Goal: Task Accomplishment & Management: Complete application form

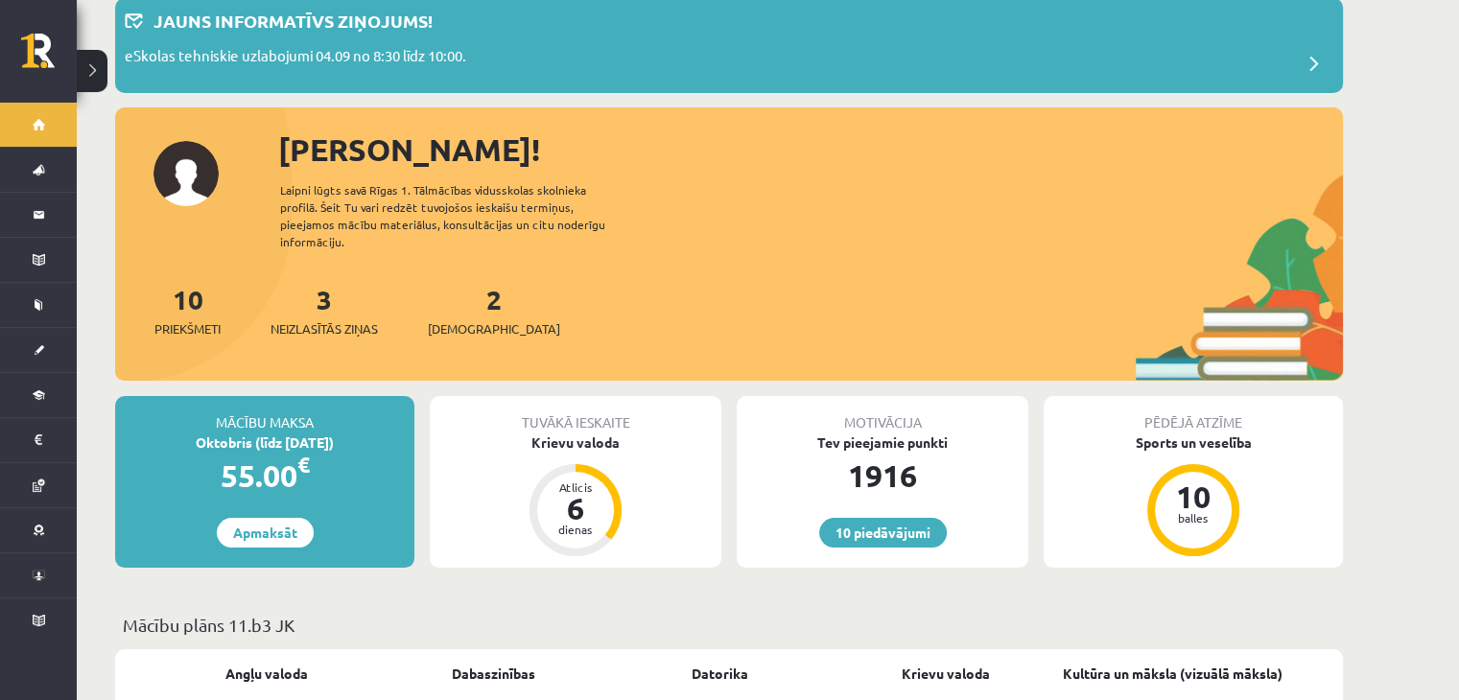
scroll to position [121, 0]
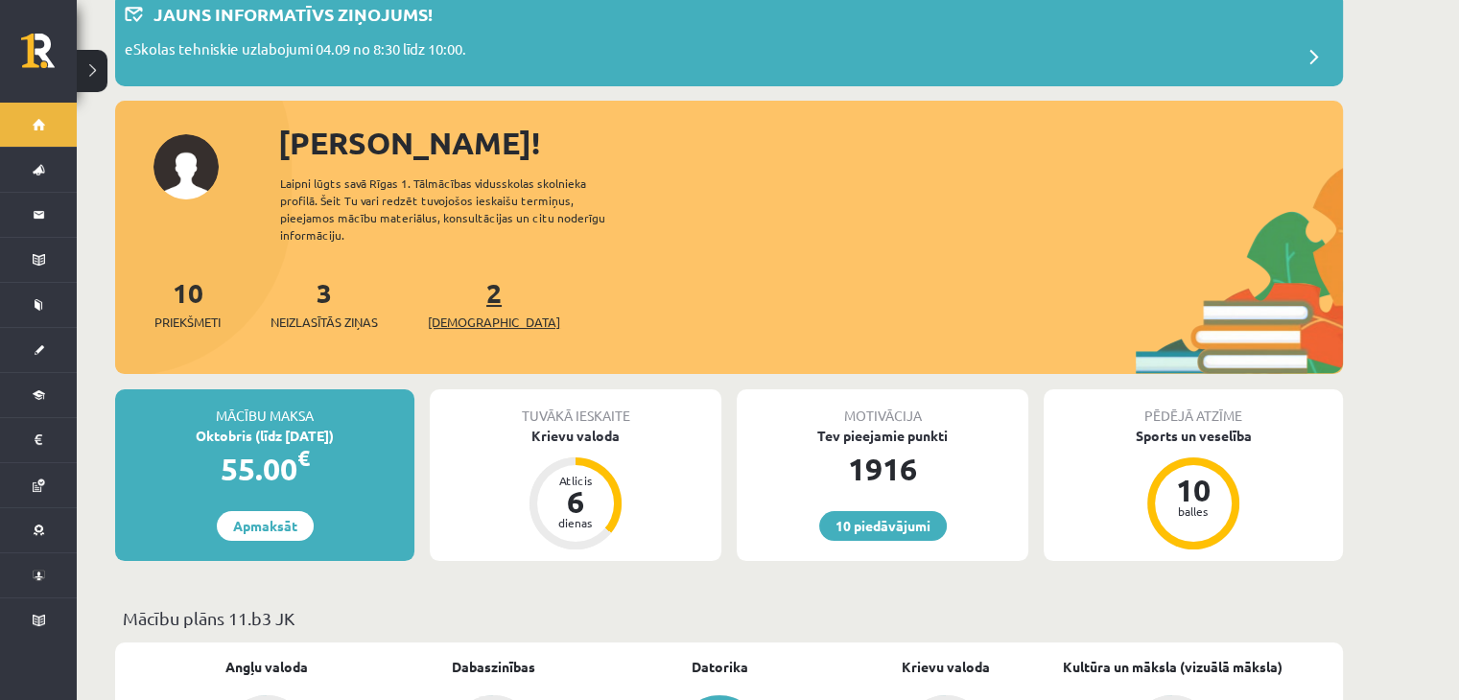
click at [470, 281] on link "2 Ieskaites" at bounding box center [494, 303] width 132 height 57
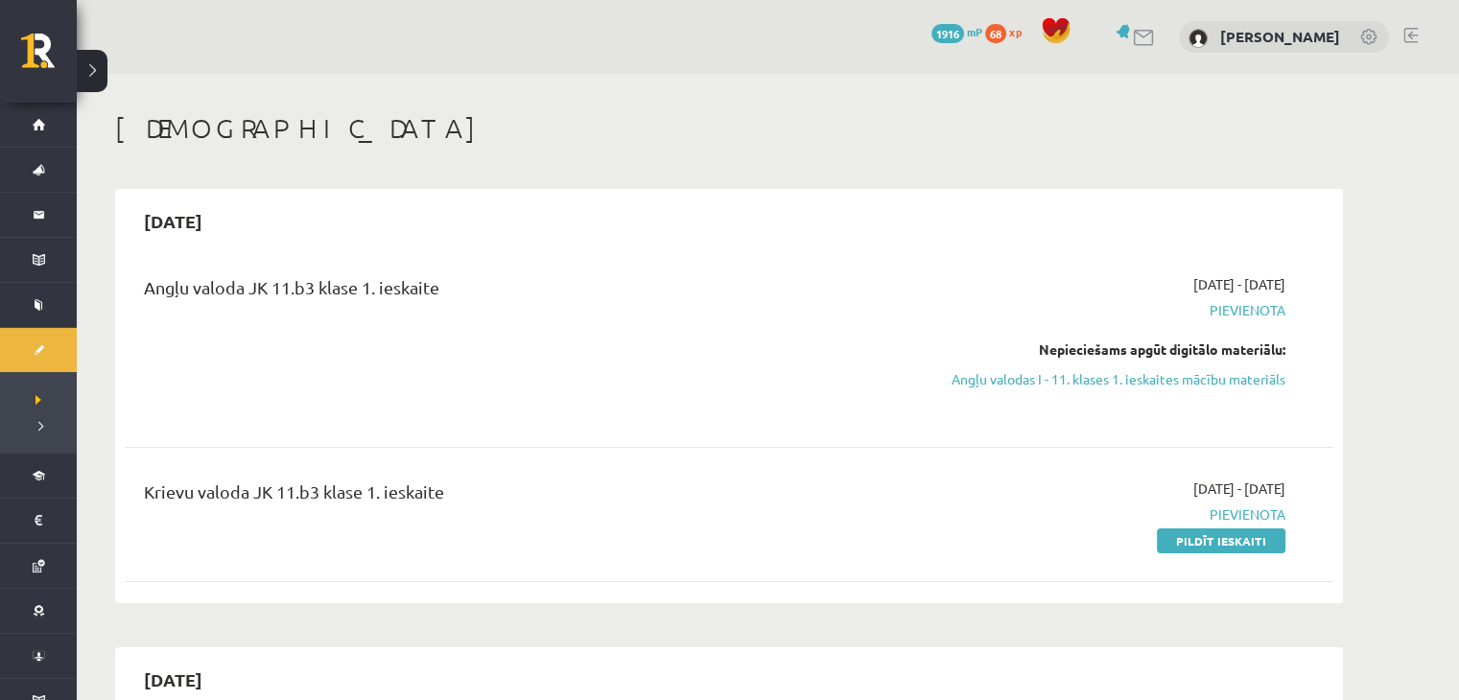
scroll to position [83, 0]
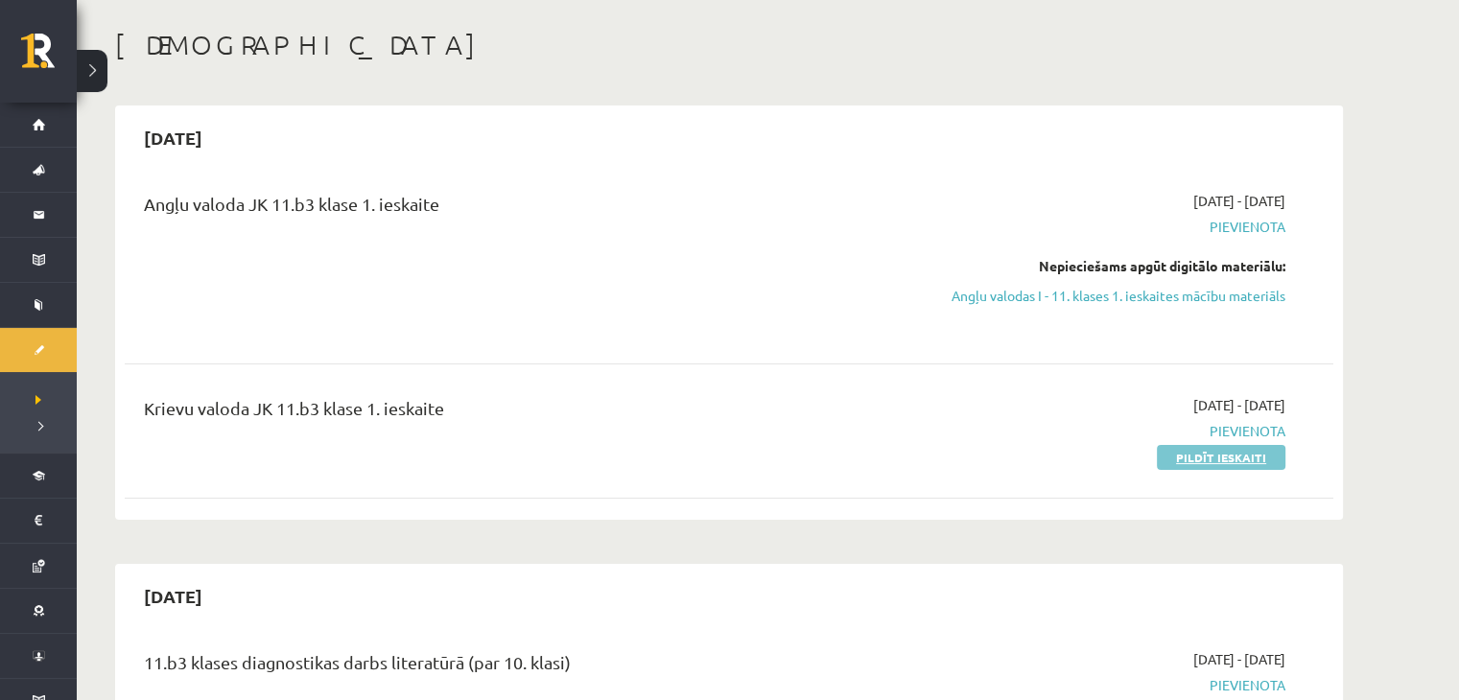
click at [1174, 460] on link "Pildīt ieskaiti" at bounding box center [1221, 457] width 129 height 25
click at [910, 107] on div "2025-09-15 Angļu valoda JK 11.b3 klase 1. ieskaite 2025-09-01 - 2025-09-15 Piev…" at bounding box center [729, 313] width 1228 height 414
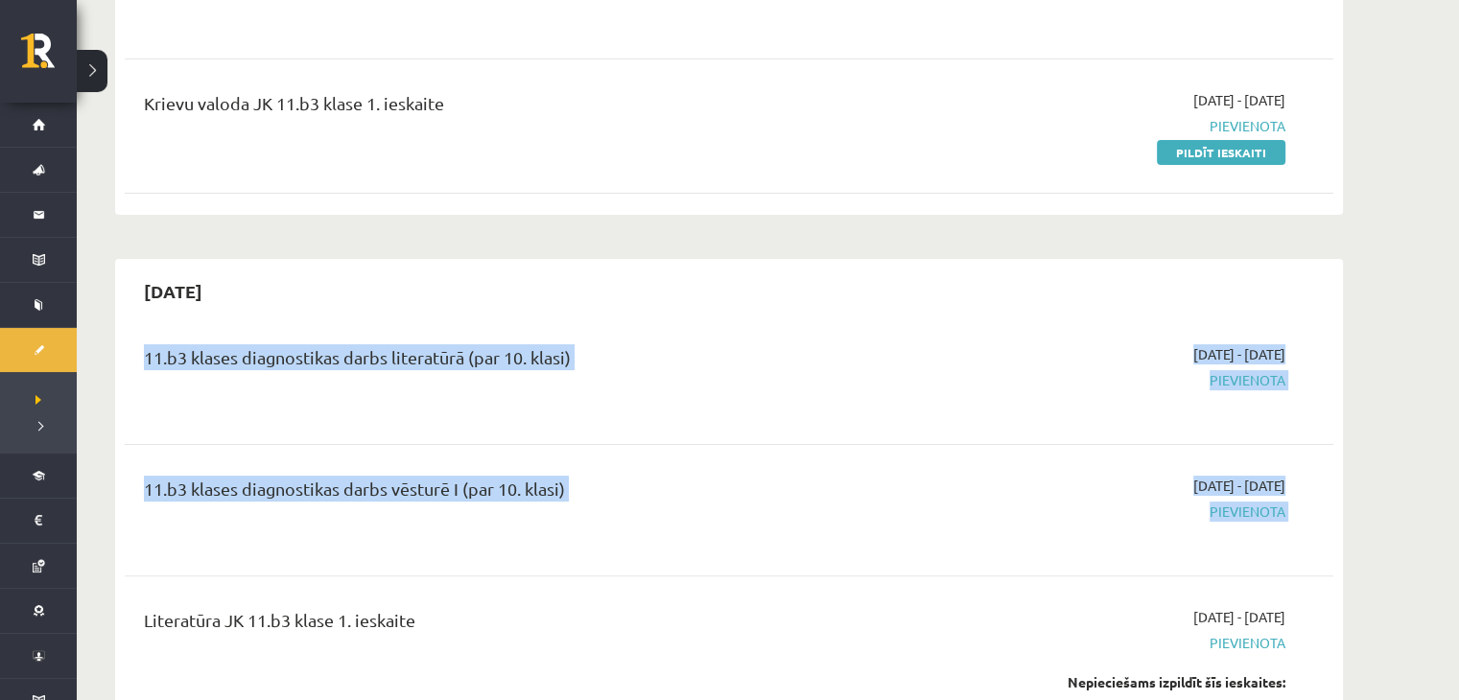
drag, startPoint x: 1170, startPoint y: 571, endPoint x: 1335, endPoint y: 572, distance: 165.0
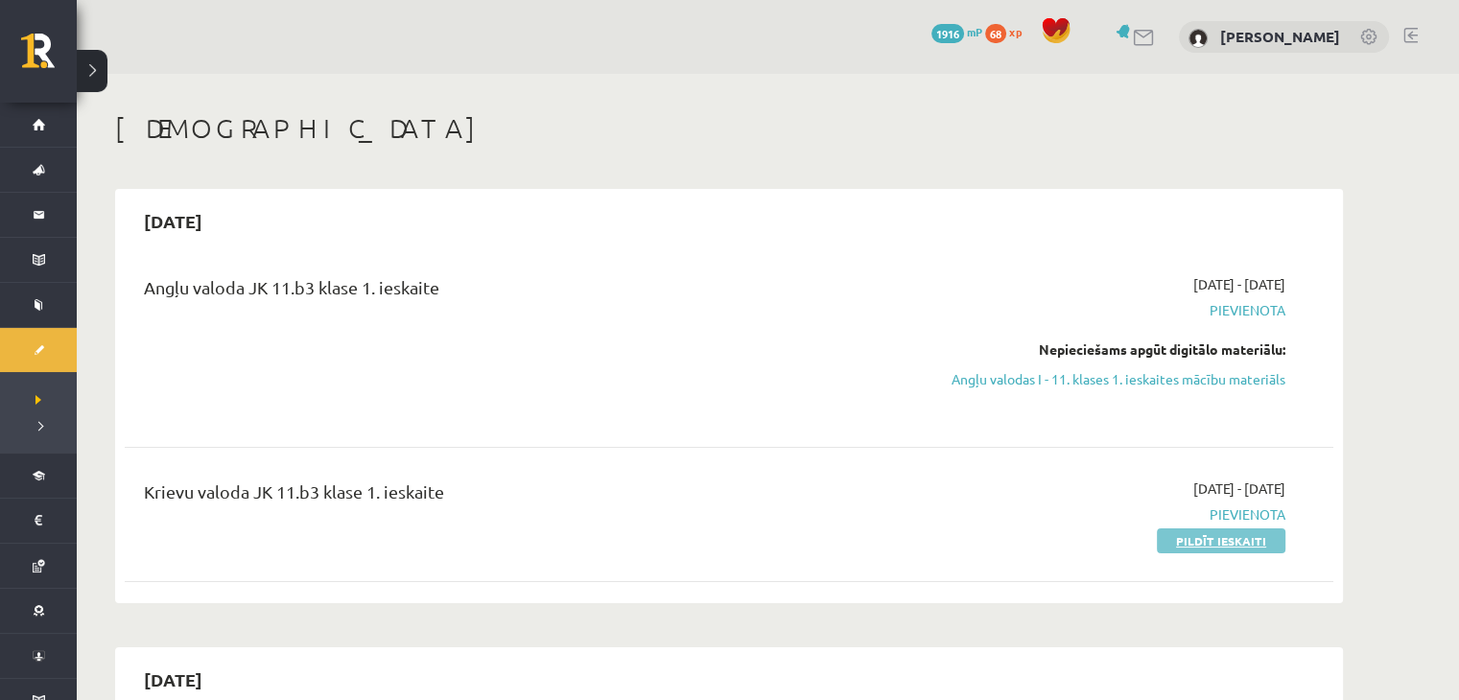
click at [1180, 546] on link "Pildīt ieskaiti" at bounding box center [1221, 541] width 129 height 25
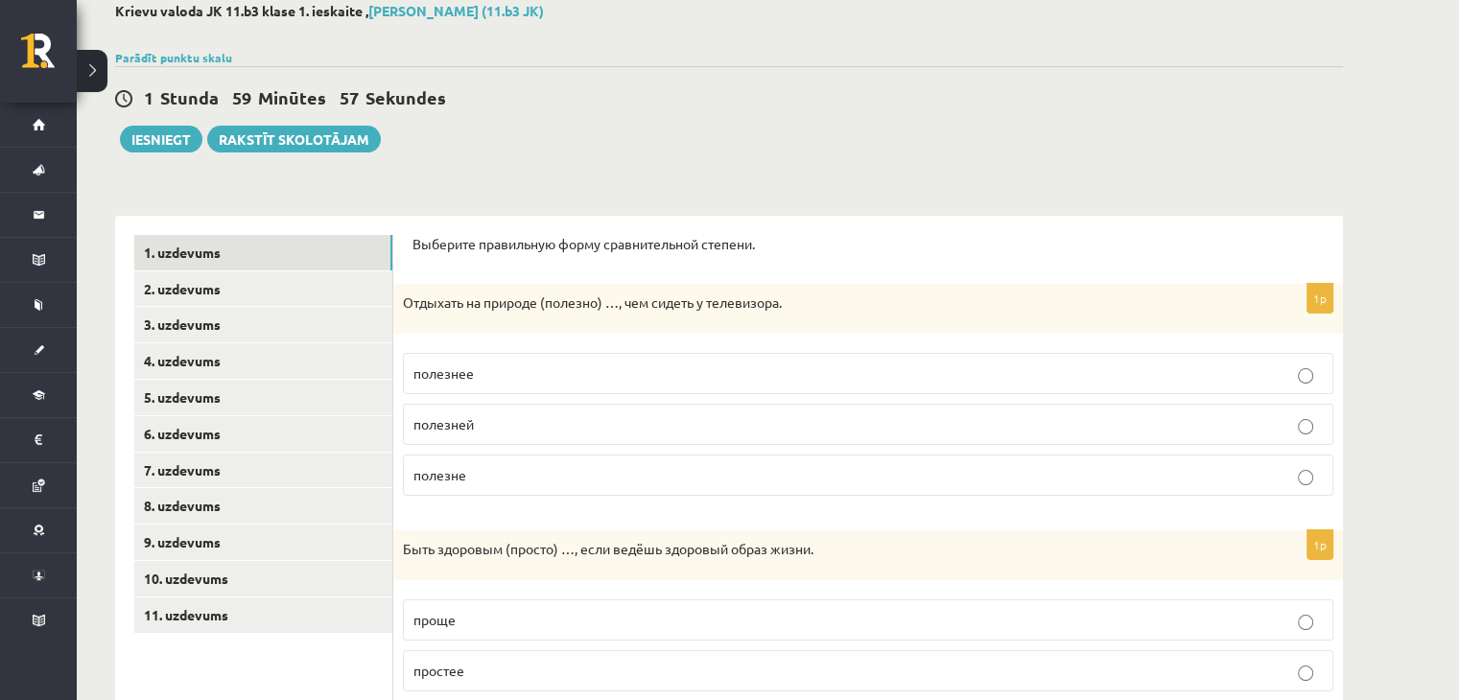
scroll to position [100, 0]
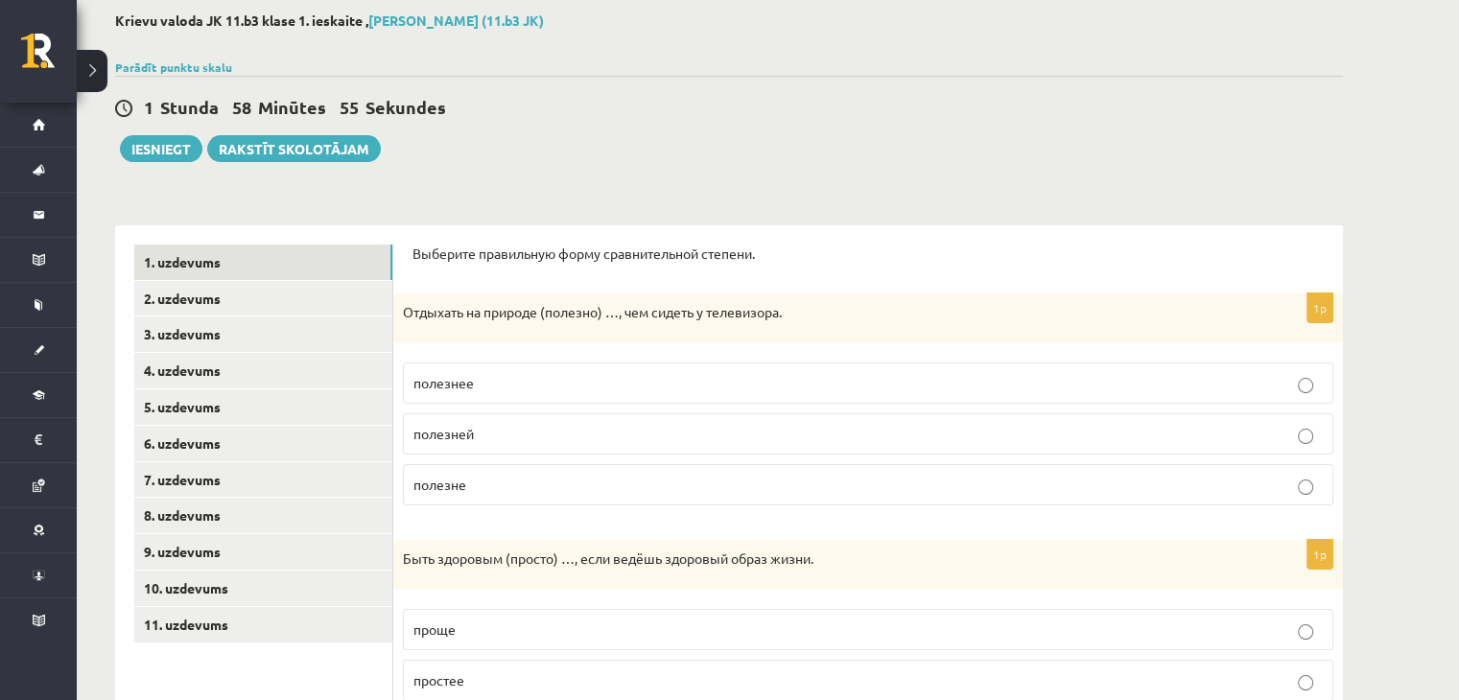
click at [667, 389] on p "полезнее" at bounding box center [867, 383] width 909 height 20
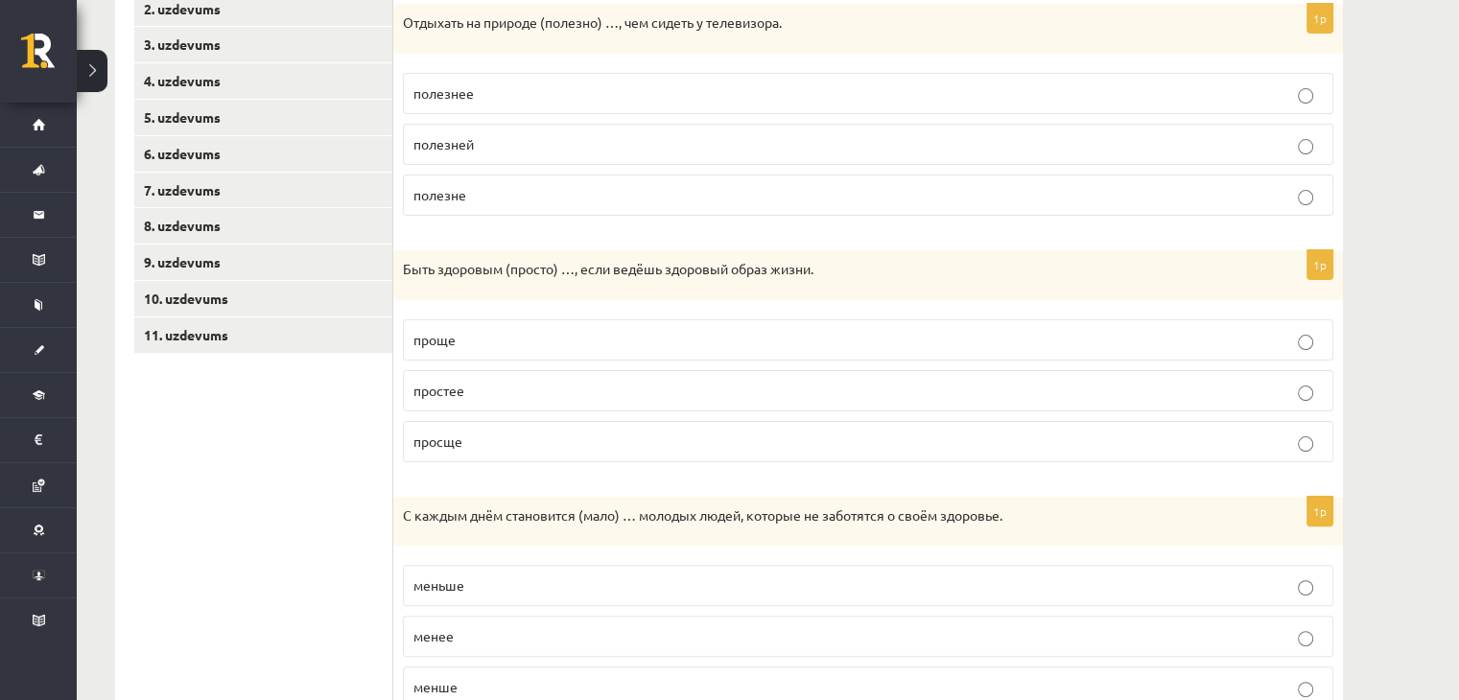
scroll to position [390, 0]
click at [640, 339] on p "проще" at bounding box center [867, 339] width 909 height 20
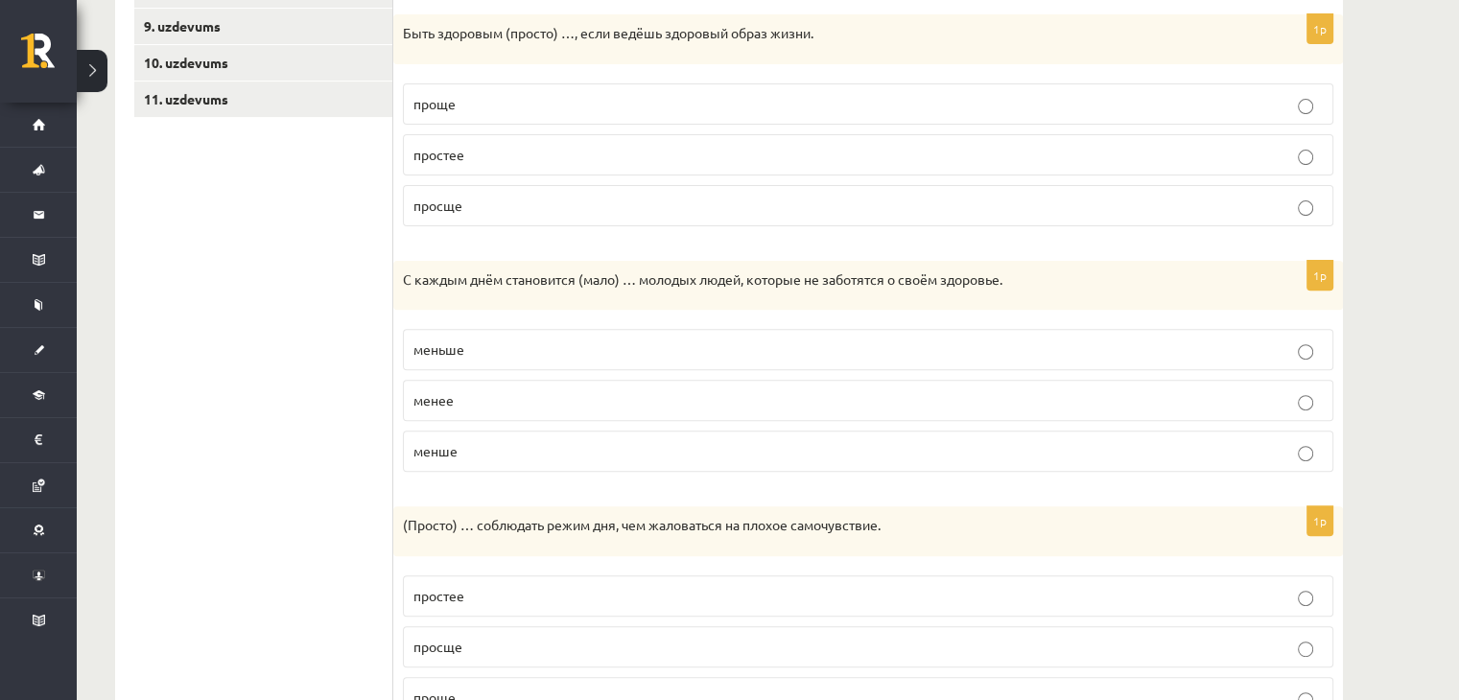
scroll to position [627, 0]
click at [641, 346] on p "меньше" at bounding box center [867, 348] width 909 height 20
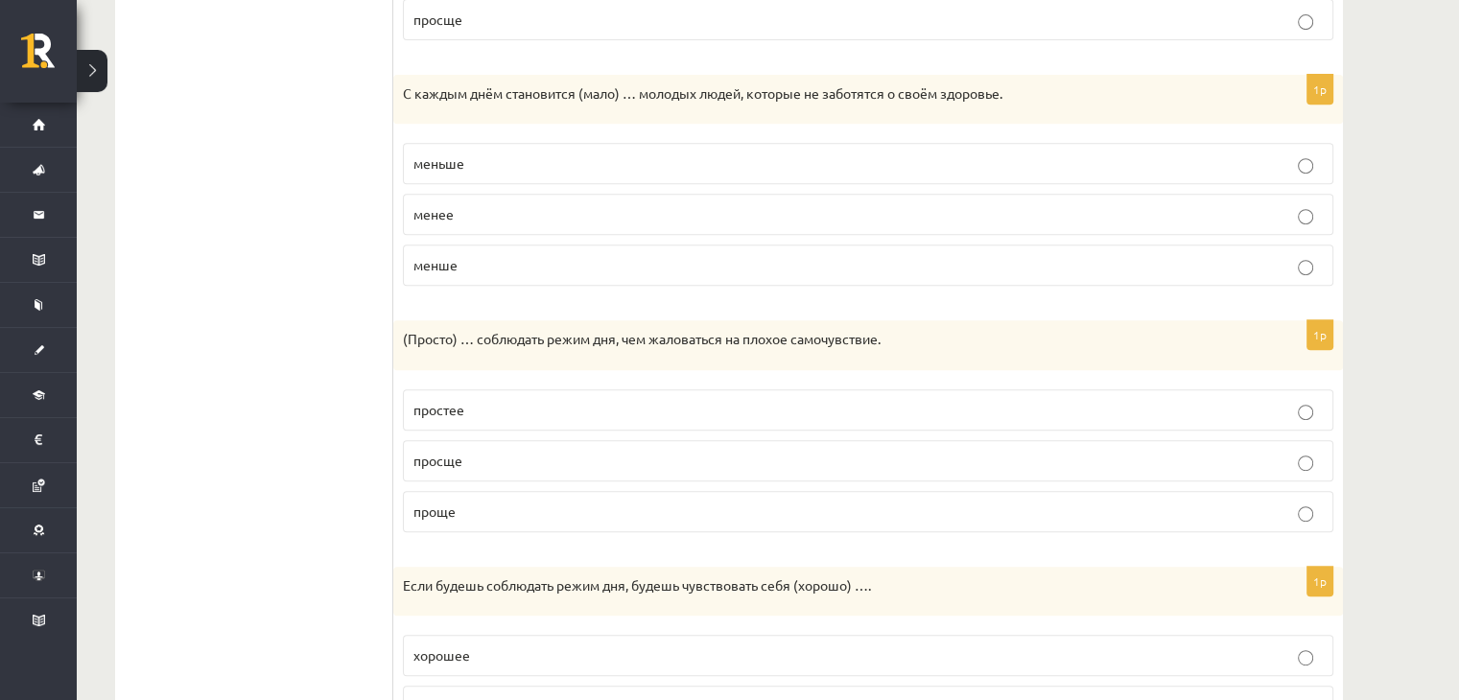
scroll to position [894, 0]
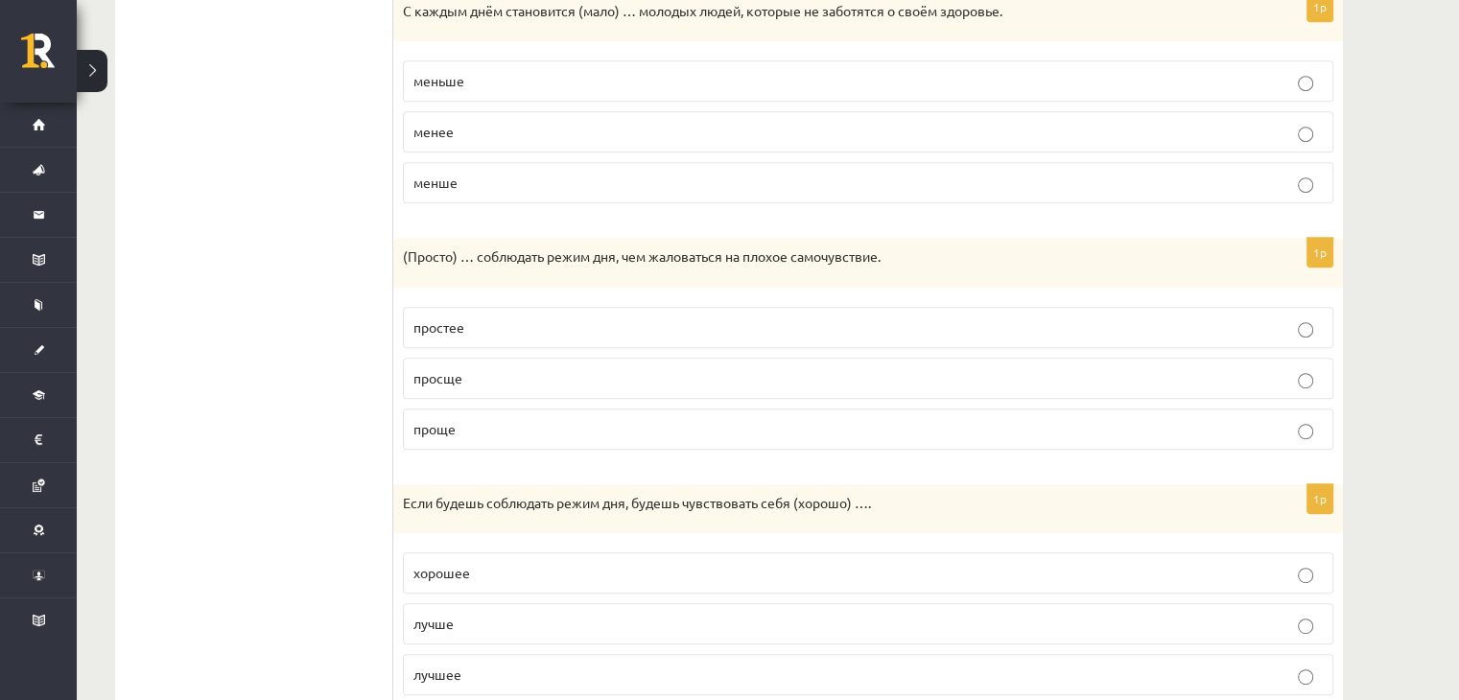
click at [593, 373] on p "просще" at bounding box center [867, 378] width 909 height 20
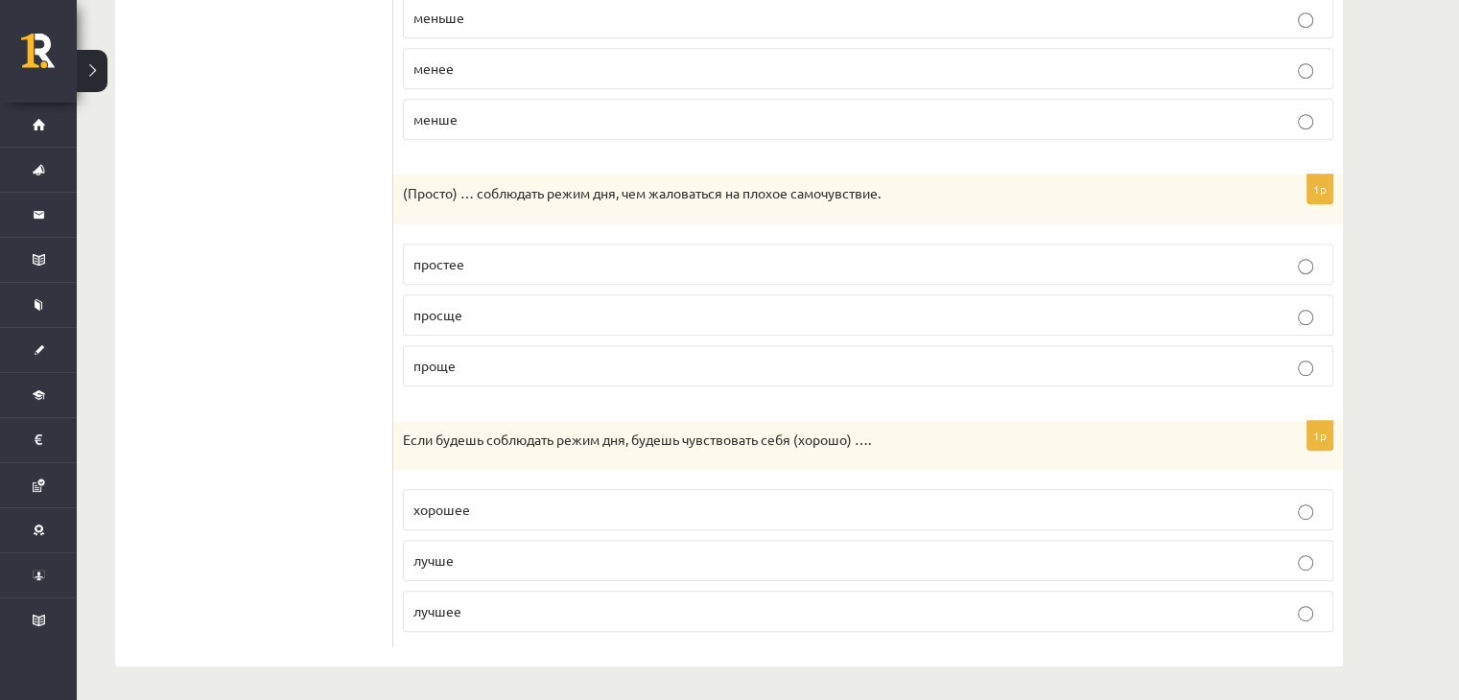
click at [604, 565] on p "лучше" at bounding box center [867, 561] width 909 height 20
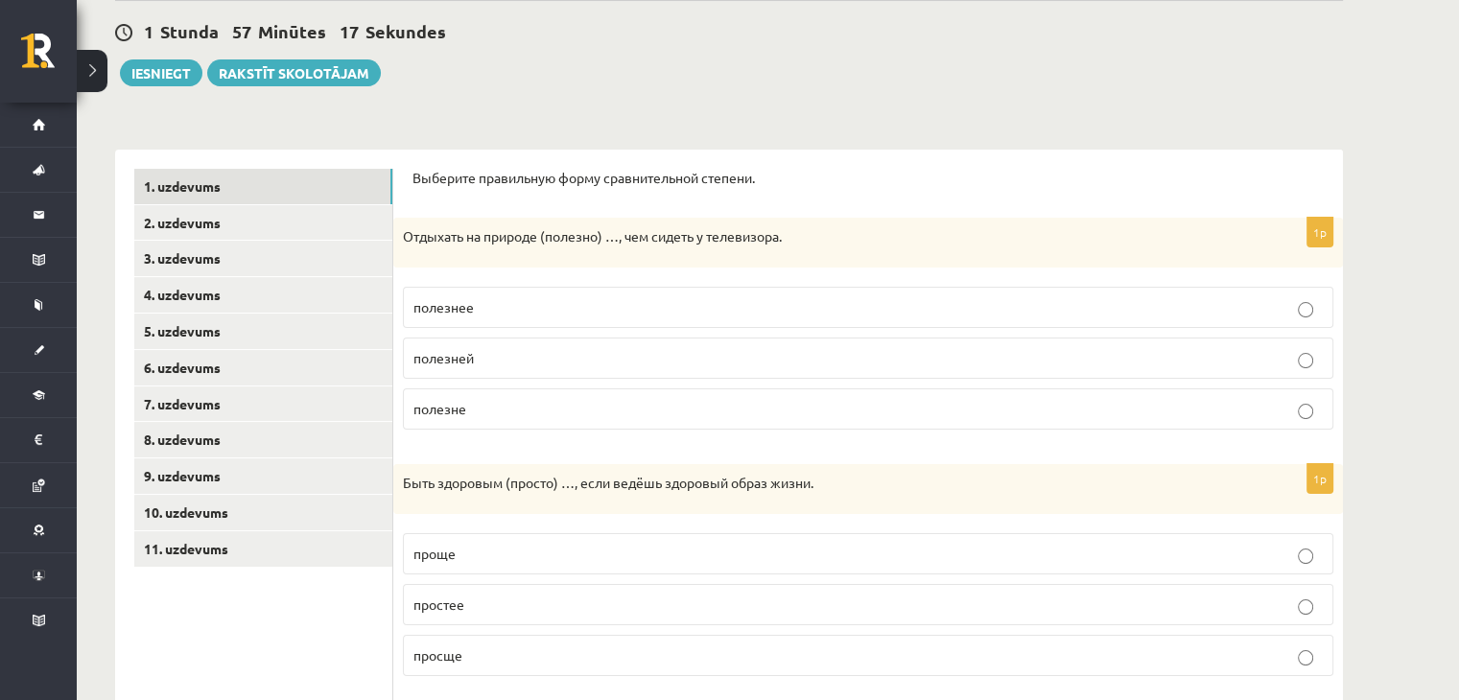
scroll to position [202, 0]
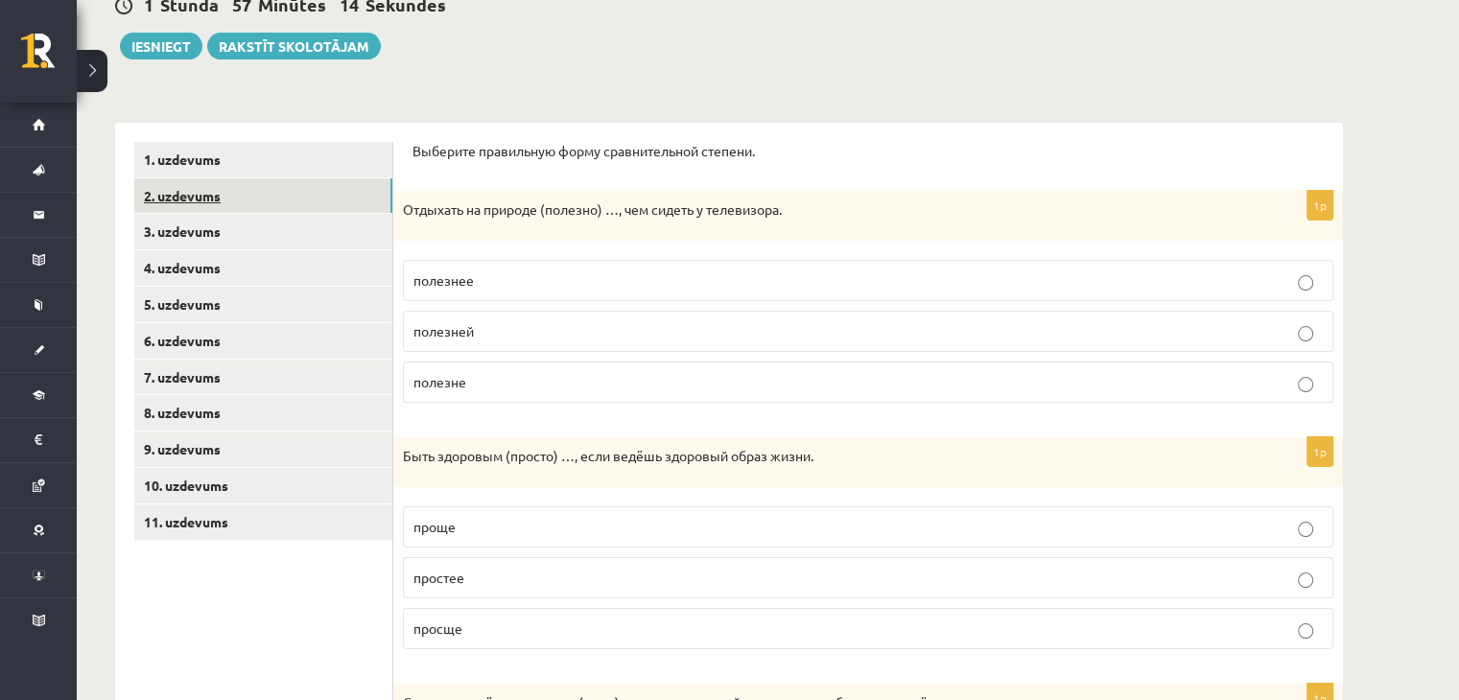
click at [224, 196] on link "2. uzdevums" at bounding box center [263, 195] width 258 height 35
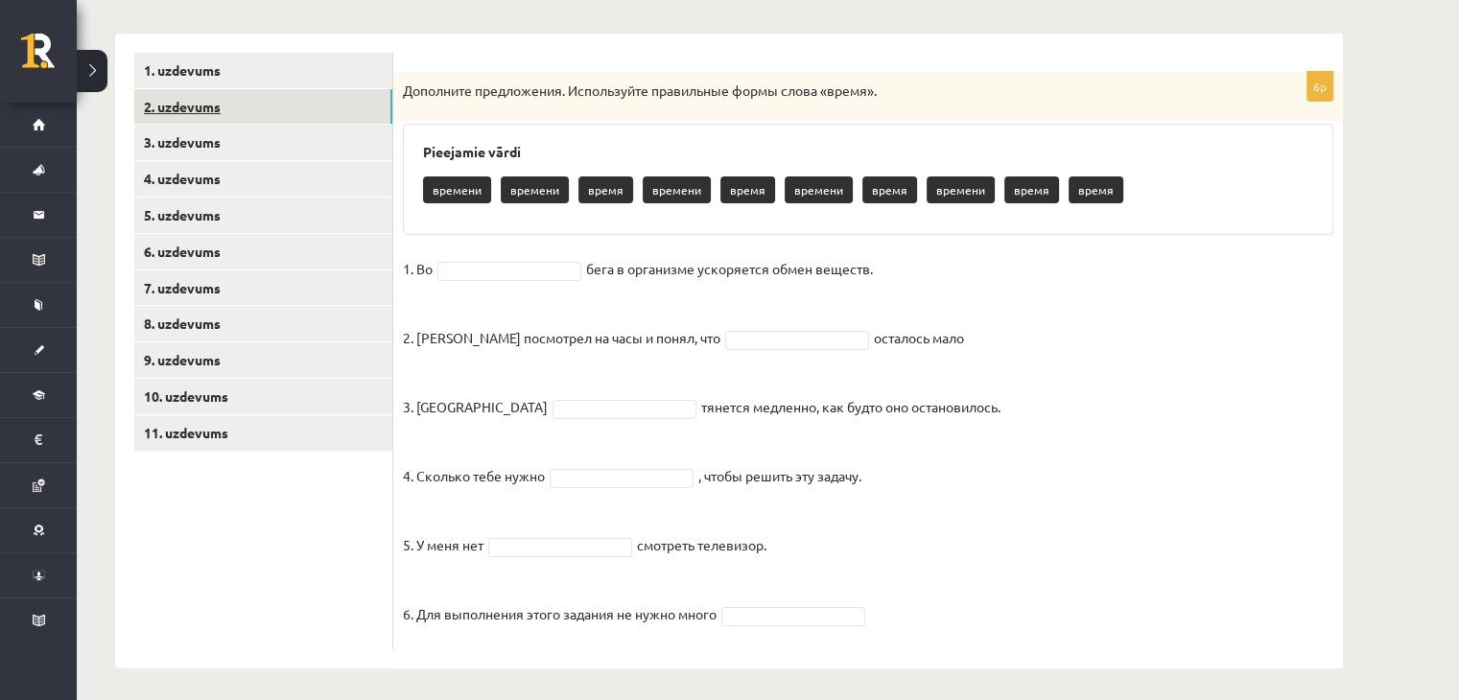
scroll to position [298, 0]
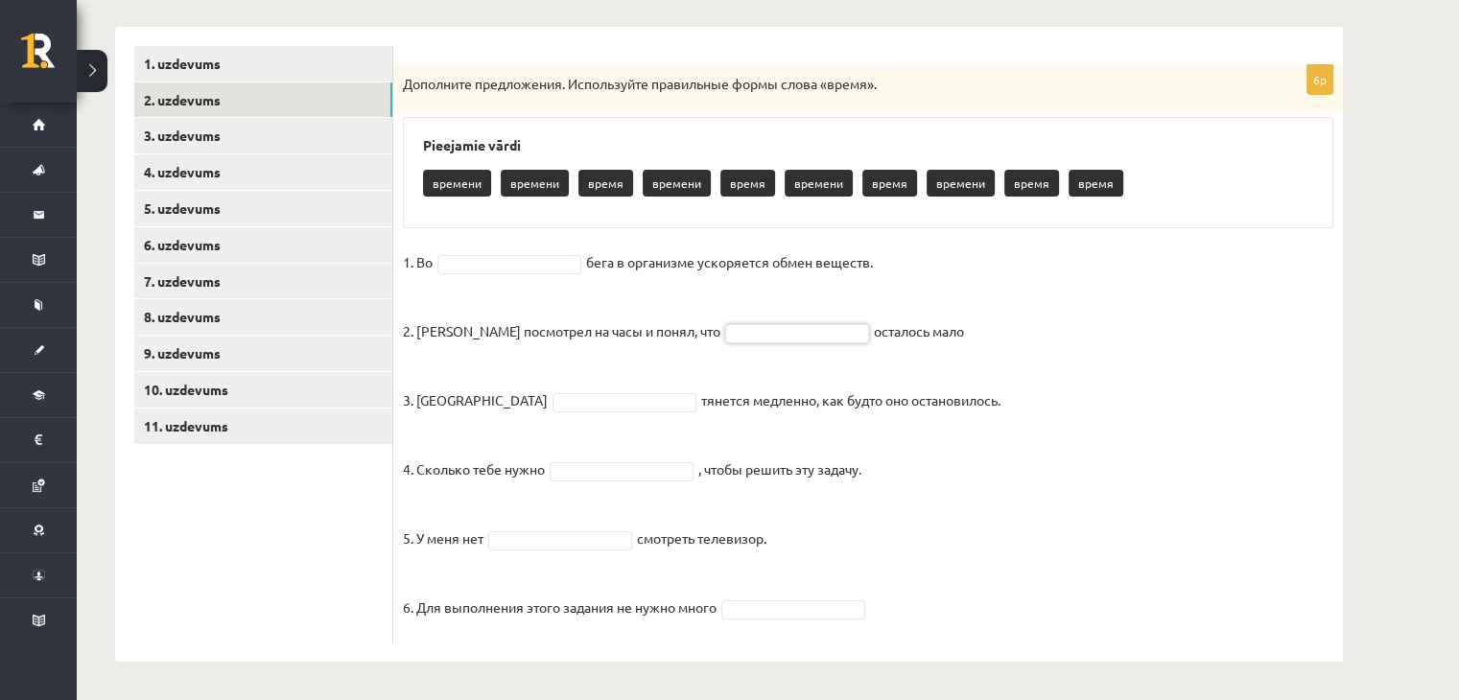
drag, startPoint x: 717, startPoint y: 330, endPoint x: 679, endPoint y: 312, distance: 41.6
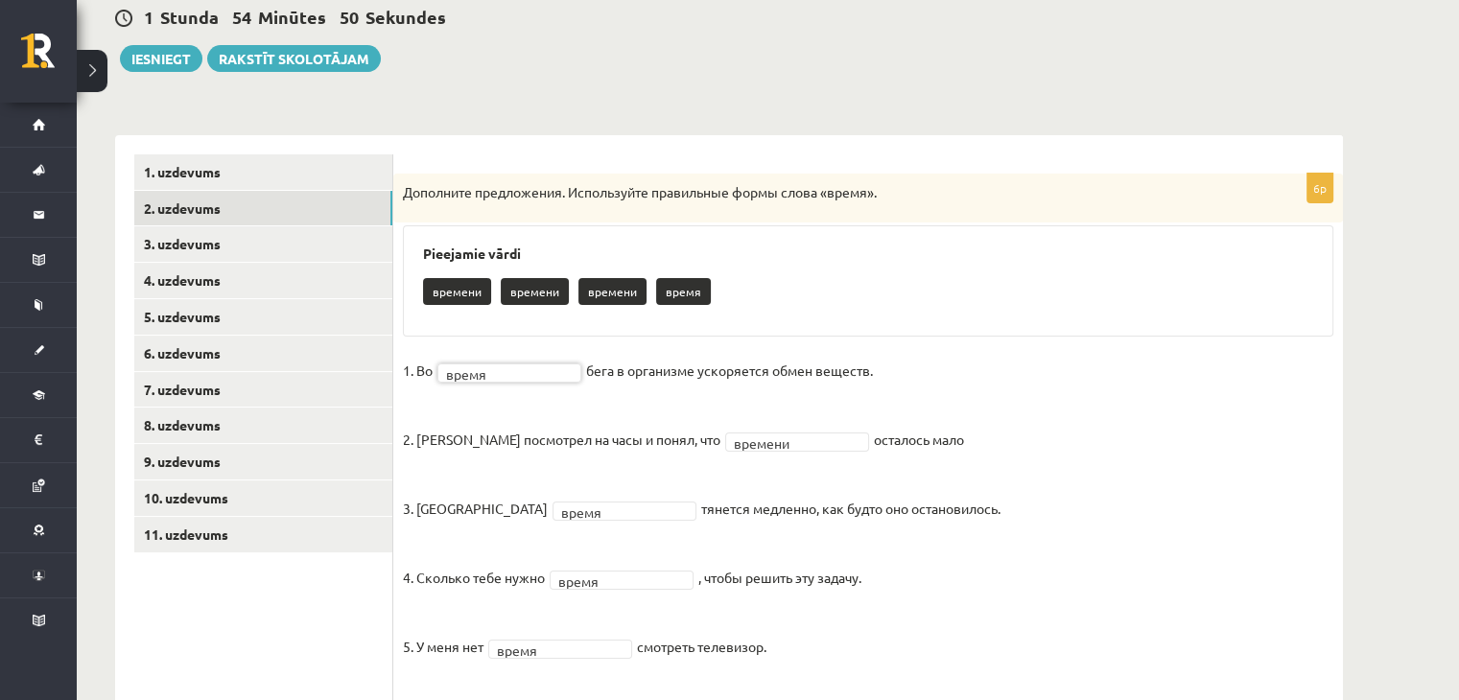
scroll to position [223, 0]
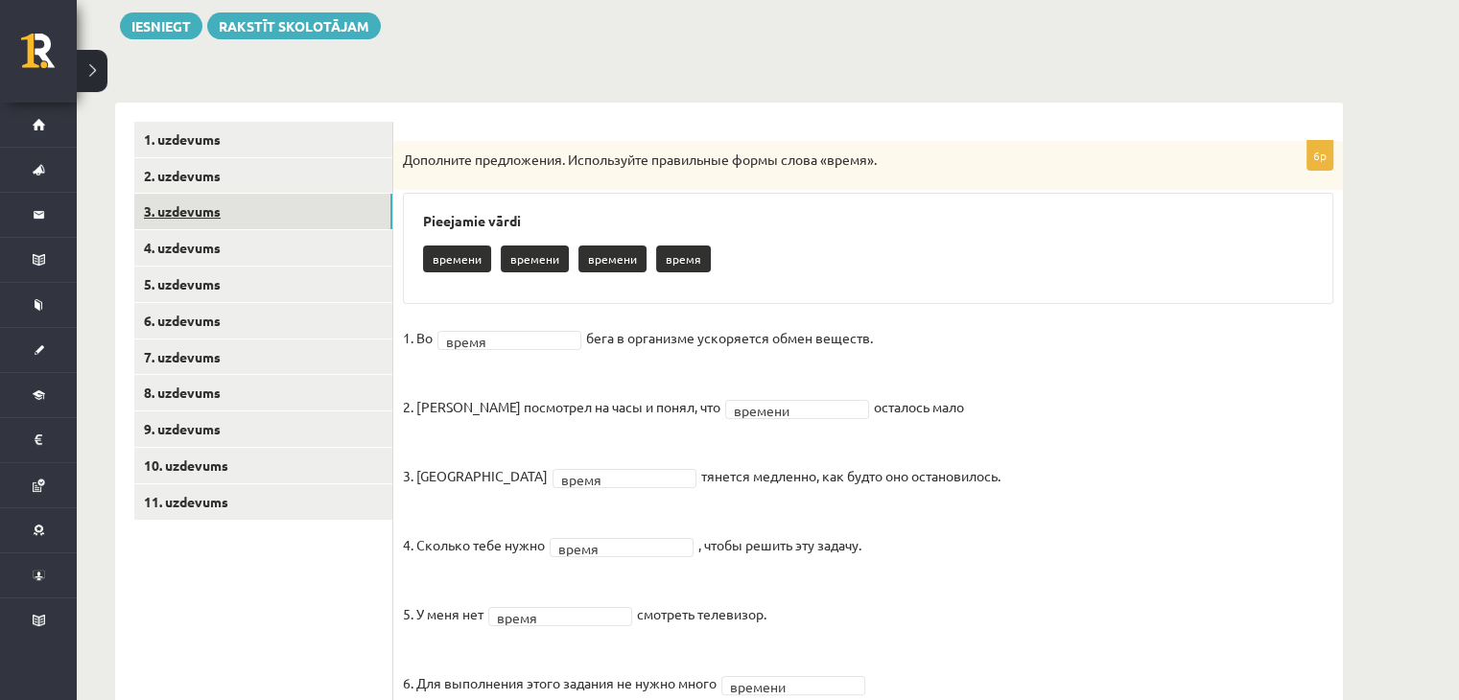
click at [333, 212] on link "3. uzdevums" at bounding box center [263, 211] width 258 height 35
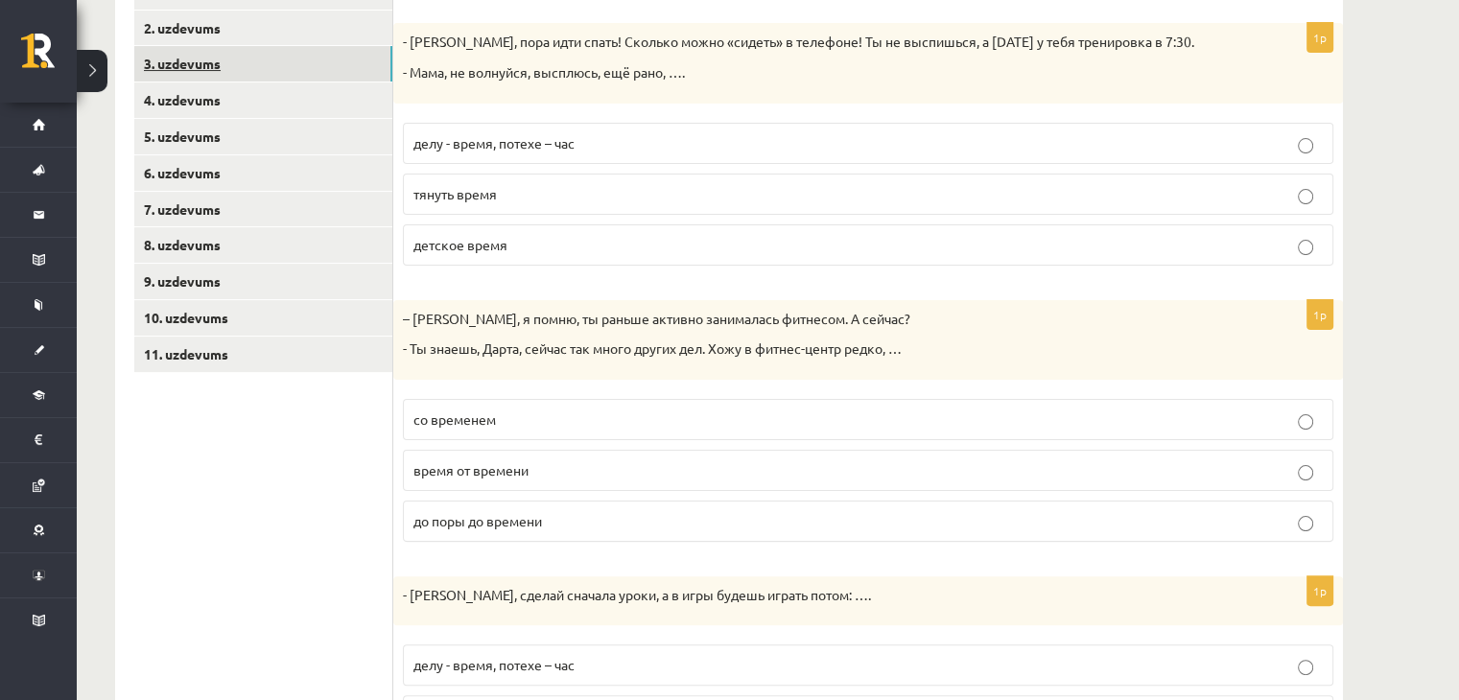
scroll to position [371, 0]
click at [548, 472] on p "время от времени" at bounding box center [867, 470] width 909 height 20
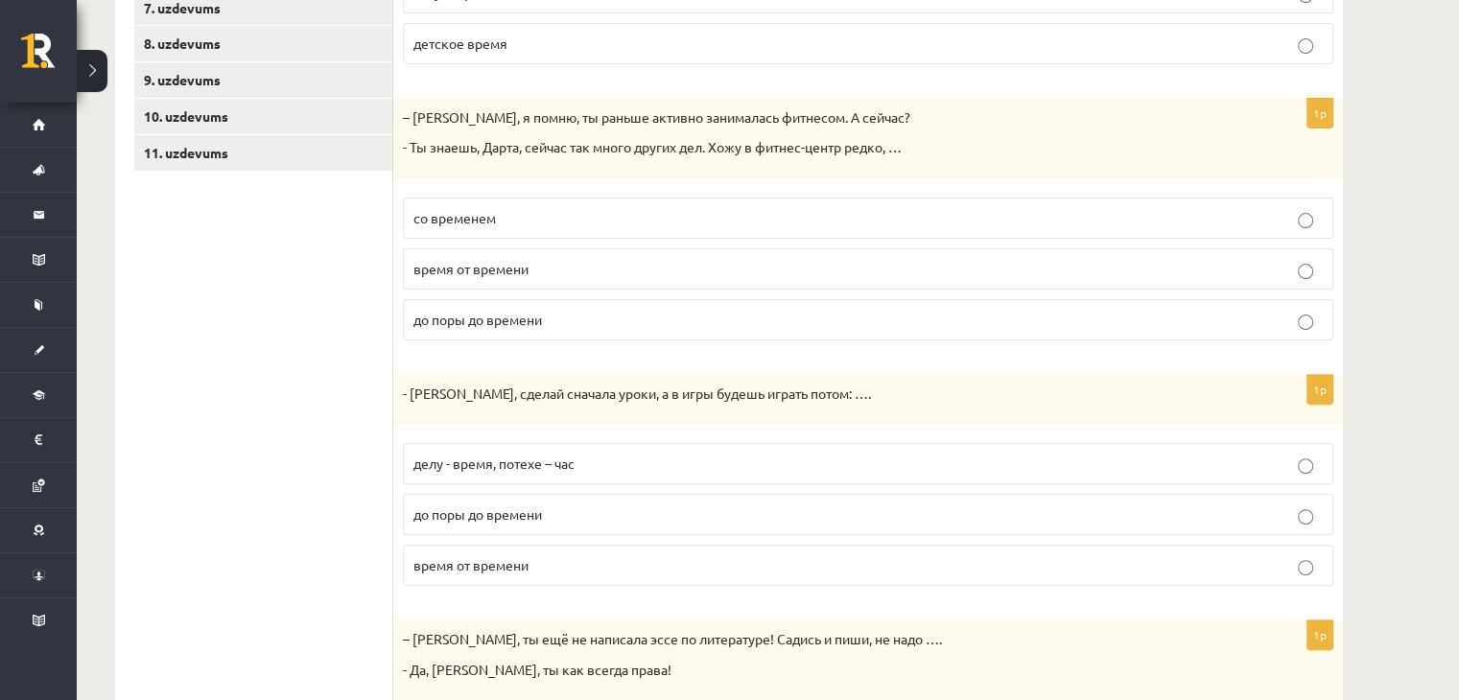
scroll to position [586, 0]
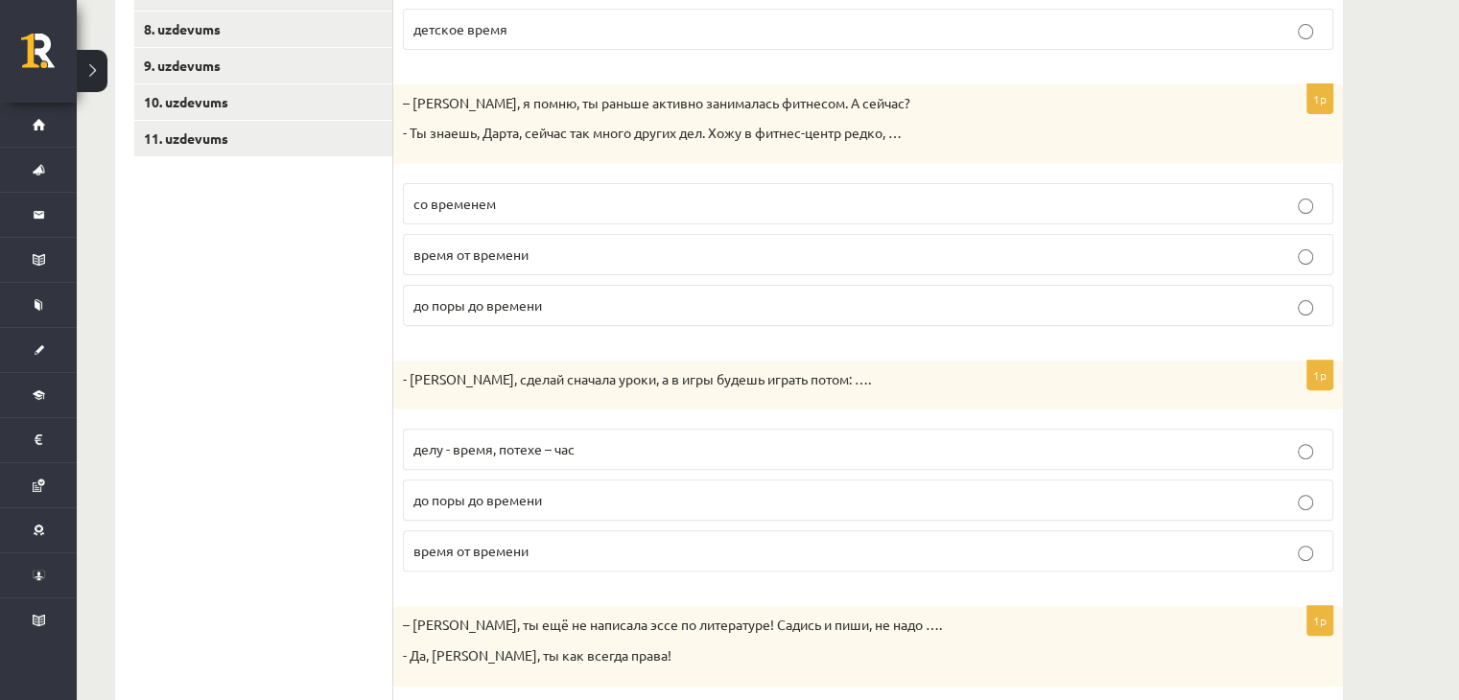
click at [552, 447] on span "делу - время, потехе – час" at bounding box center [493, 448] width 161 height 17
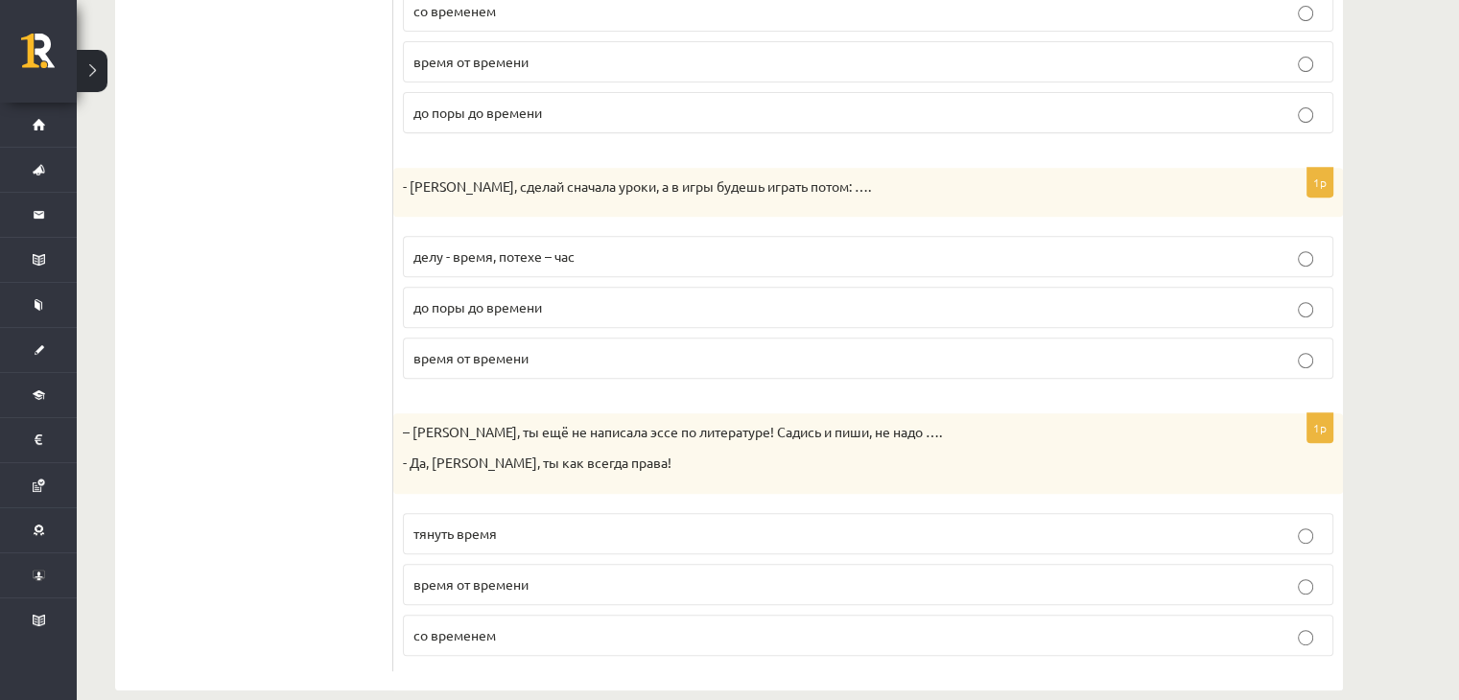
scroll to position [783, 0]
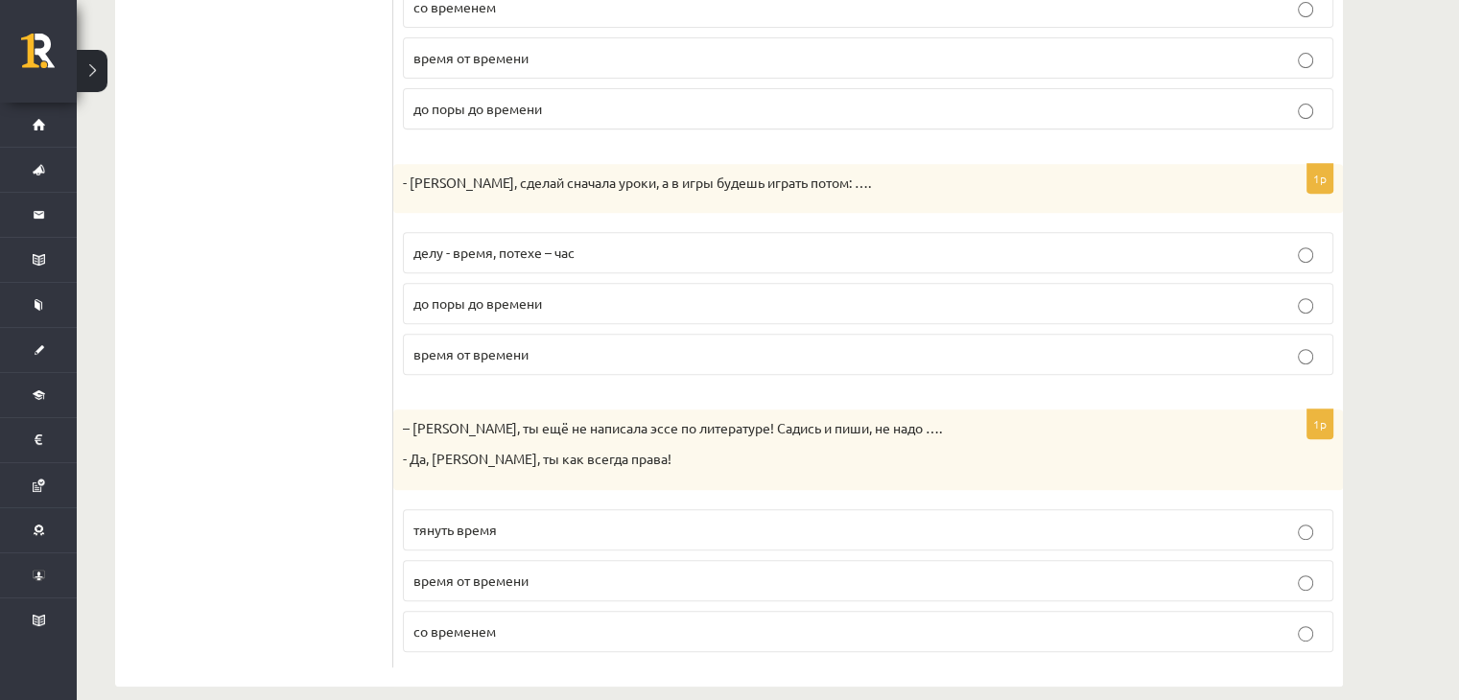
click at [554, 530] on p "тянуть время" at bounding box center [867, 530] width 909 height 20
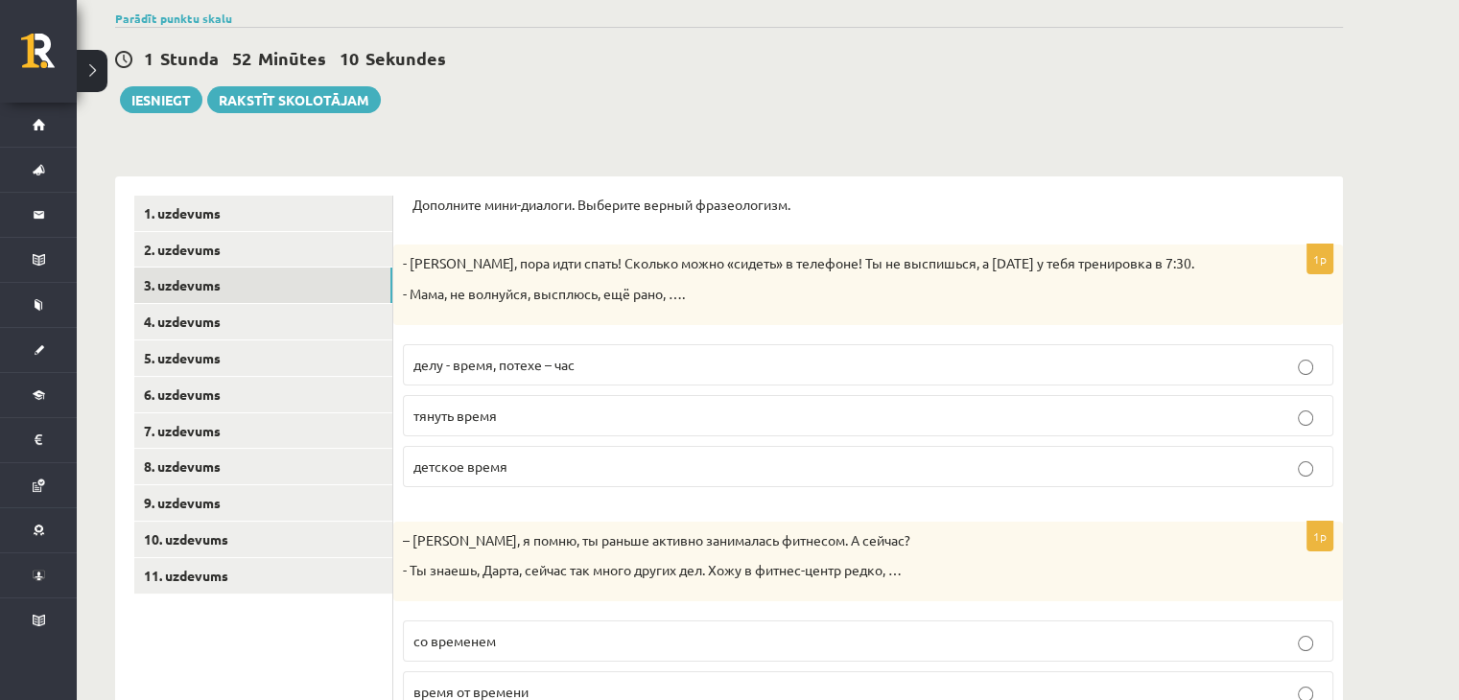
scroll to position [155, 0]
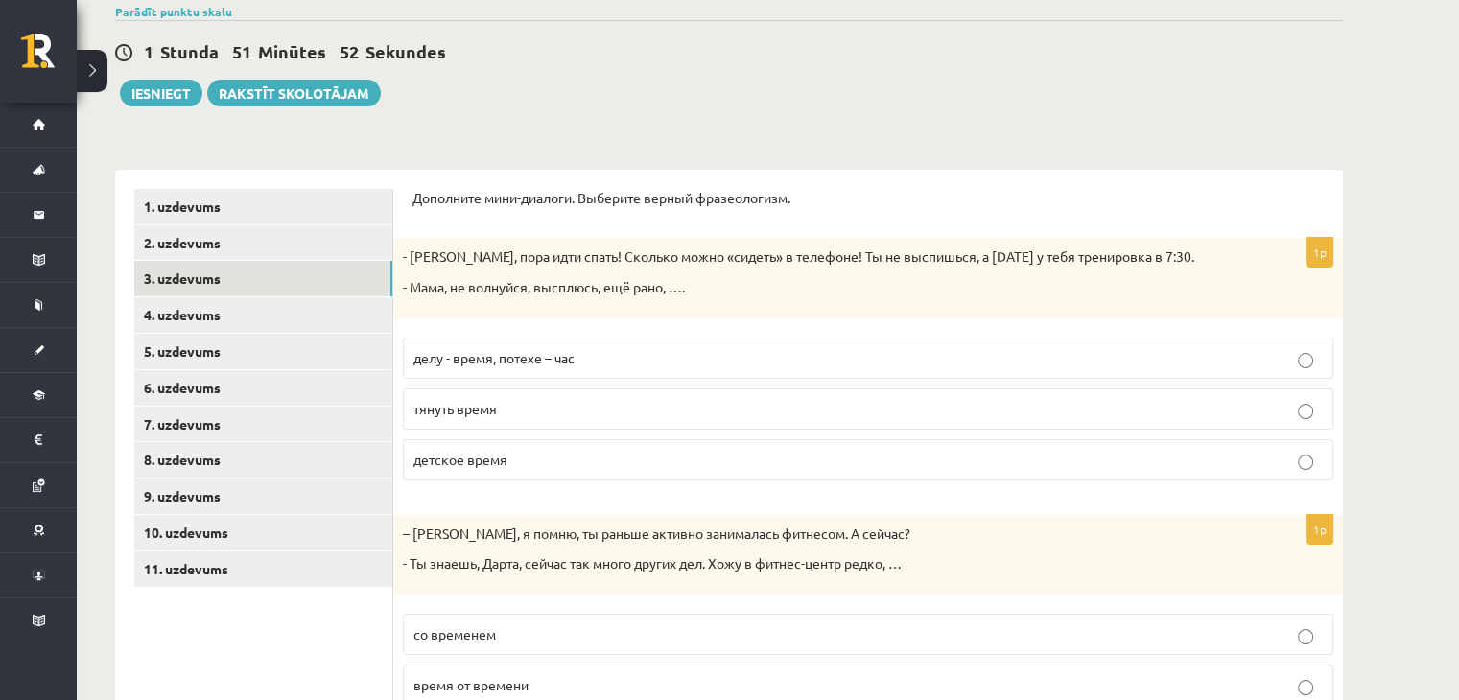
click at [553, 460] on p "детское время" at bounding box center [867, 460] width 909 height 20
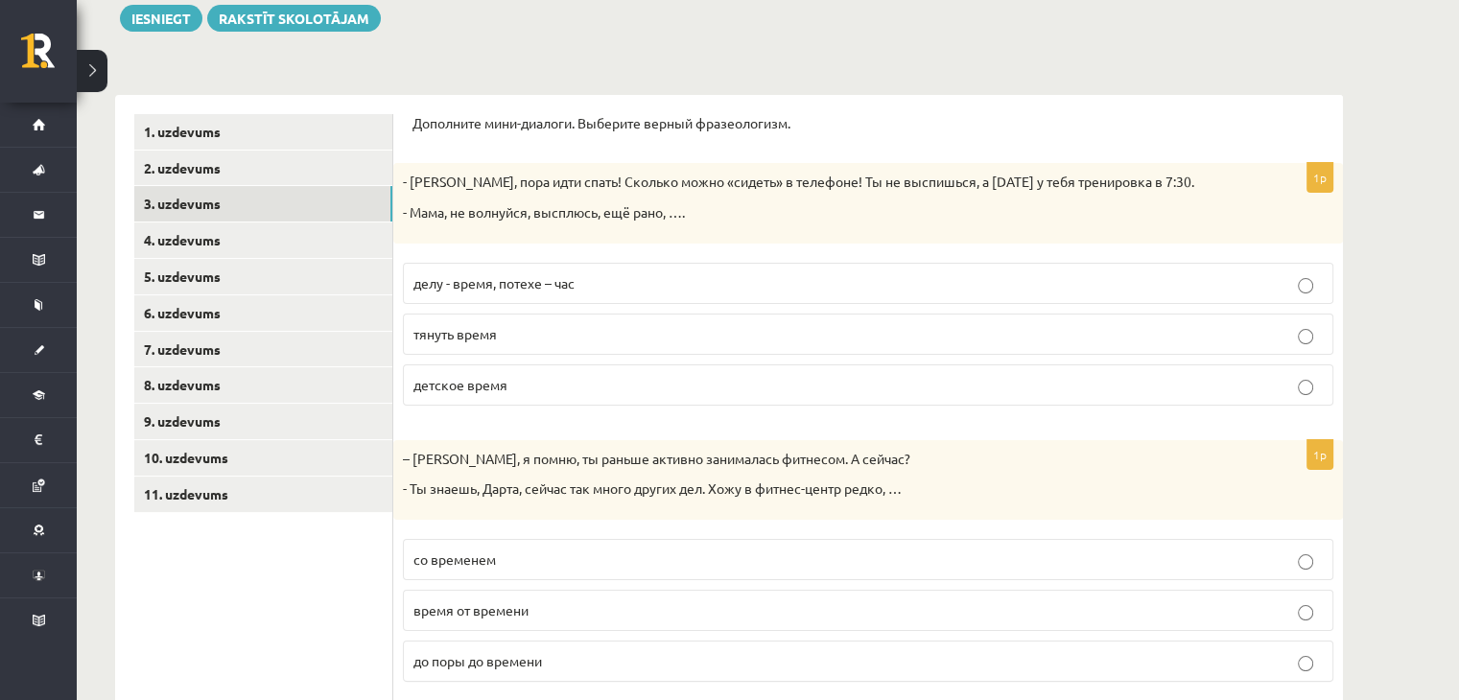
scroll to position [215, 0]
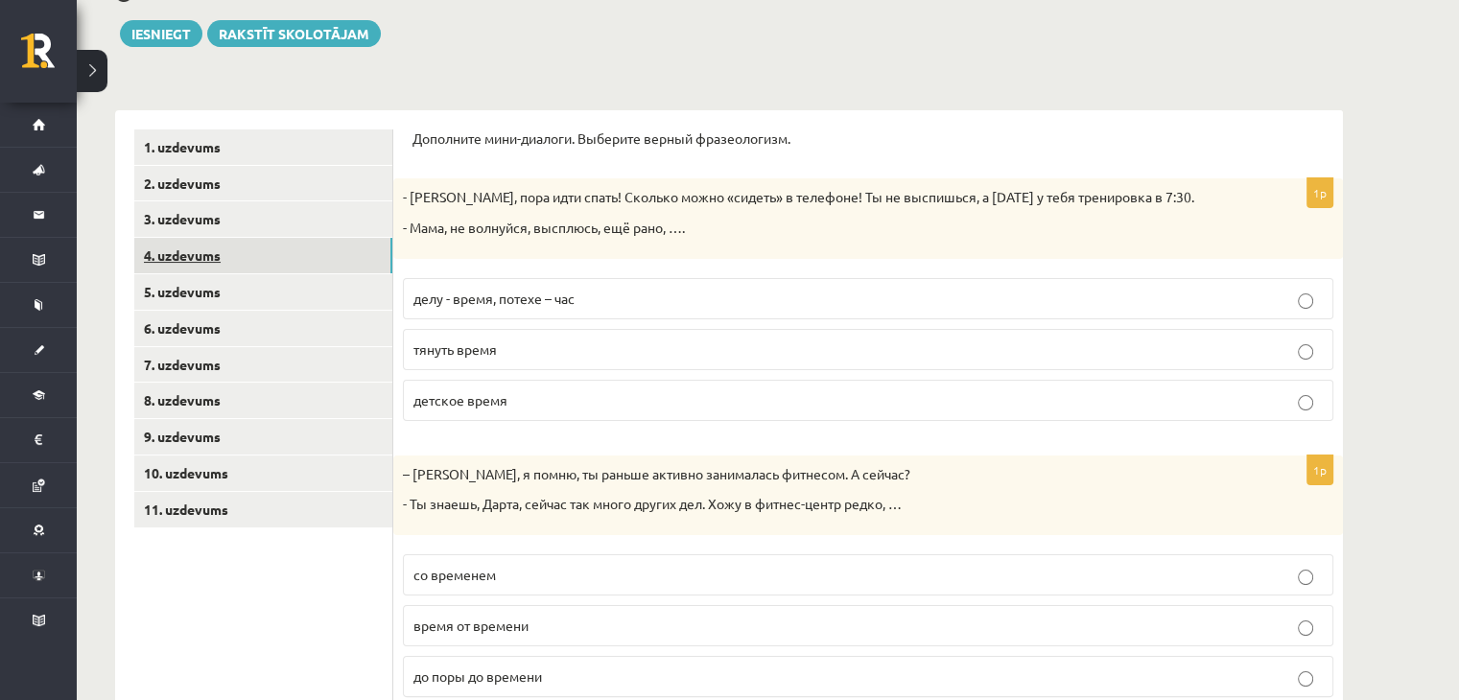
click at [288, 254] on link "4. uzdevums" at bounding box center [263, 255] width 258 height 35
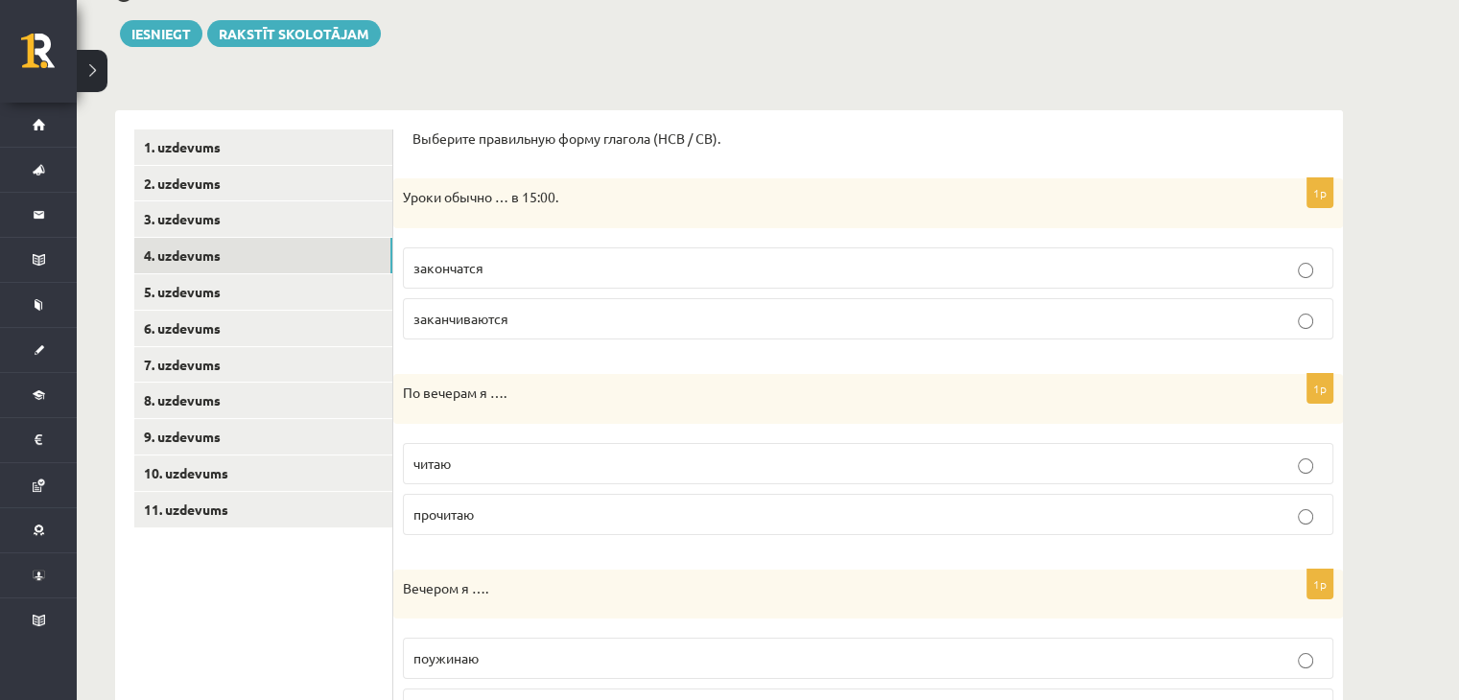
click at [480, 309] on p "заканчиваются" at bounding box center [867, 319] width 909 height 20
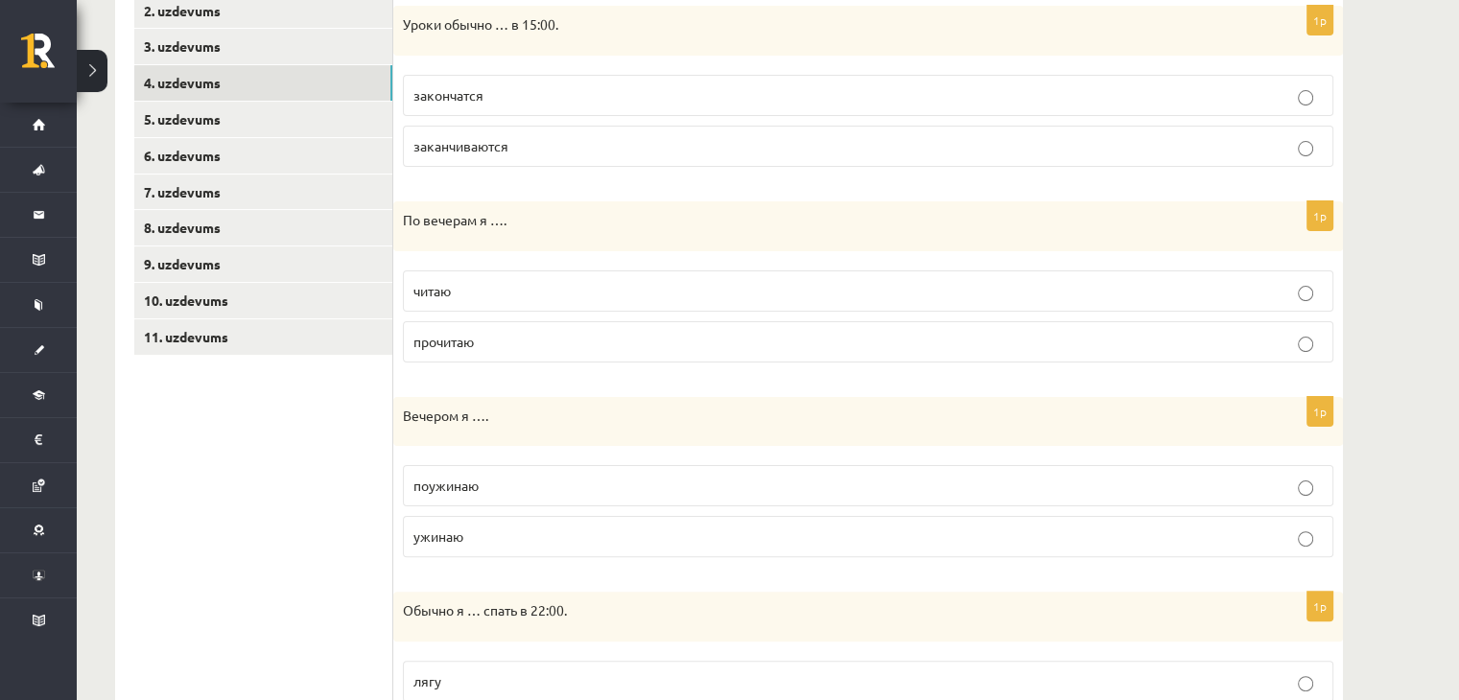
scroll to position [400, 0]
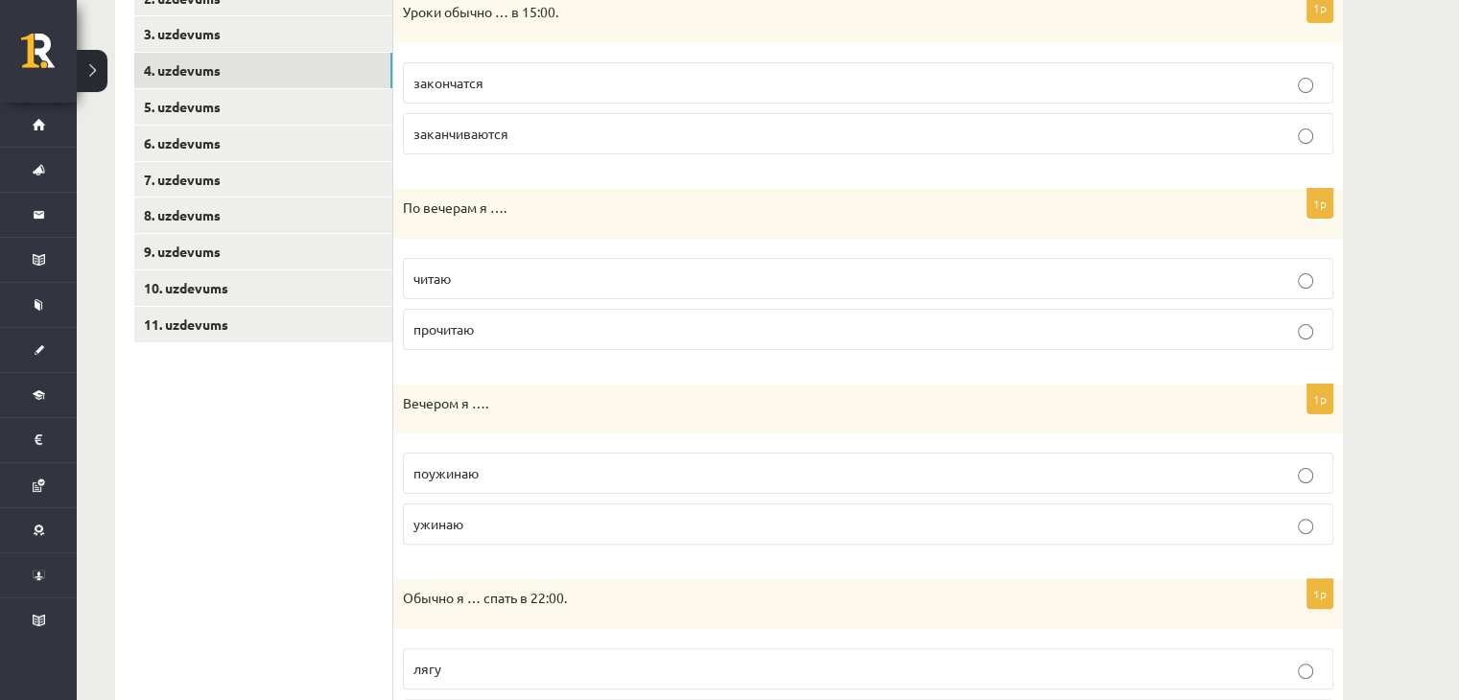
click at [483, 275] on p "читаю" at bounding box center [867, 279] width 909 height 20
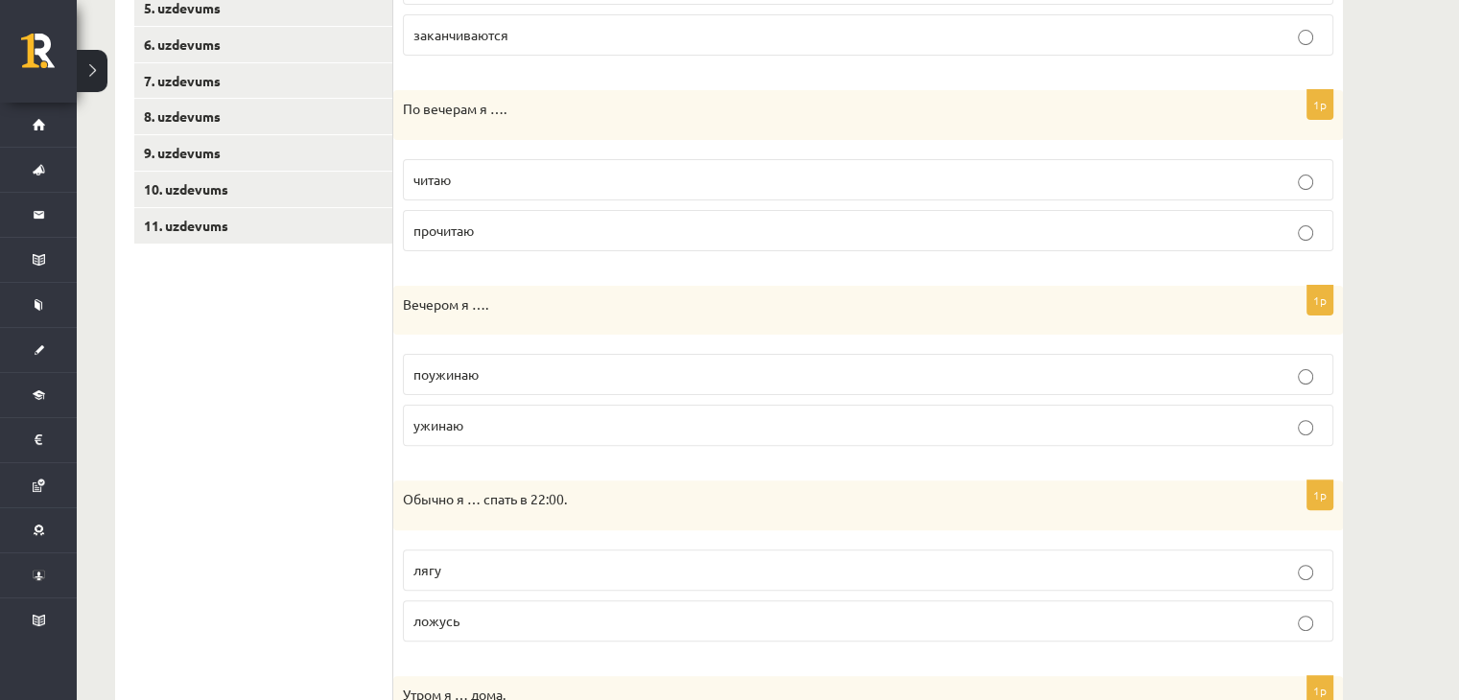
scroll to position [500, 0]
click at [524, 377] on p "поужинаю" at bounding box center [867, 374] width 909 height 20
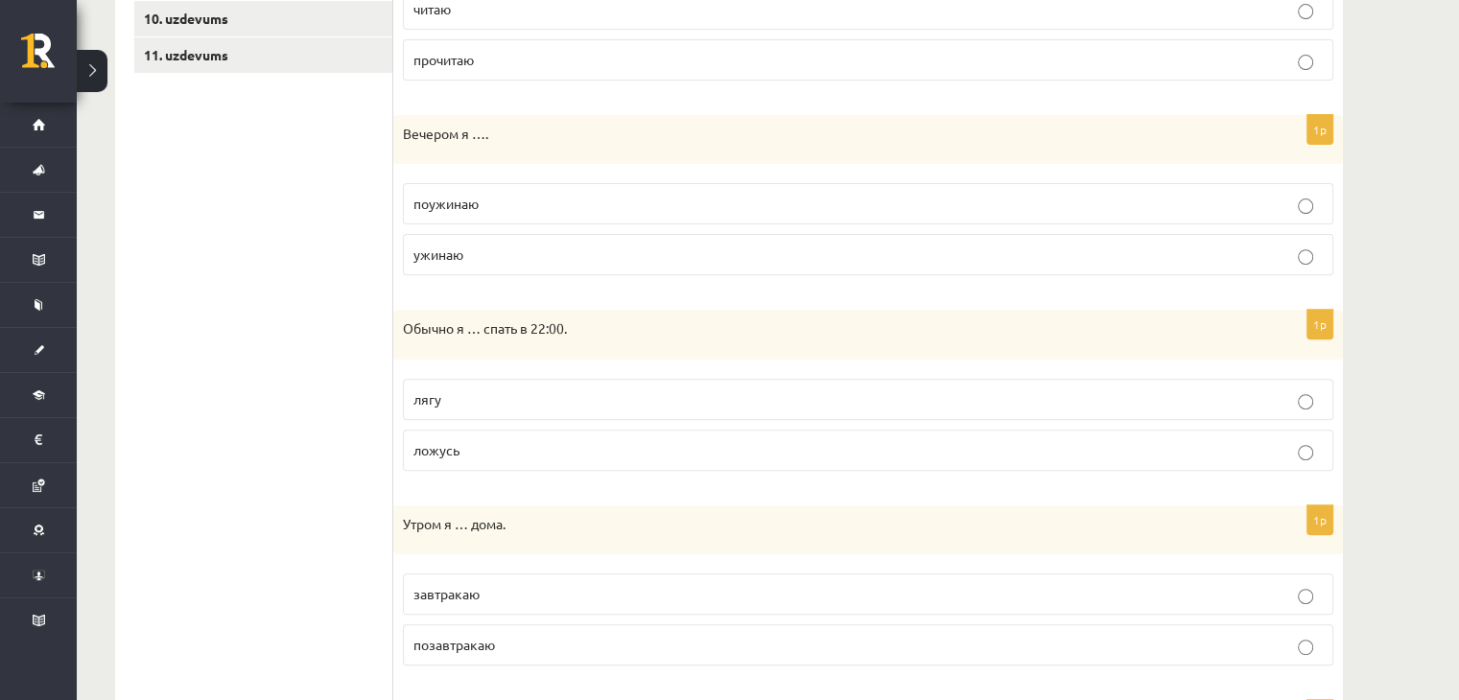
scroll to position [679, 0]
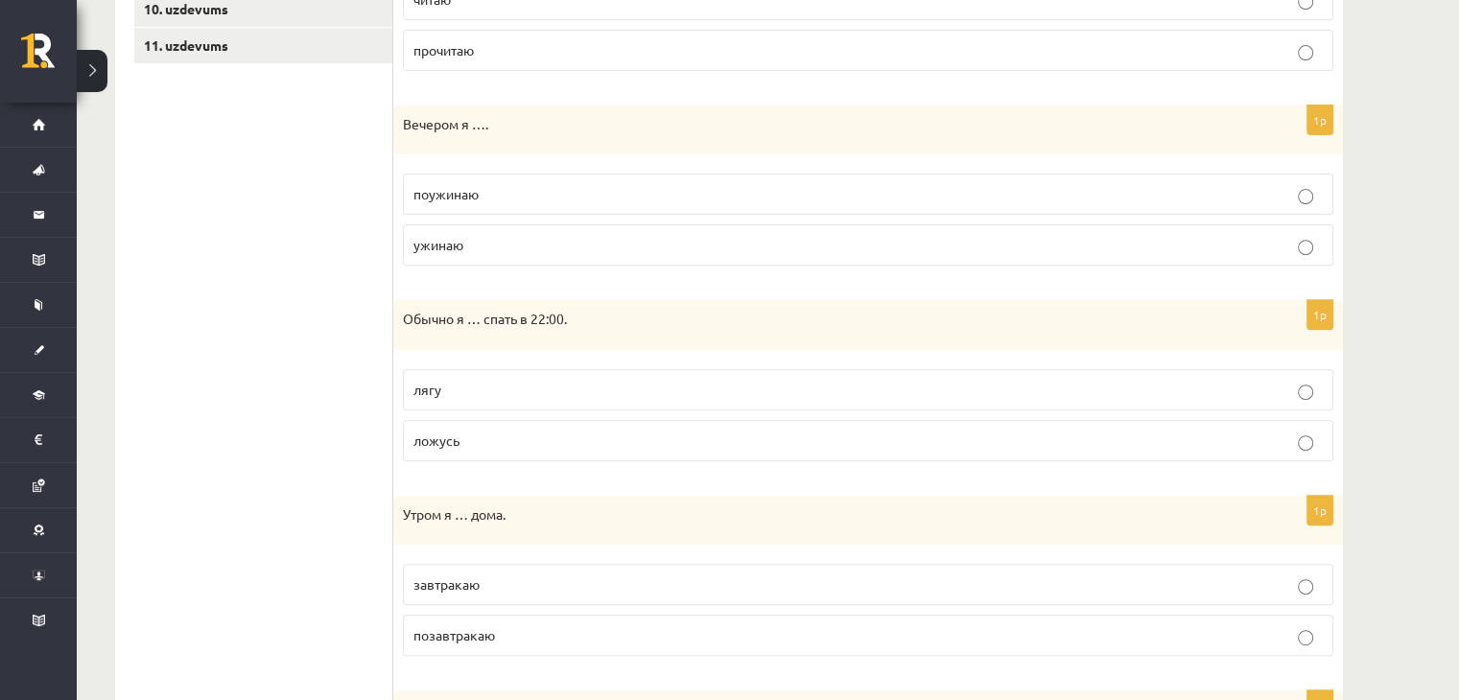
click at [530, 441] on p "ложусь" at bounding box center [867, 441] width 909 height 20
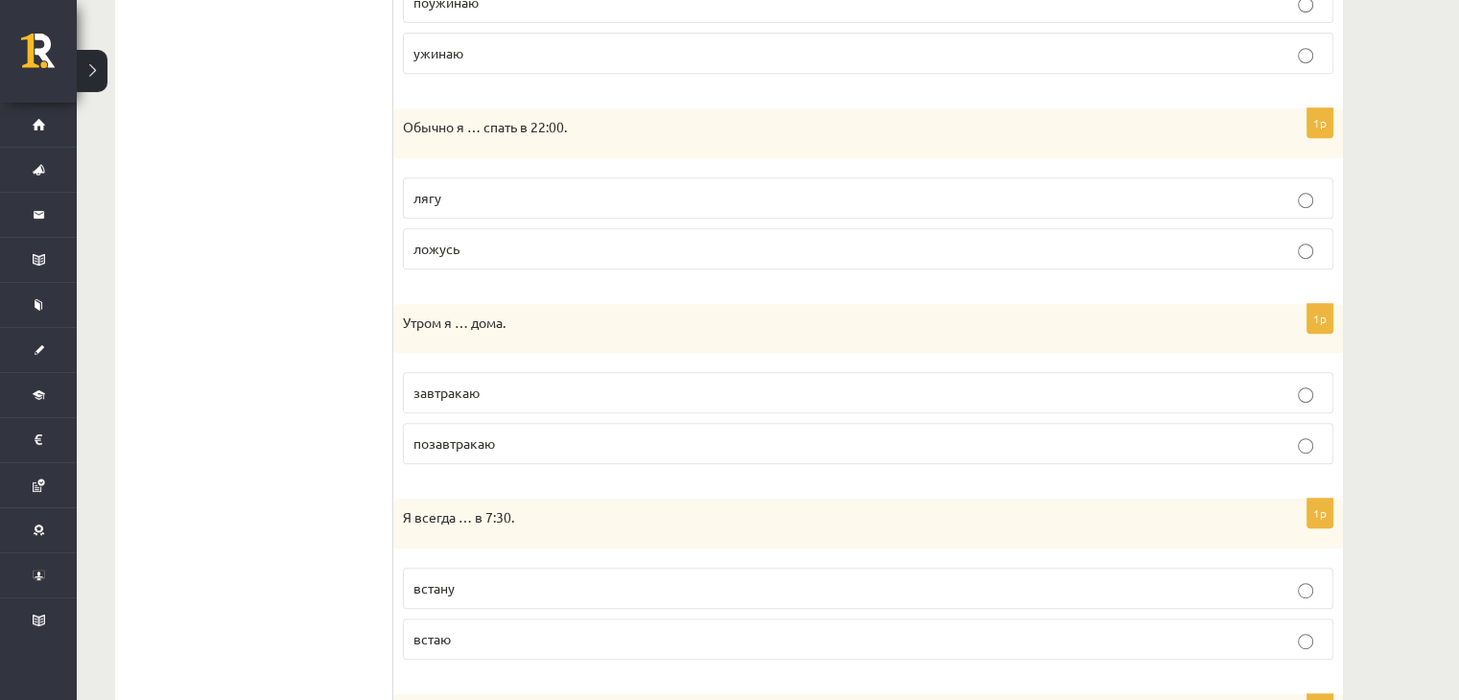
scroll to position [883, 0]
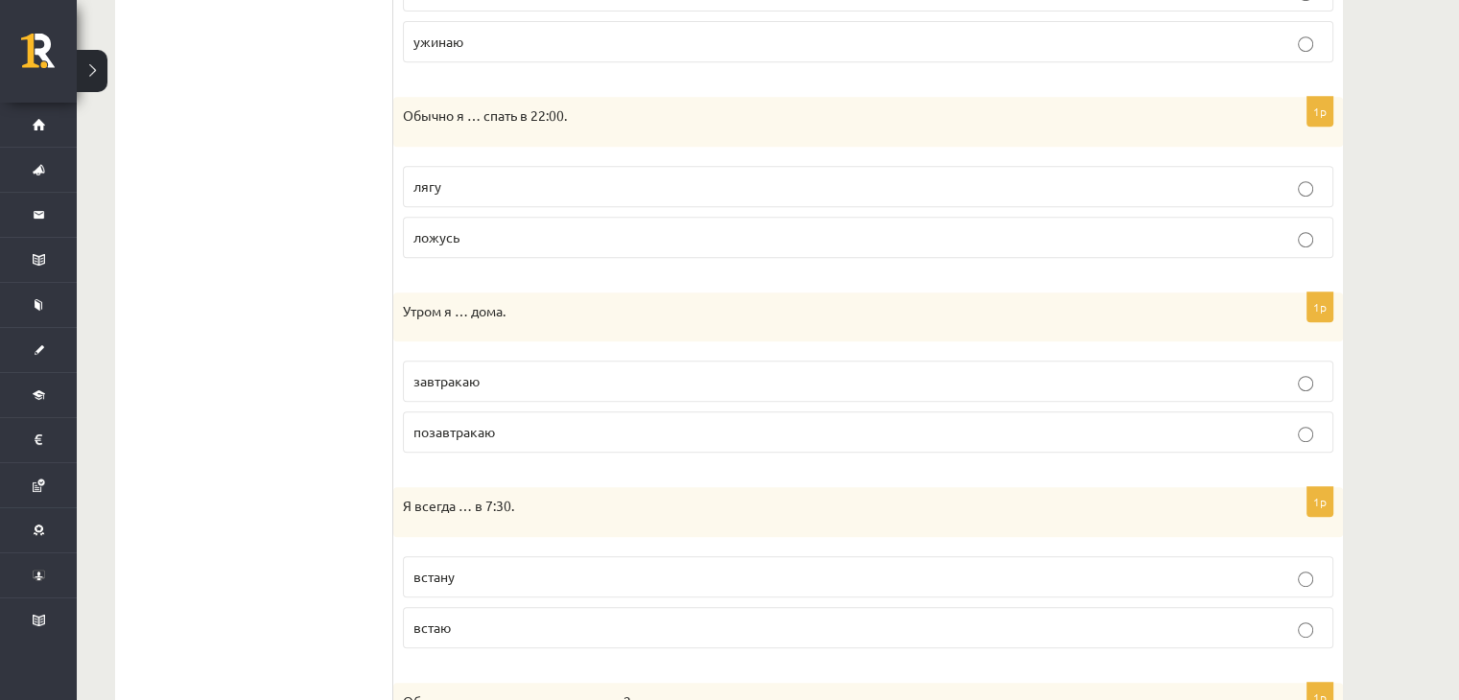
click at [525, 377] on p "завтракаю" at bounding box center [867, 381] width 909 height 20
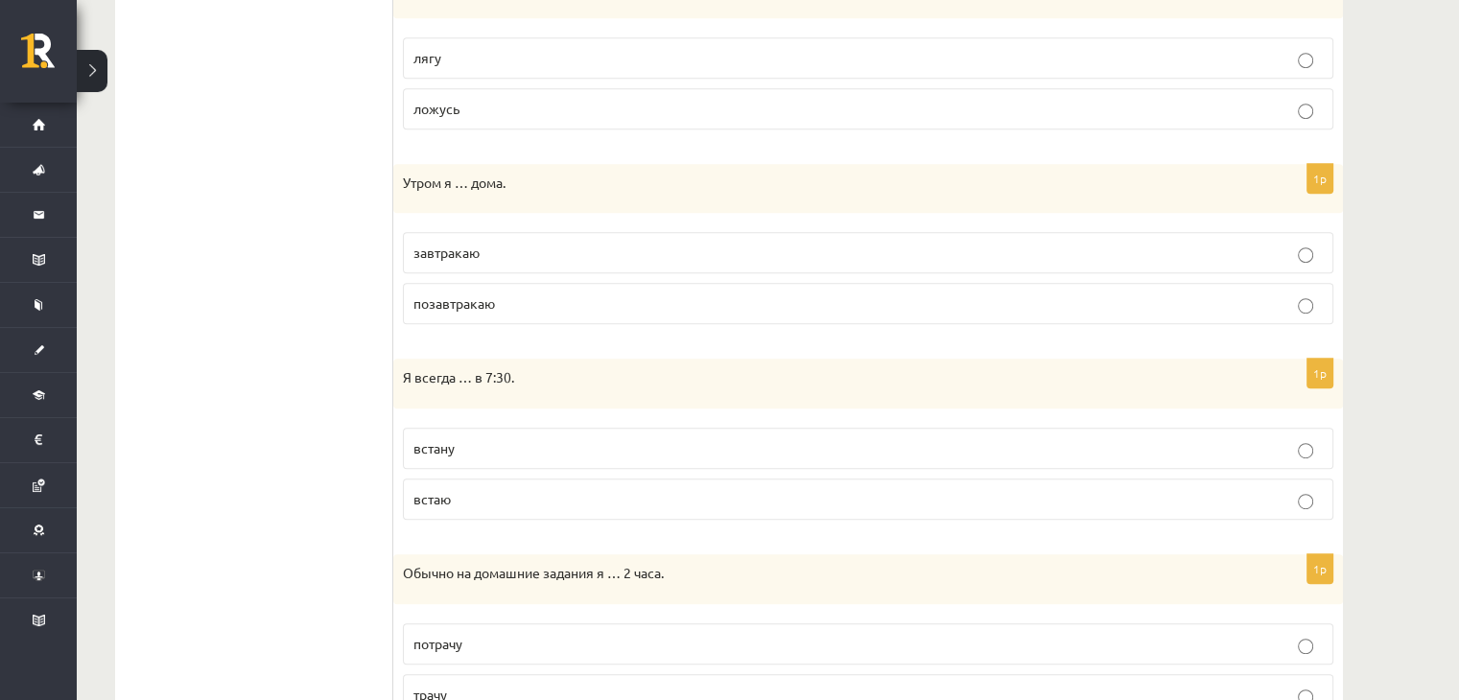
scroll to position [1017, 0]
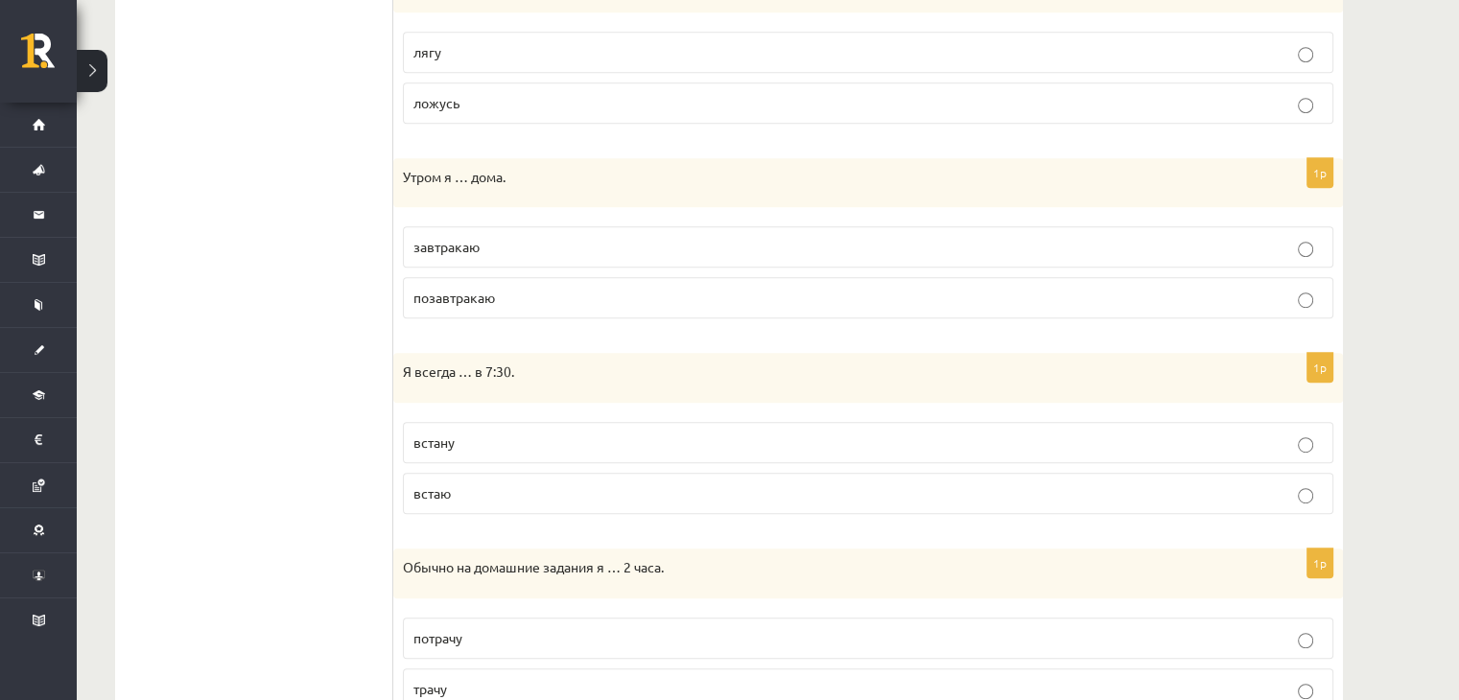
click at [534, 485] on p "встаю" at bounding box center [867, 493] width 909 height 20
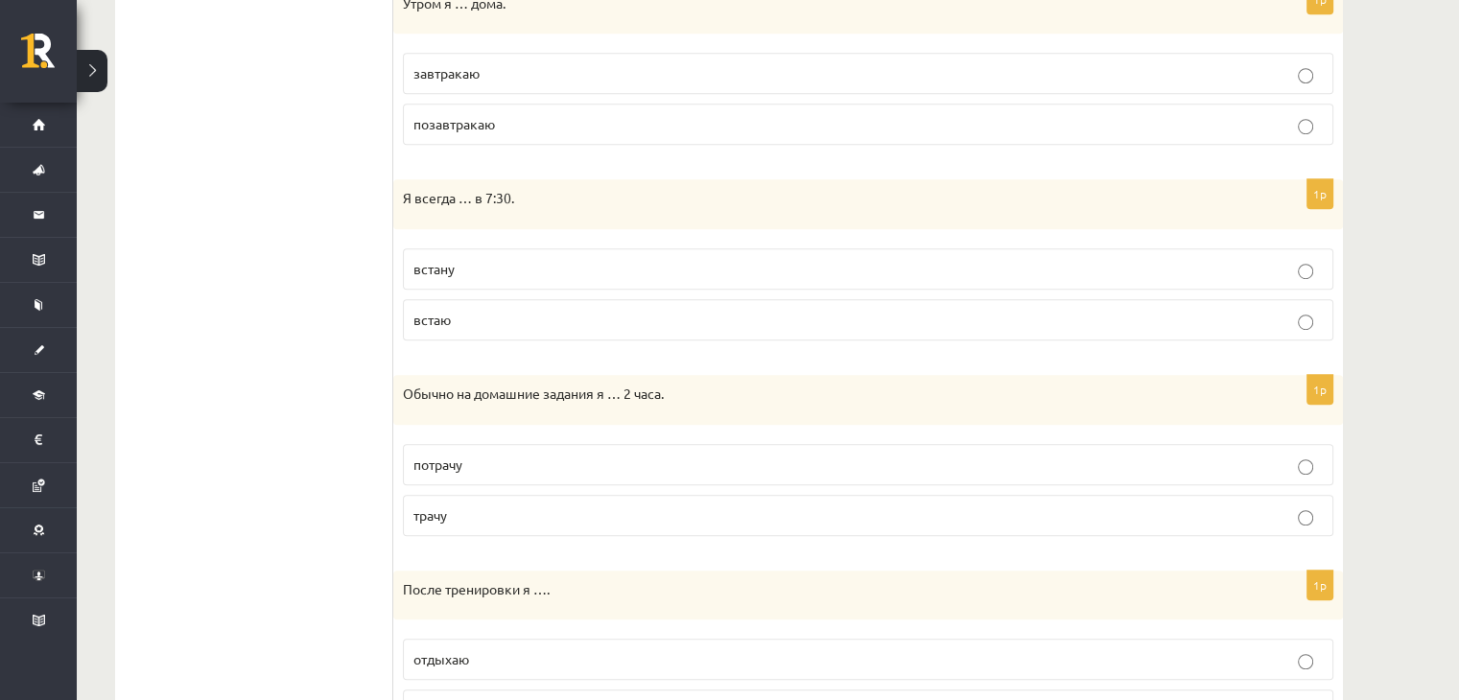
scroll to position [1194, 0]
click at [541, 511] on p "трачу" at bounding box center [867, 512] width 909 height 20
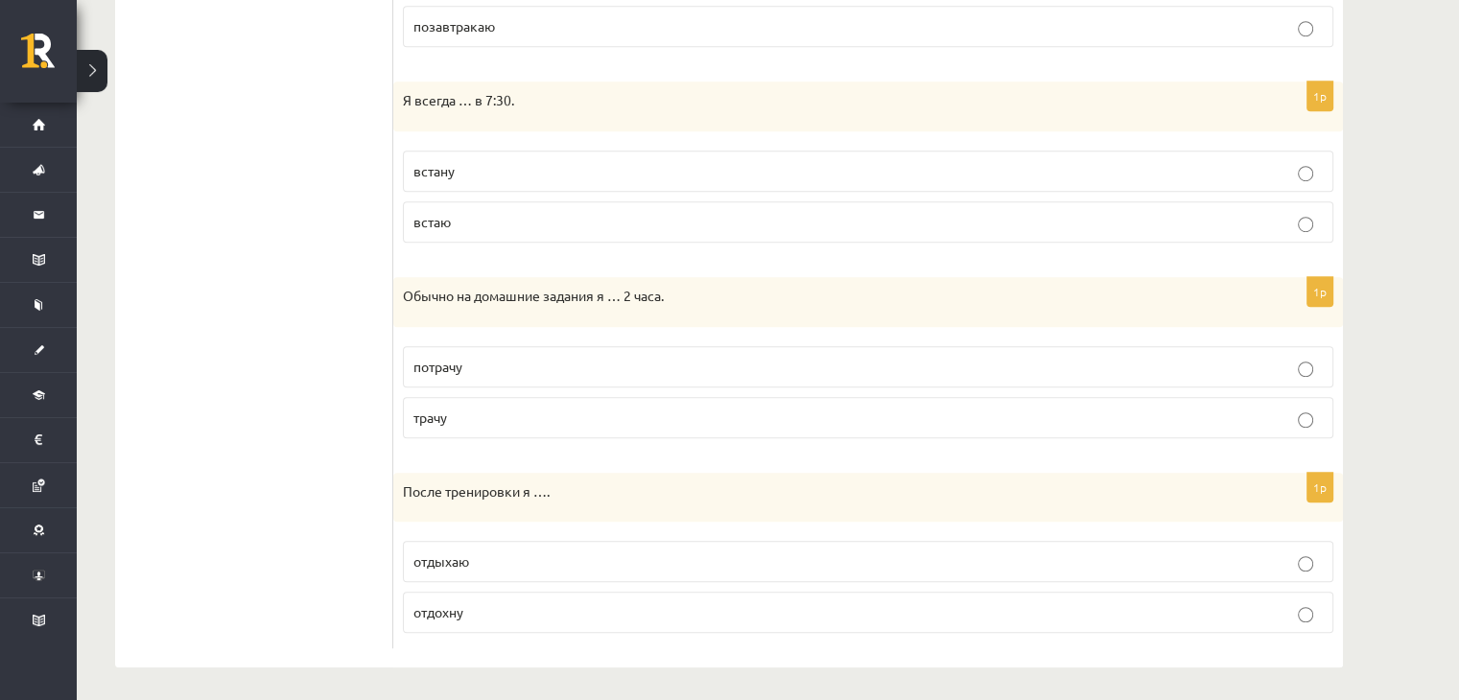
click at [551, 560] on p "отдыхаю" at bounding box center [867, 562] width 909 height 20
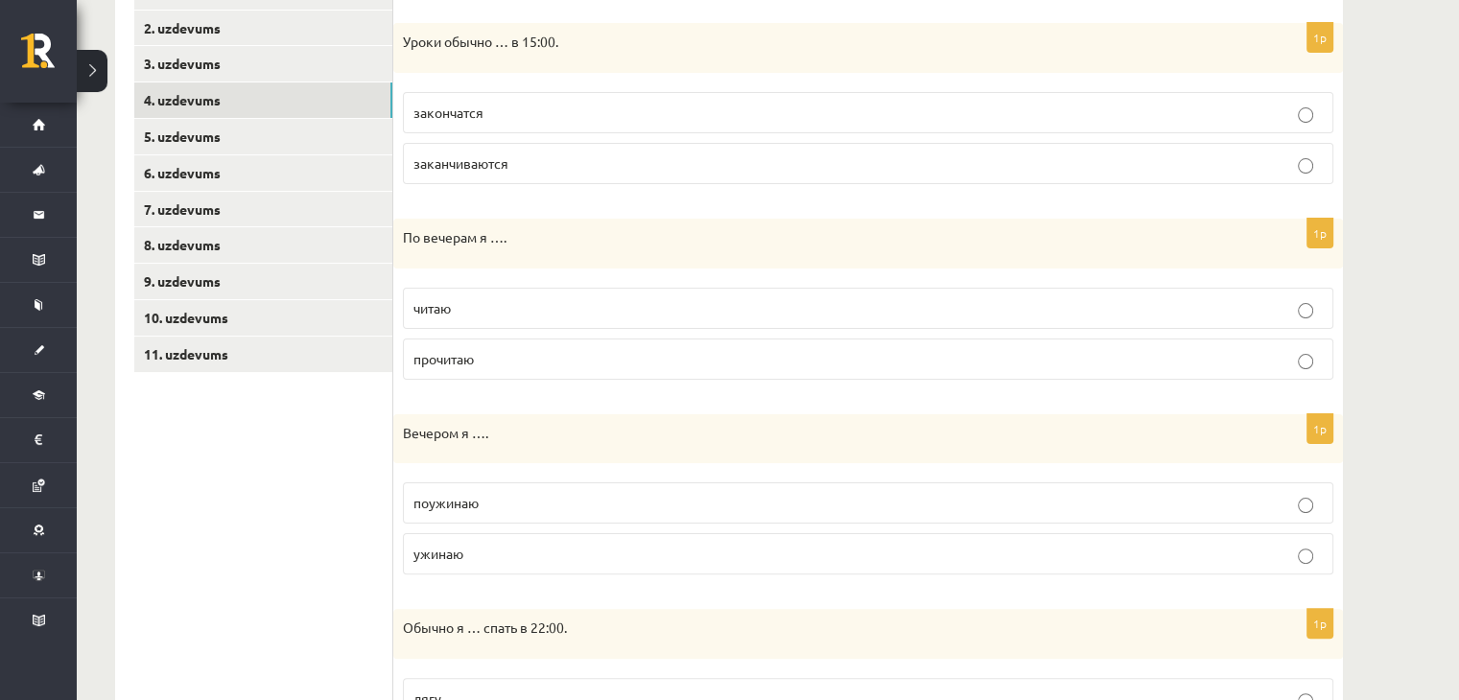
scroll to position [354, 0]
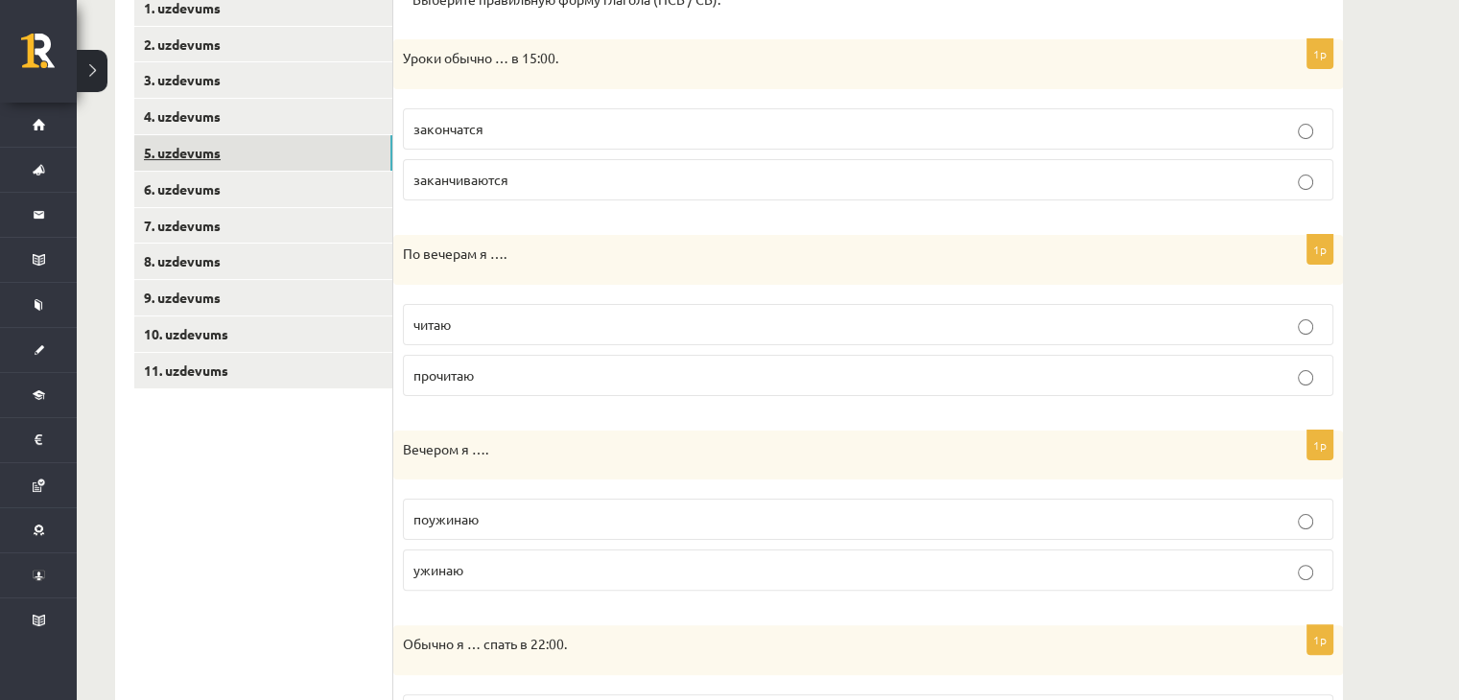
click at [278, 154] on link "5. uzdevums" at bounding box center [263, 152] width 258 height 35
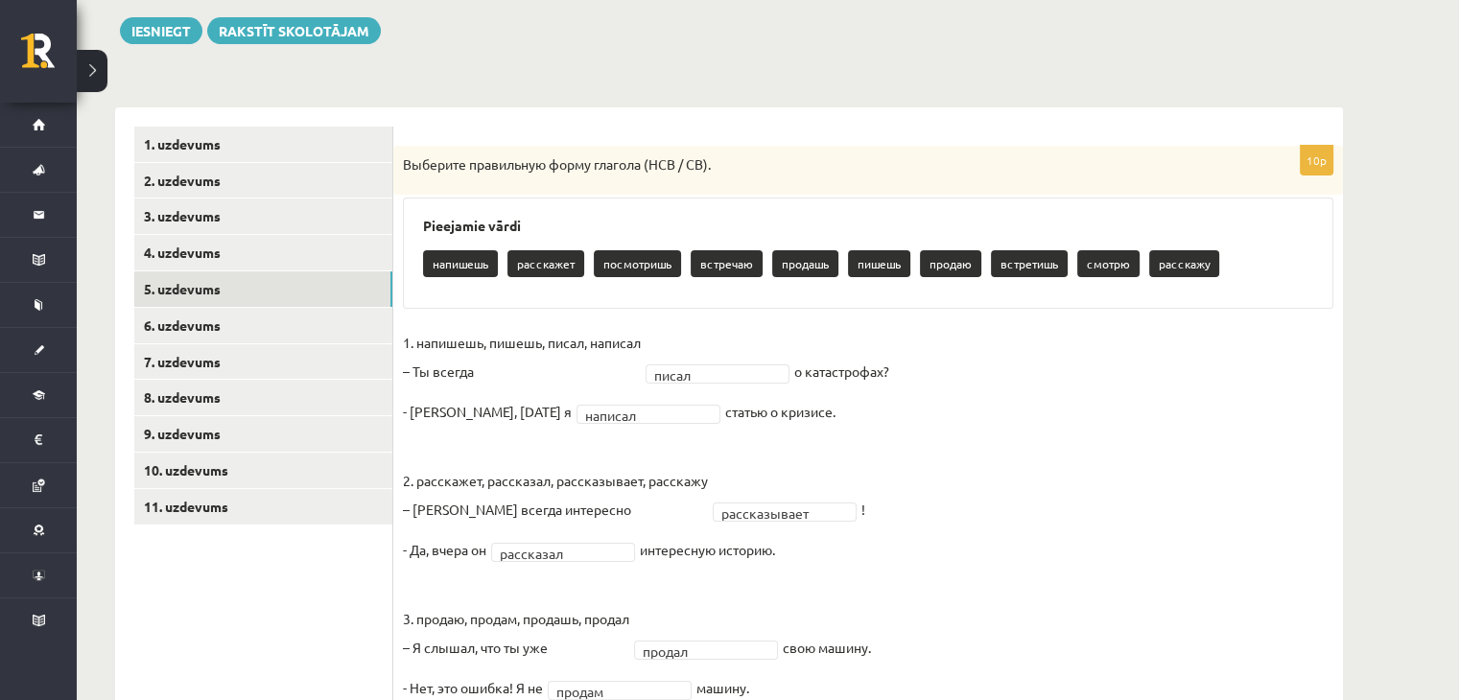
scroll to position [207, 0]
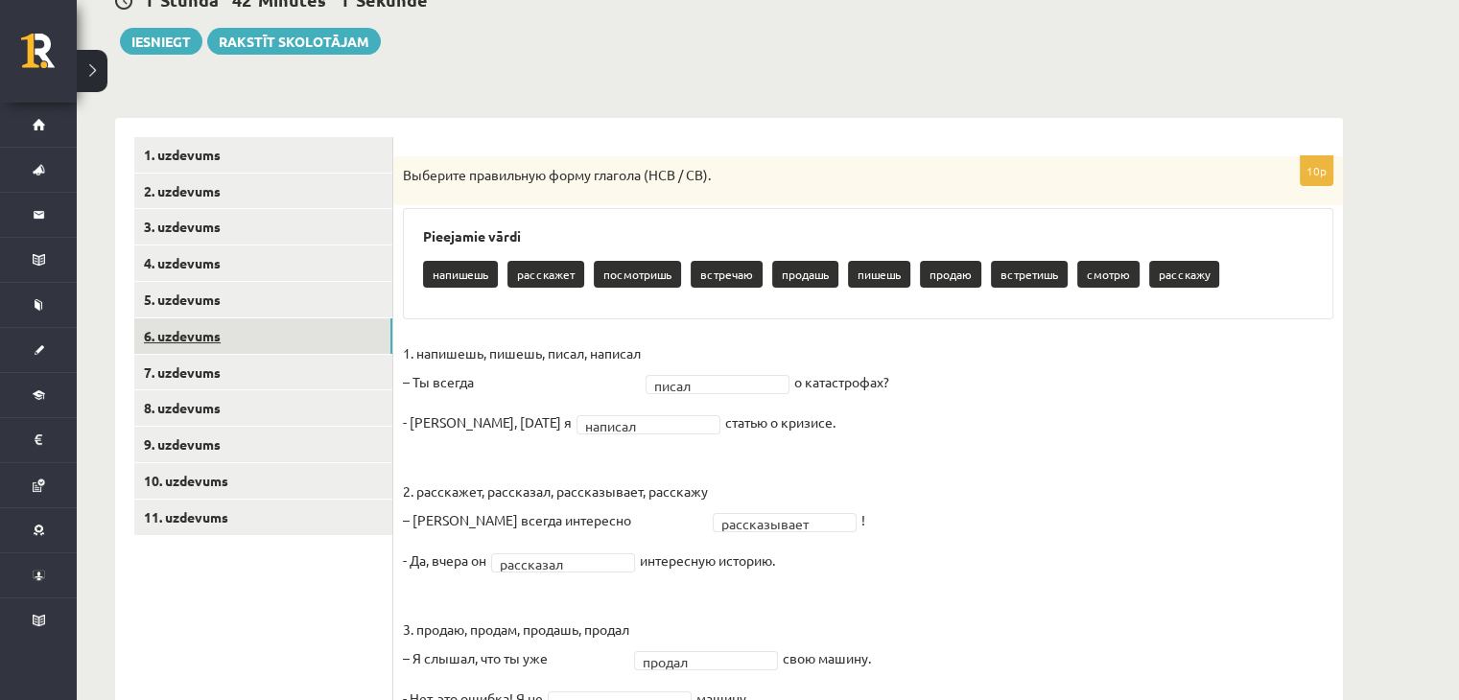
click at [224, 323] on link "6. uzdevums" at bounding box center [263, 335] width 258 height 35
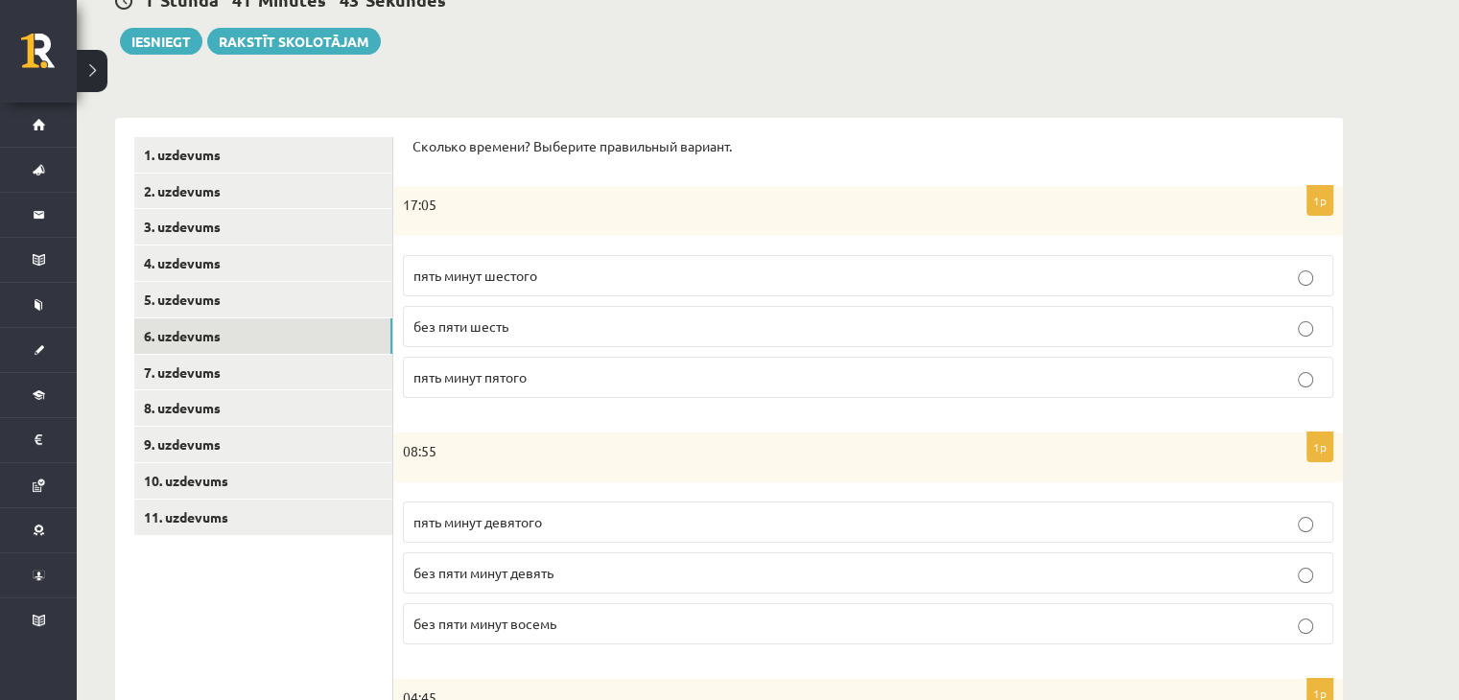
click at [530, 263] on label "пять минут шестого" at bounding box center [868, 275] width 931 height 41
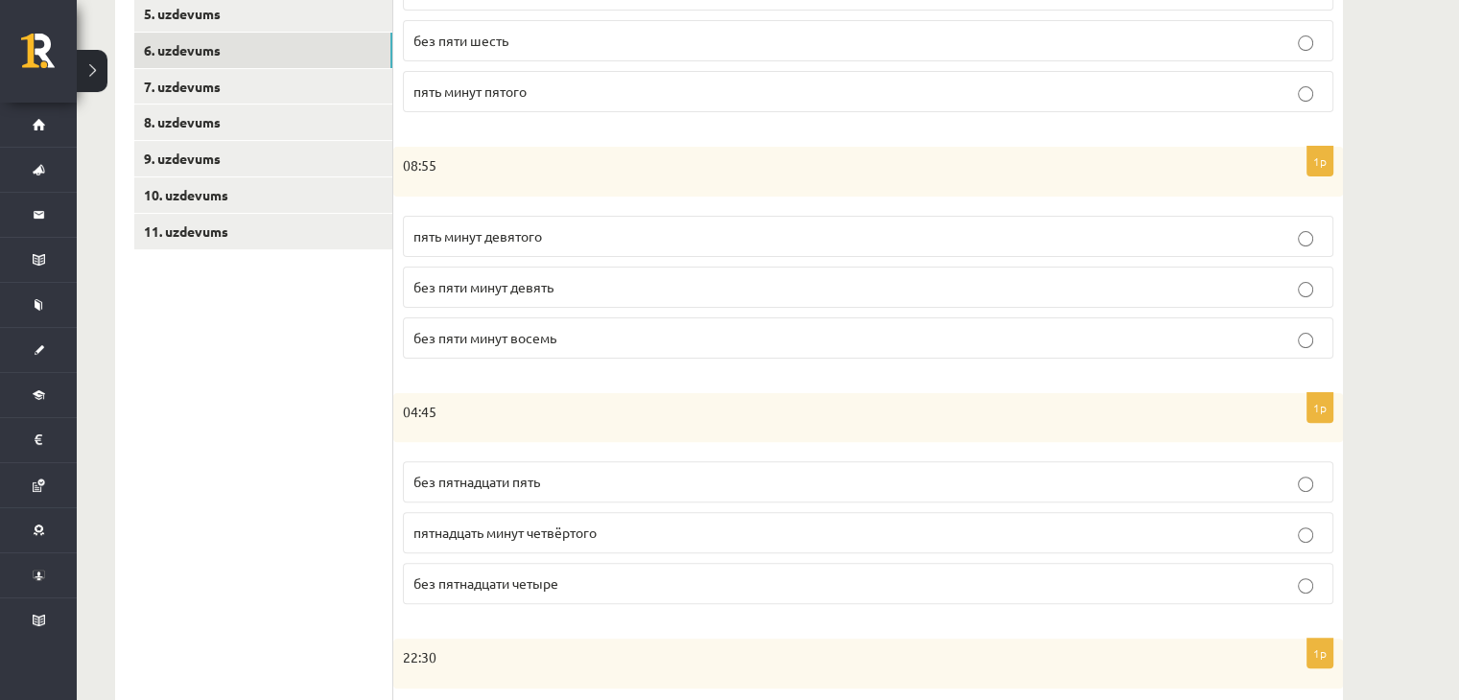
scroll to position [494, 0]
click at [531, 290] on span "без пяти минут девять" at bounding box center [483, 285] width 140 height 17
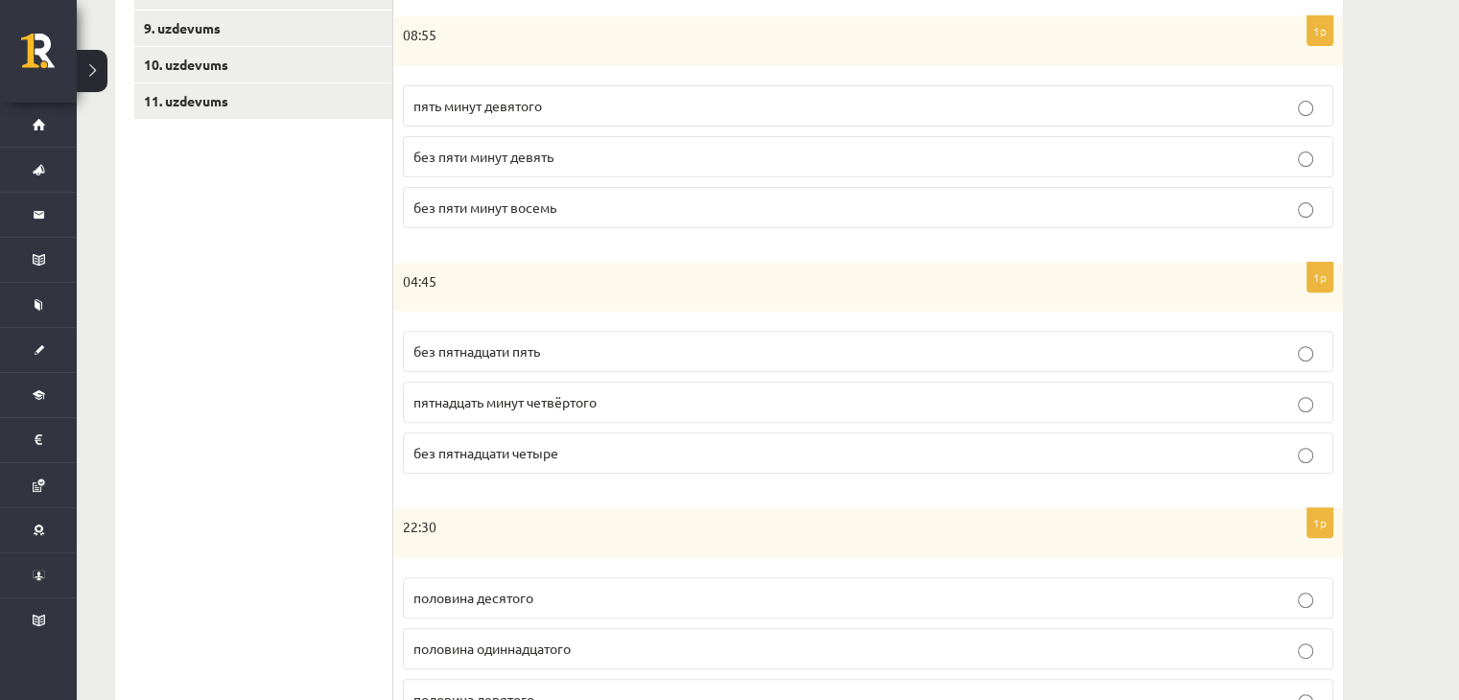
scroll to position [672, 0]
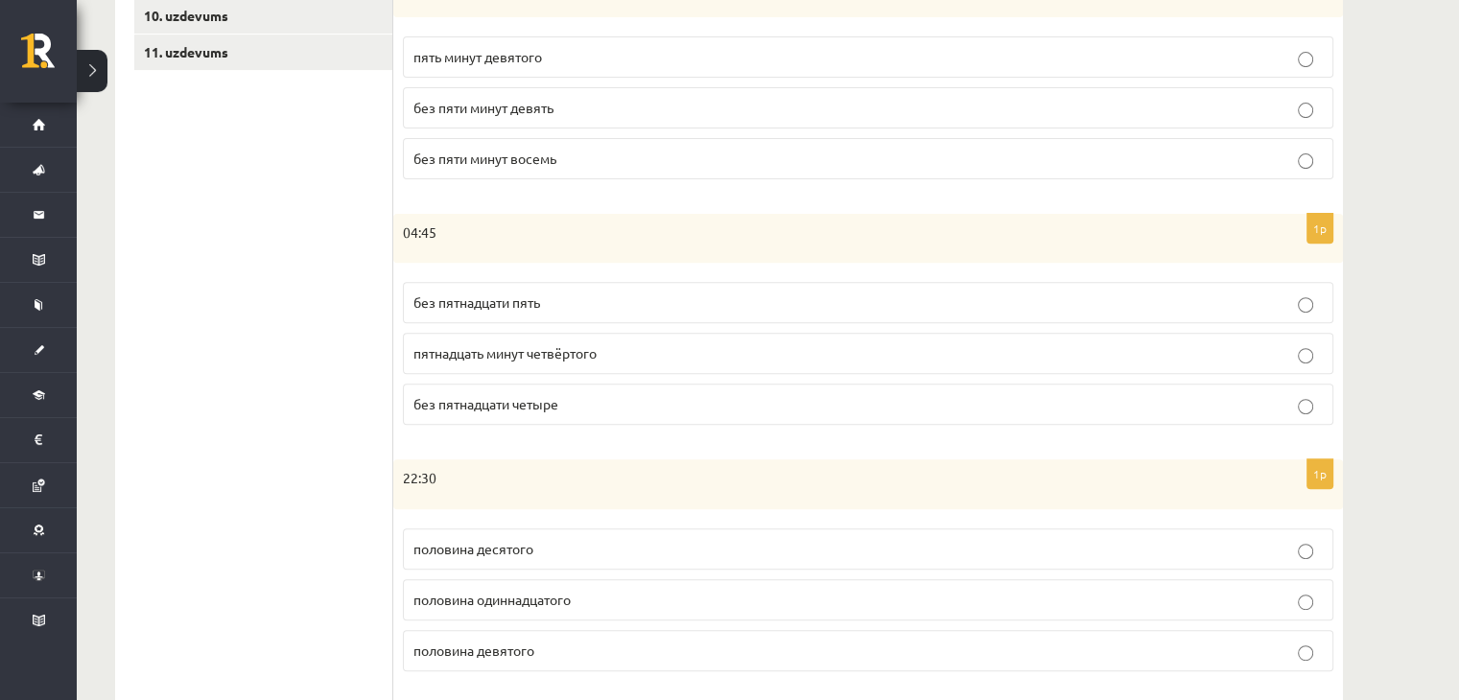
click at [551, 296] on p "без пятнадцати пять" at bounding box center [867, 303] width 909 height 20
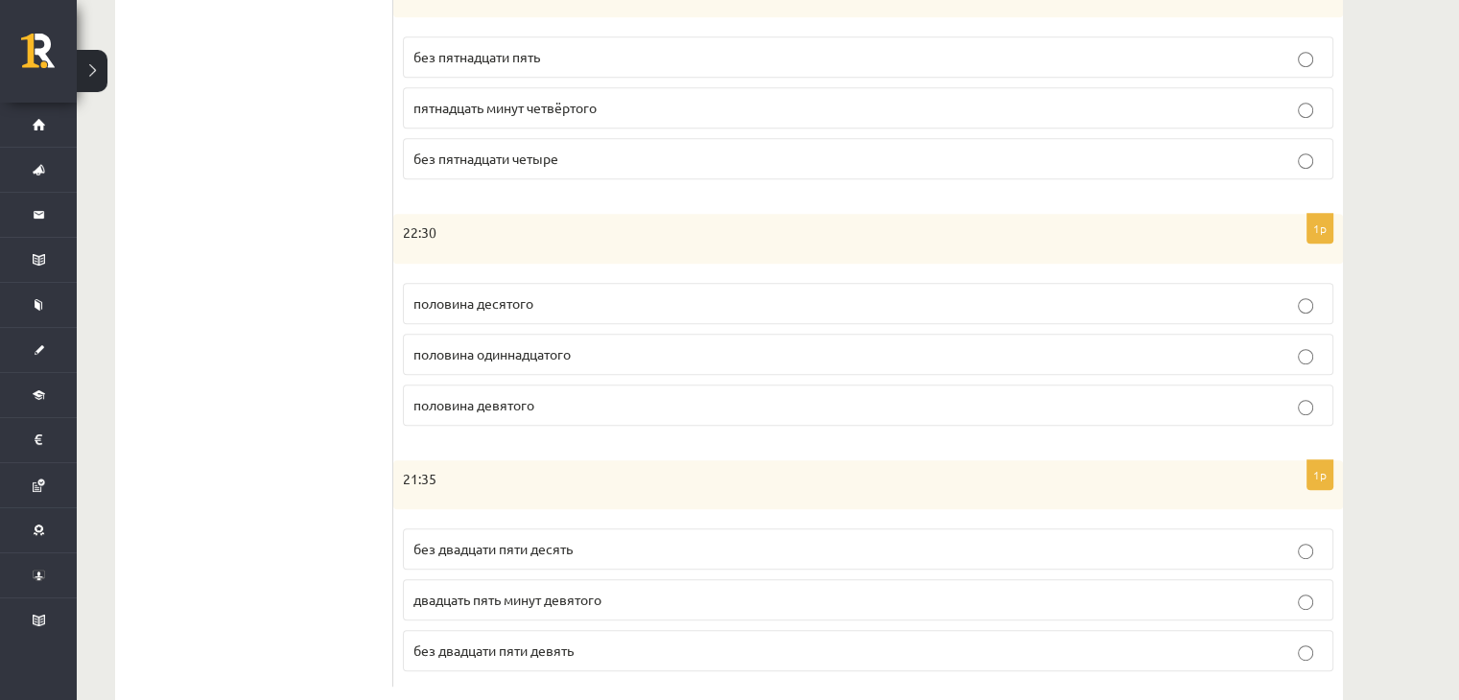
scroll to position [922, 0]
click at [557, 343] on span "половина одиннадцатого" at bounding box center [491, 350] width 157 height 17
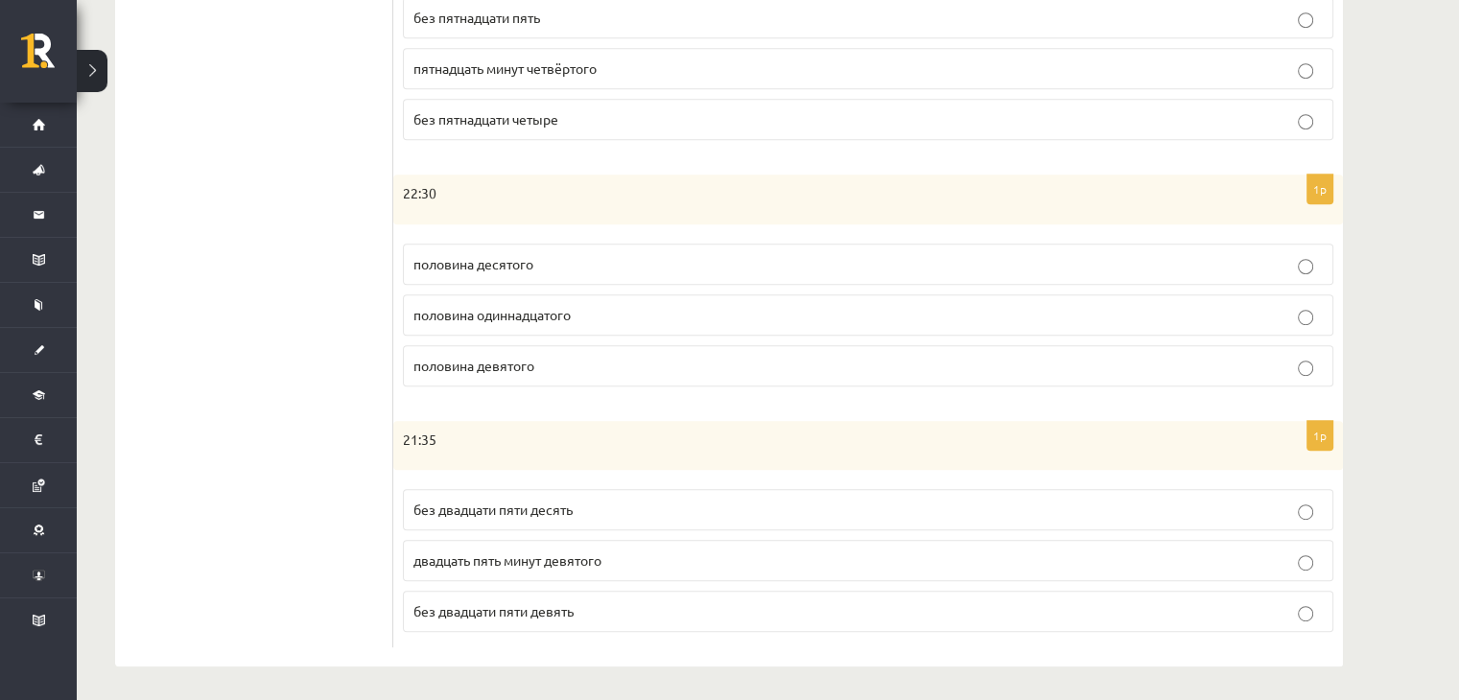
click at [579, 511] on p "без двадцати пяти десять" at bounding box center [867, 510] width 909 height 20
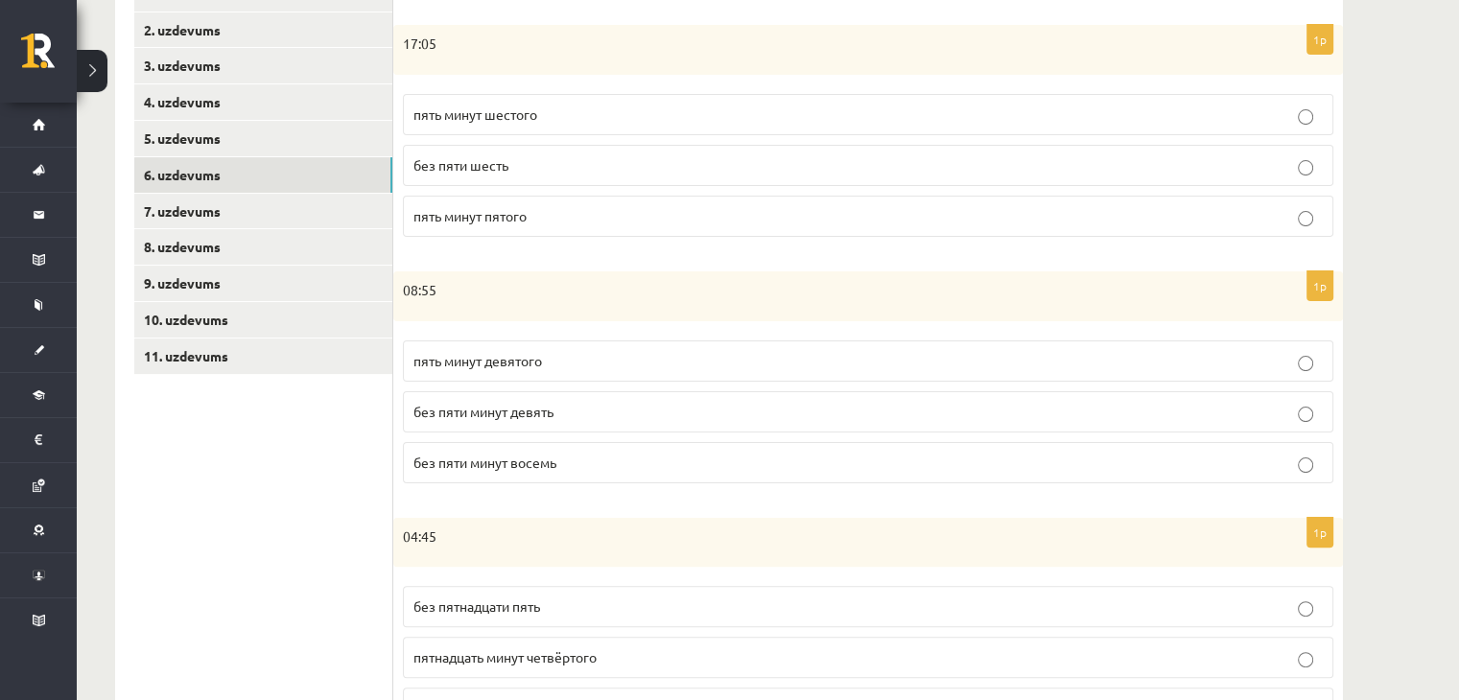
scroll to position [365, 0]
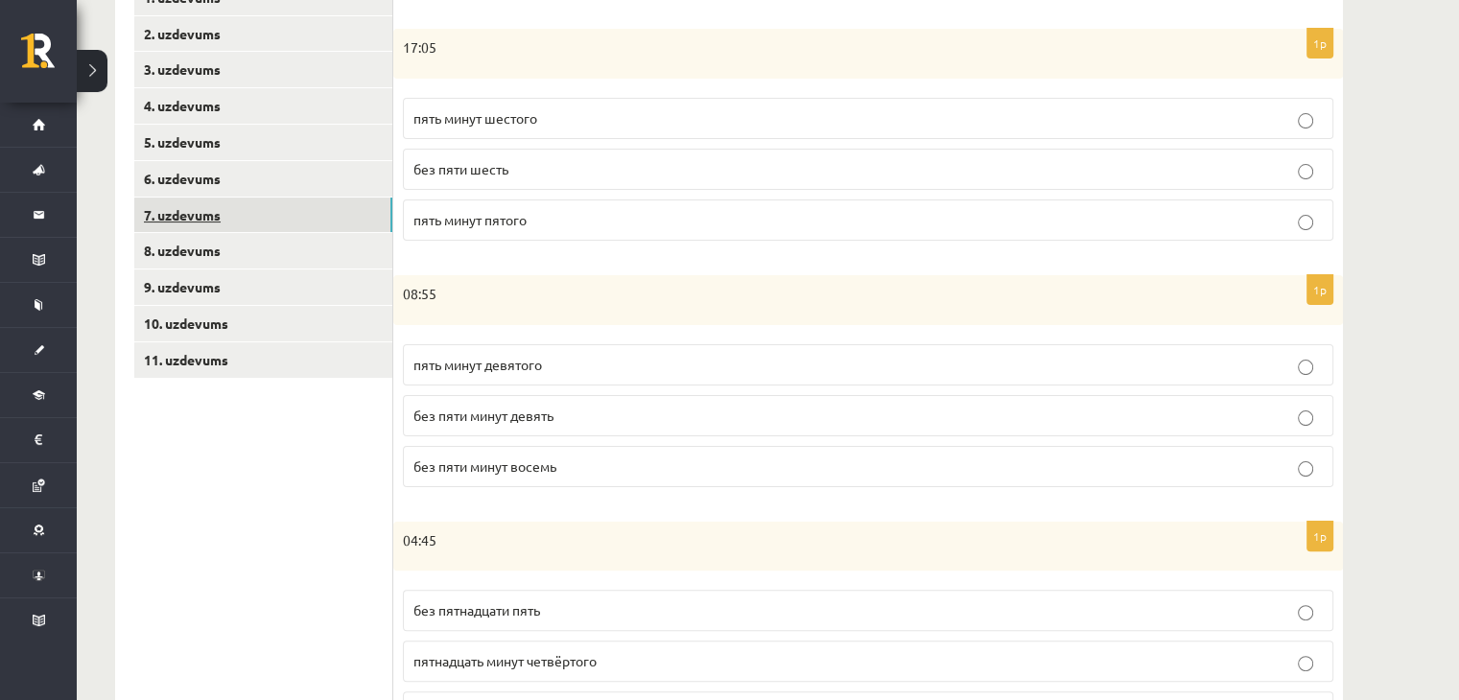
click at [288, 208] on link "7. uzdevums" at bounding box center [263, 215] width 258 height 35
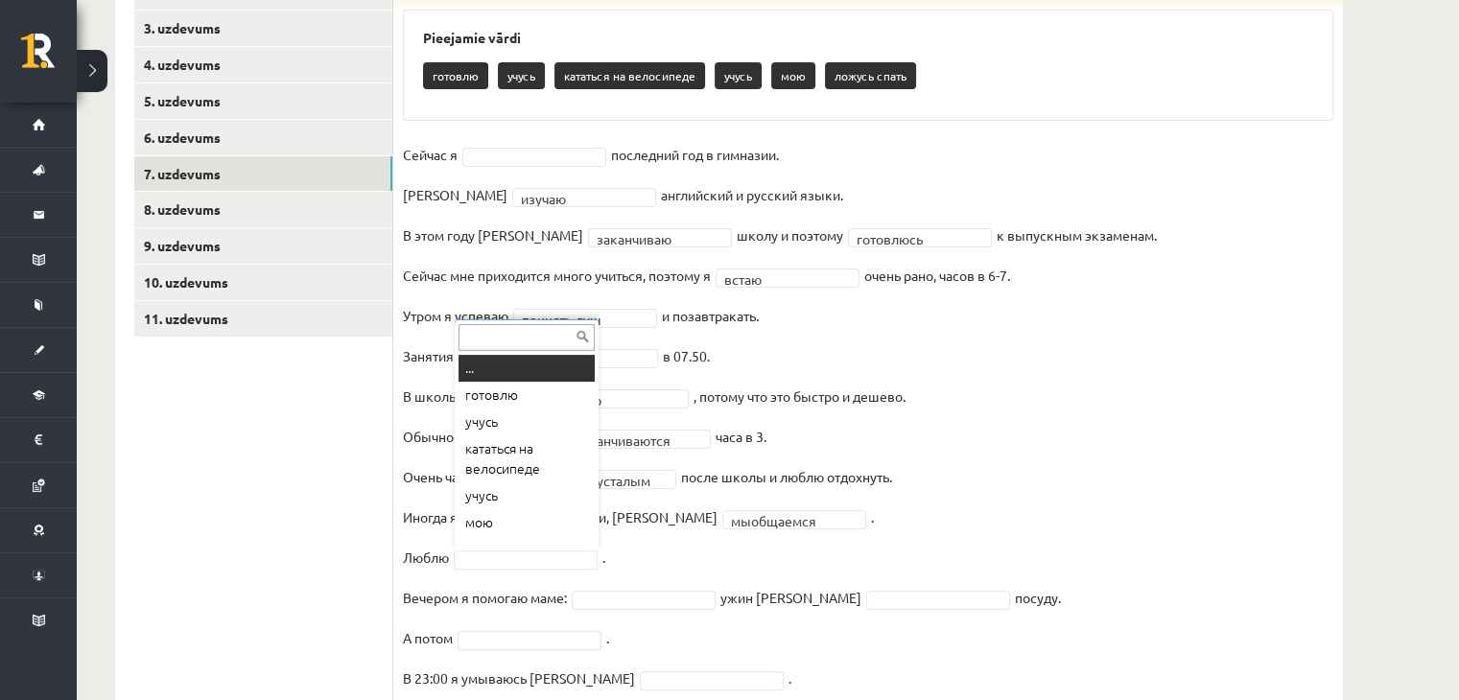
scroll to position [15, 0]
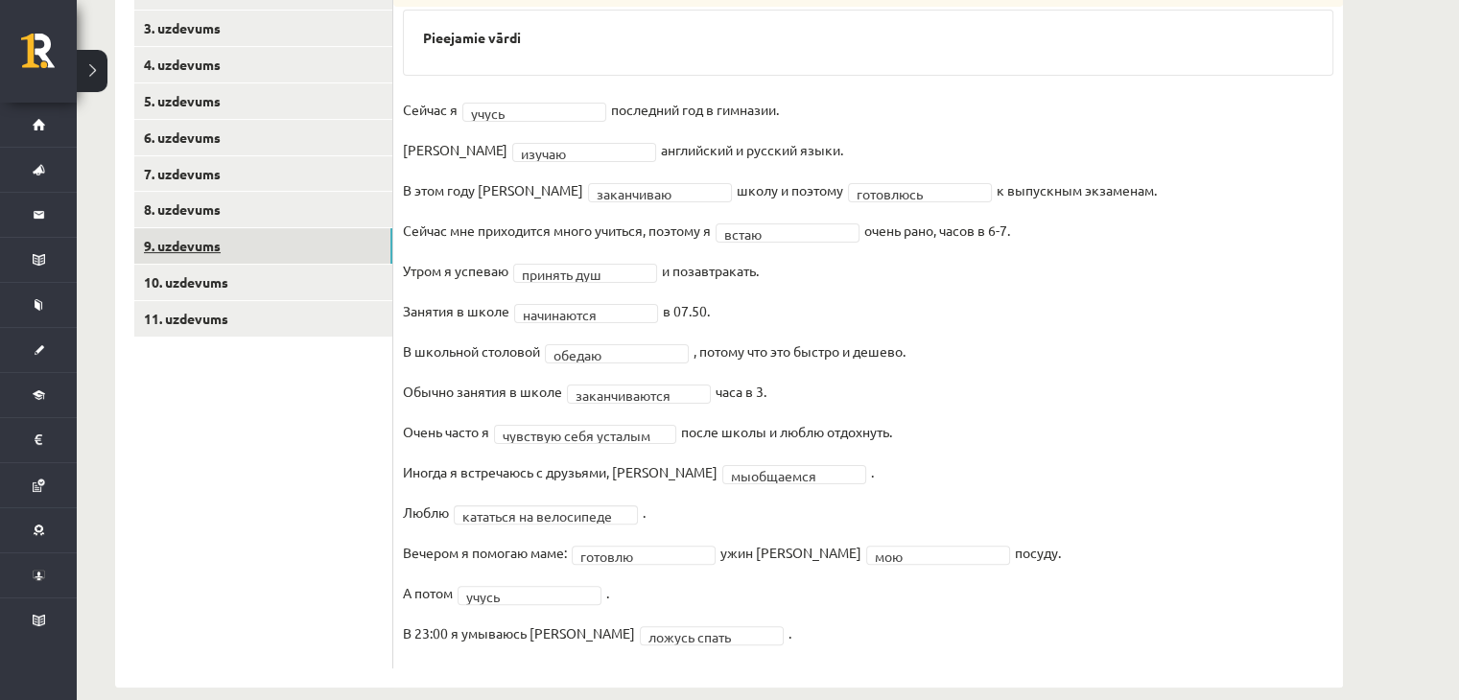
click at [288, 248] on link "9. uzdevums" at bounding box center [263, 245] width 258 height 35
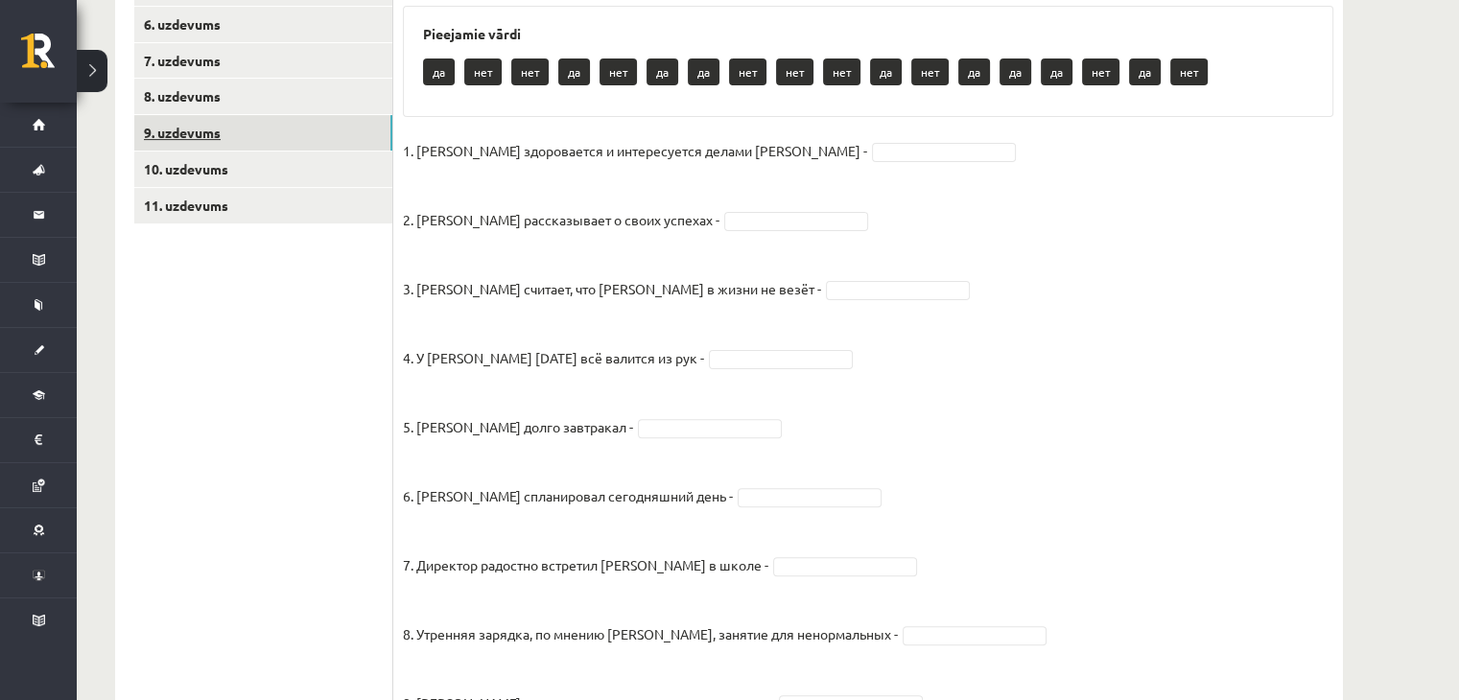
scroll to position [521, 0]
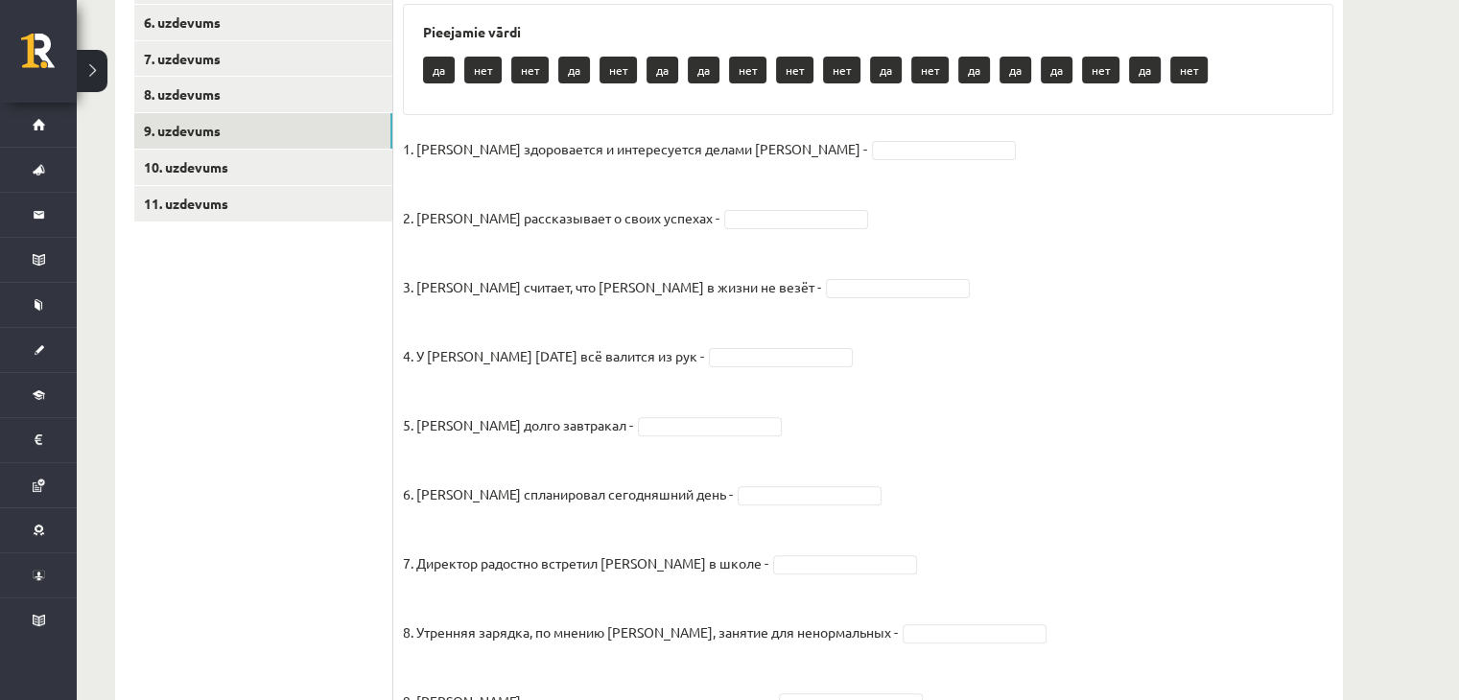
click at [679, 128] on div "11p Прочитайте текст и отметьте верные / неверные утверждения в соответствии с …" at bounding box center [868, 373] width 950 height 1061
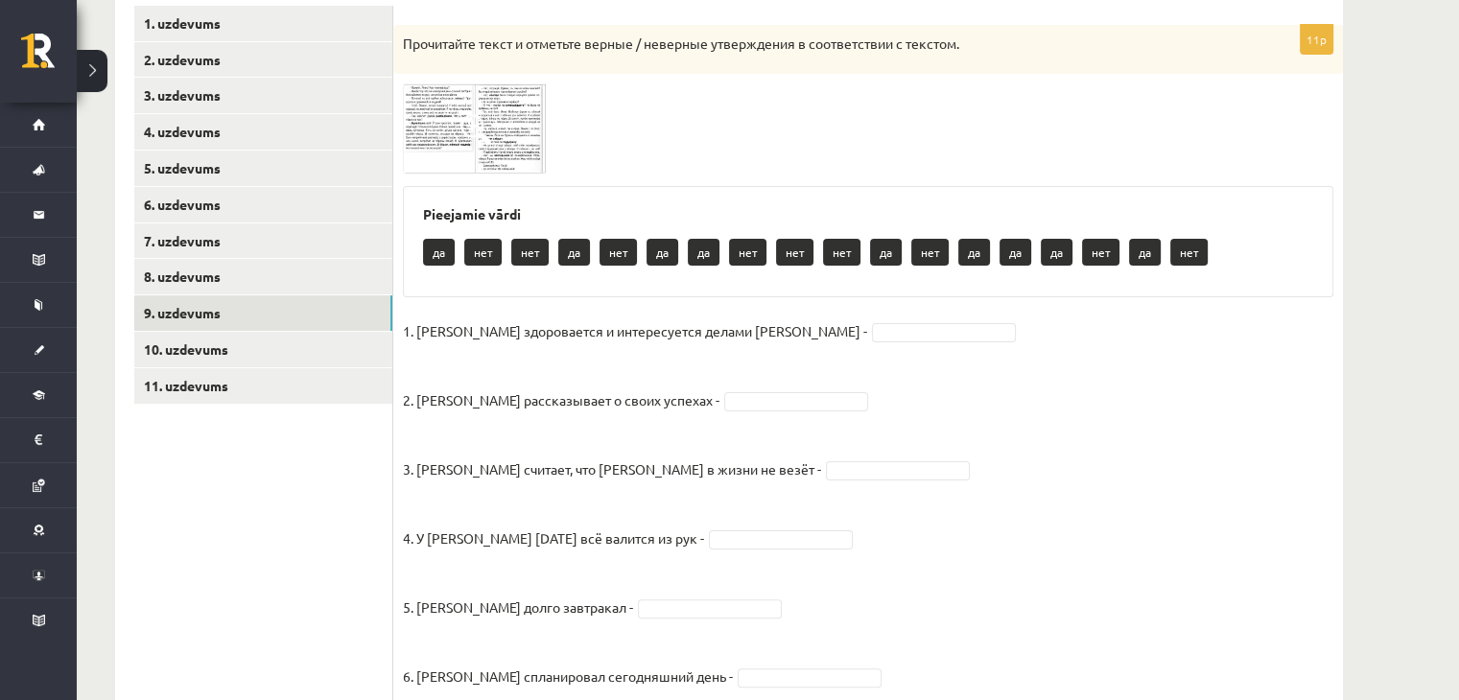
scroll to position [330, 0]
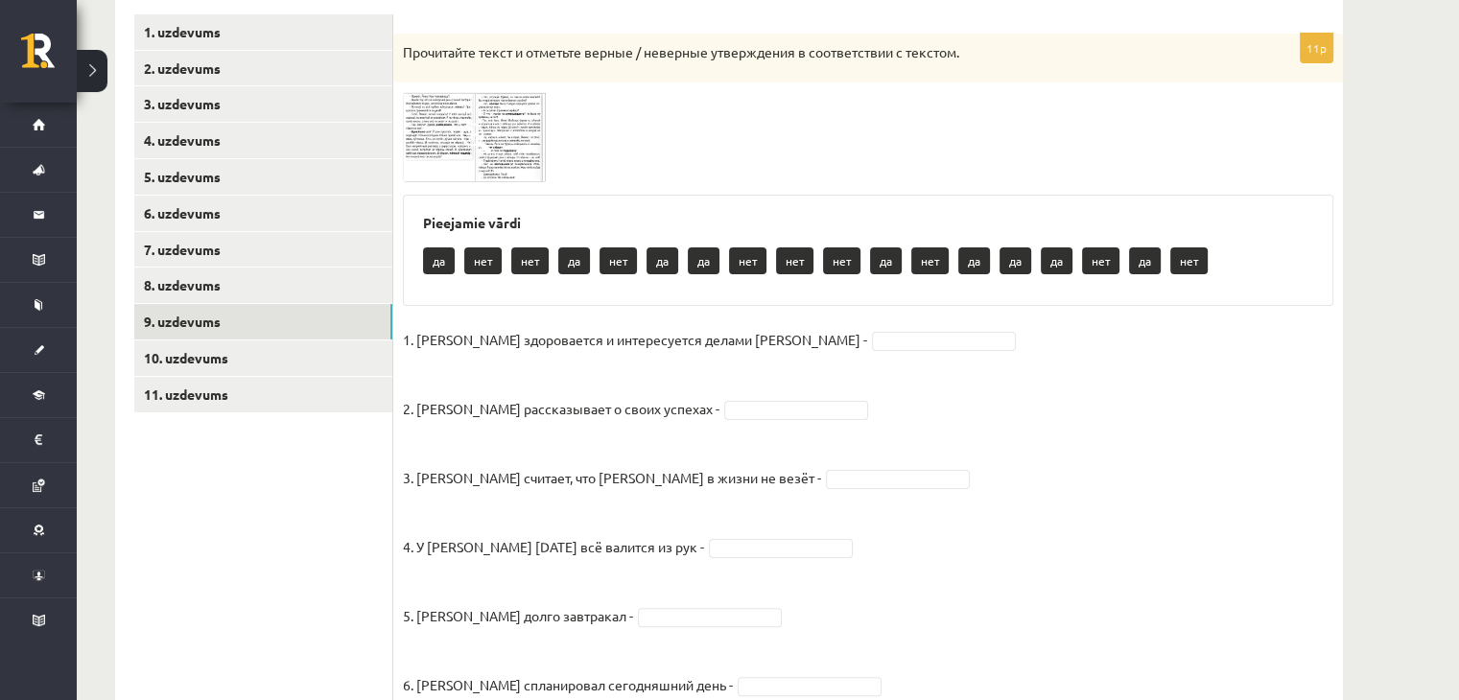
click at [425, 154] on img at bounding box center [475, 136] width 144 height 89
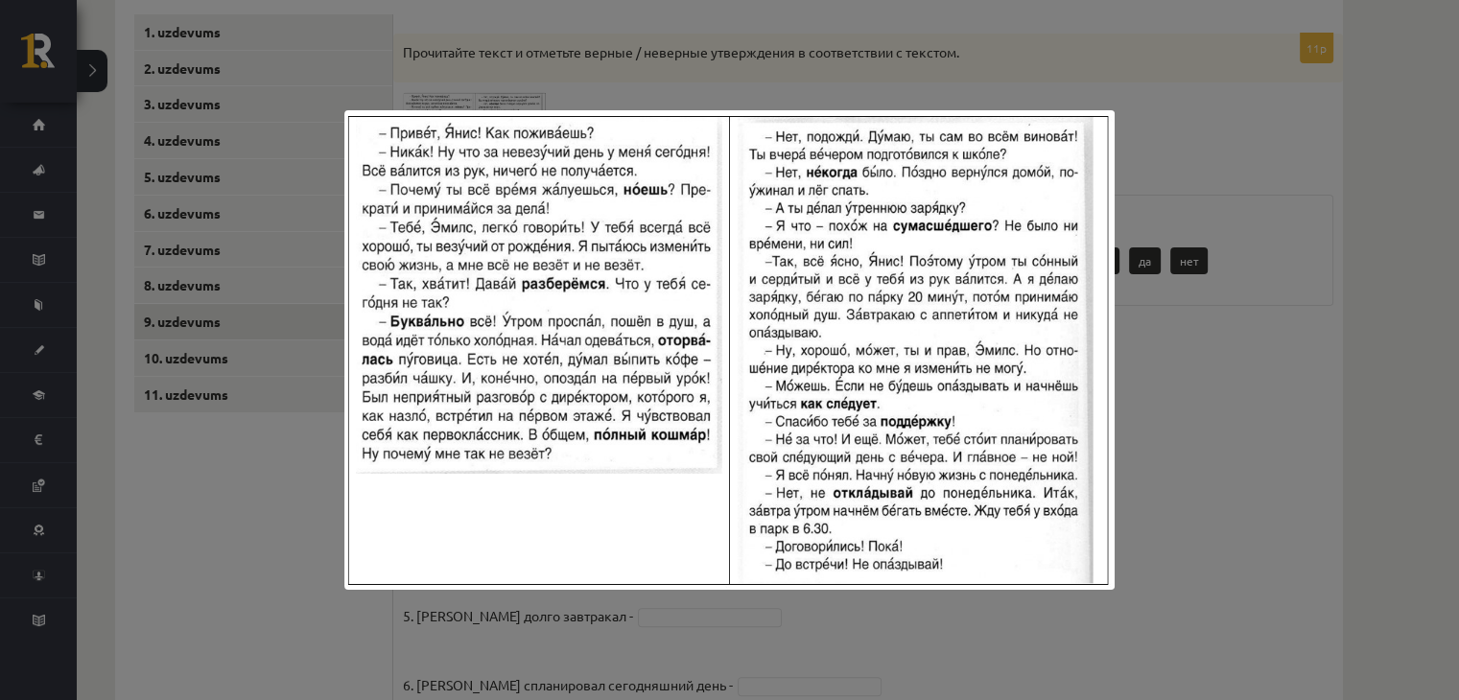
click at [1324, 361] on div at bounding box center [729, 350] width 1459 height 700
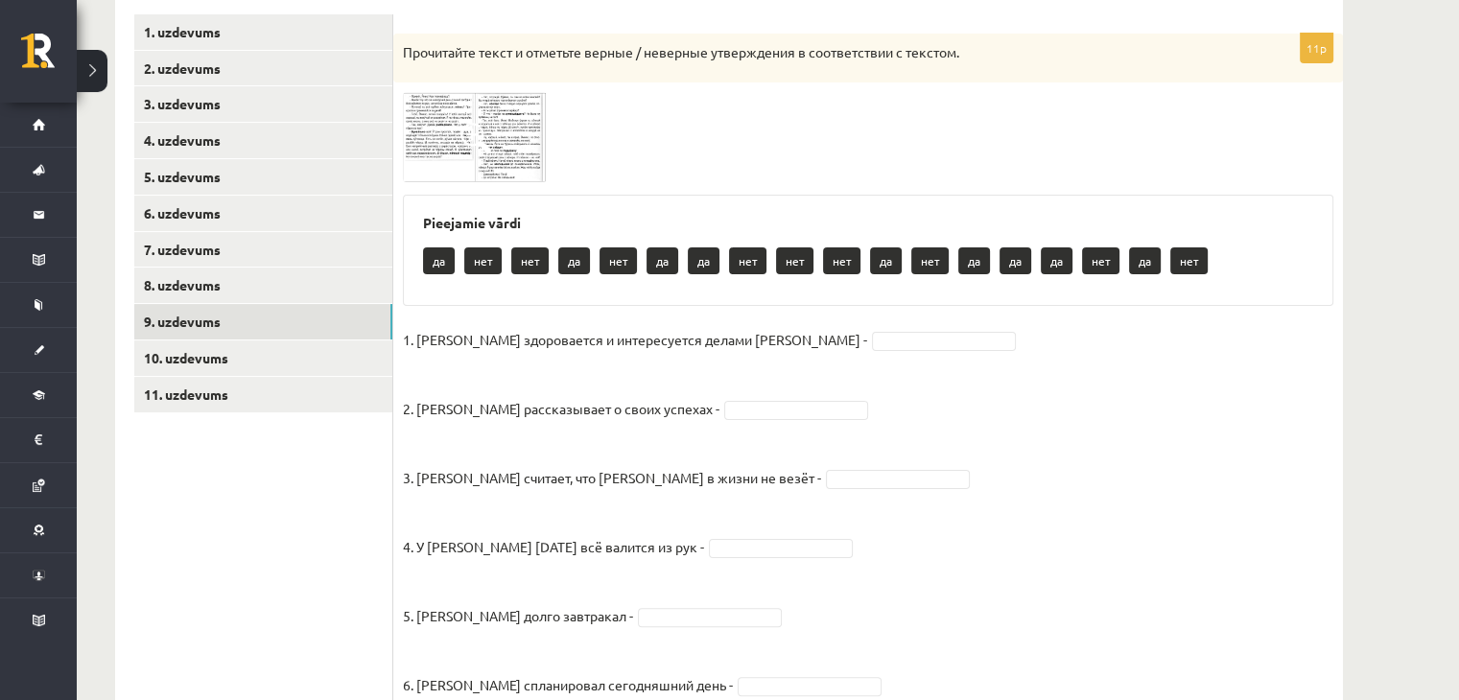
click at [518, 128] on img at bounding box center [475, 136] width 144 height 89
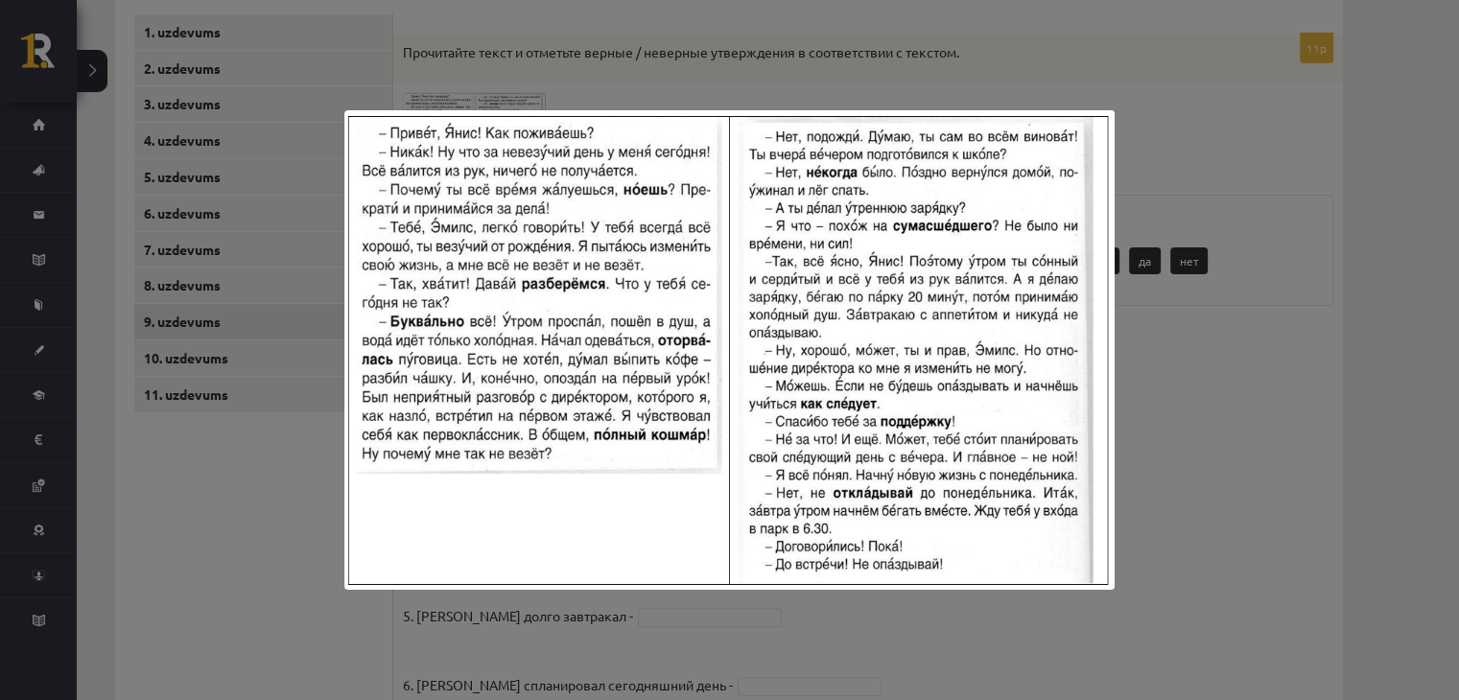
click at [1286, 389] on div at bounding box center [729, 350] width 1459 height 700
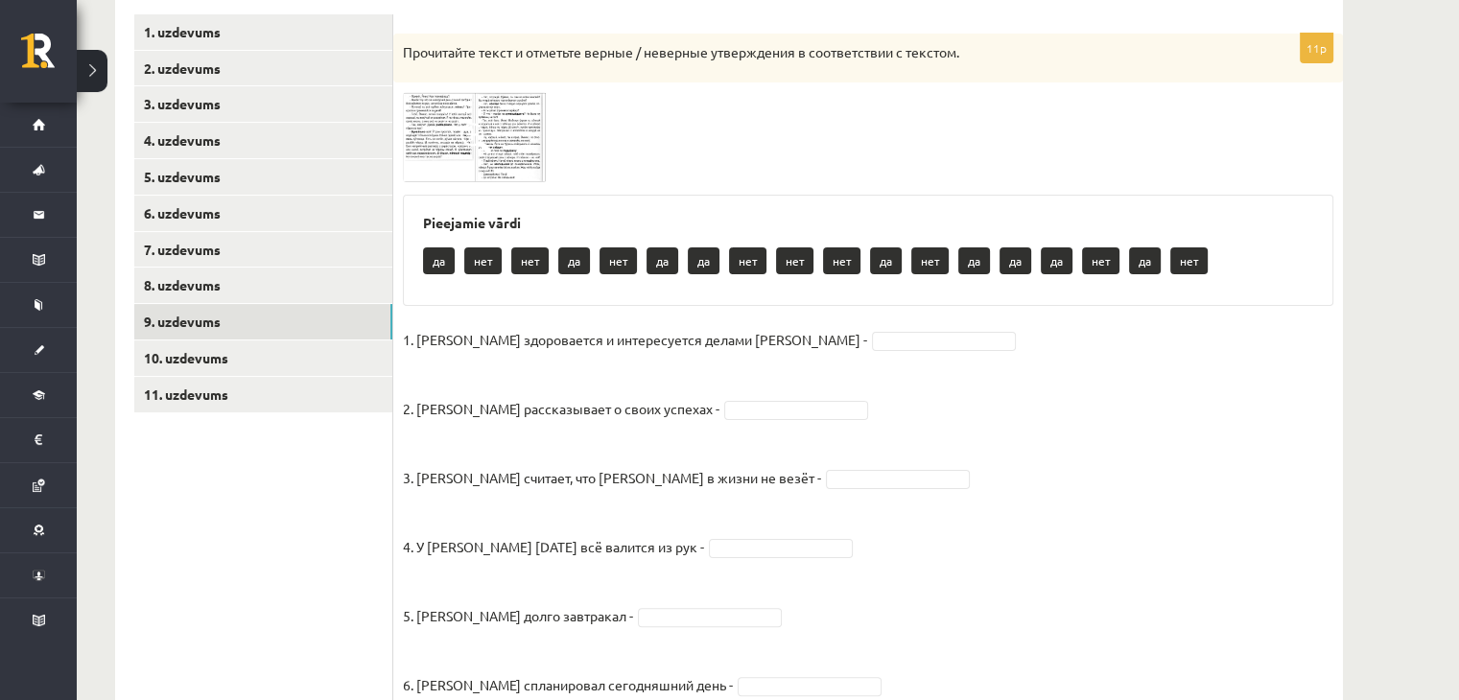
click at [434, 116] on img at bounding box center [475, 136] width 144 height 89
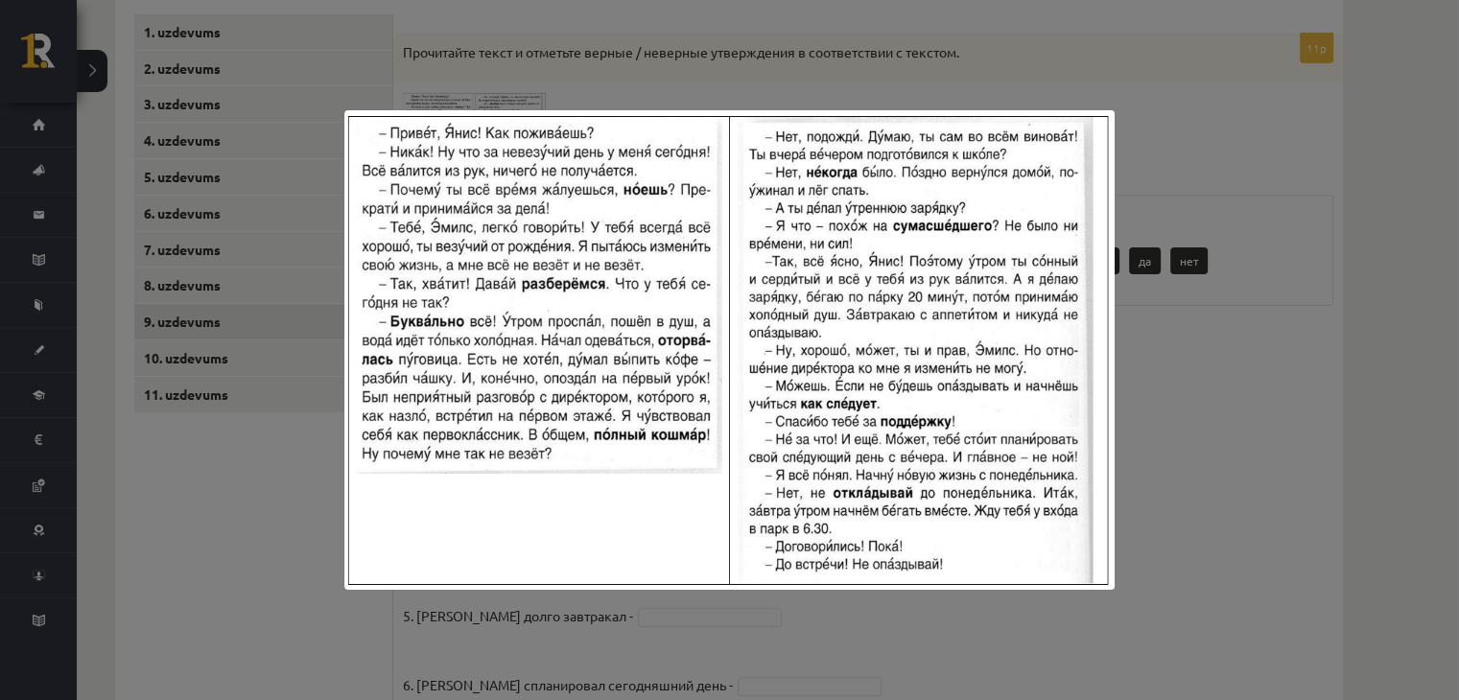
click at [1258, 203] on div at bounding box center [729, 350] width 1459 height 700
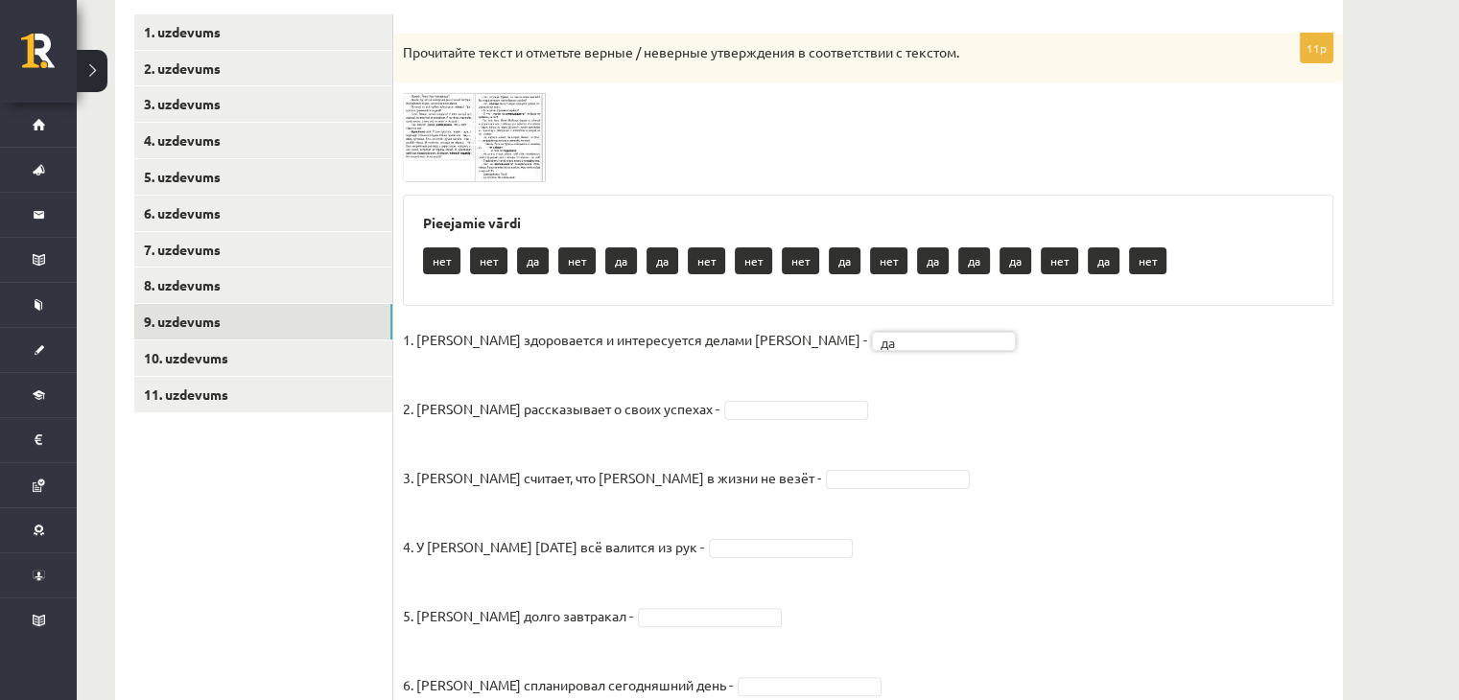
click at [437, 134] on img at bounding box center [475, 136] width 144 height 89
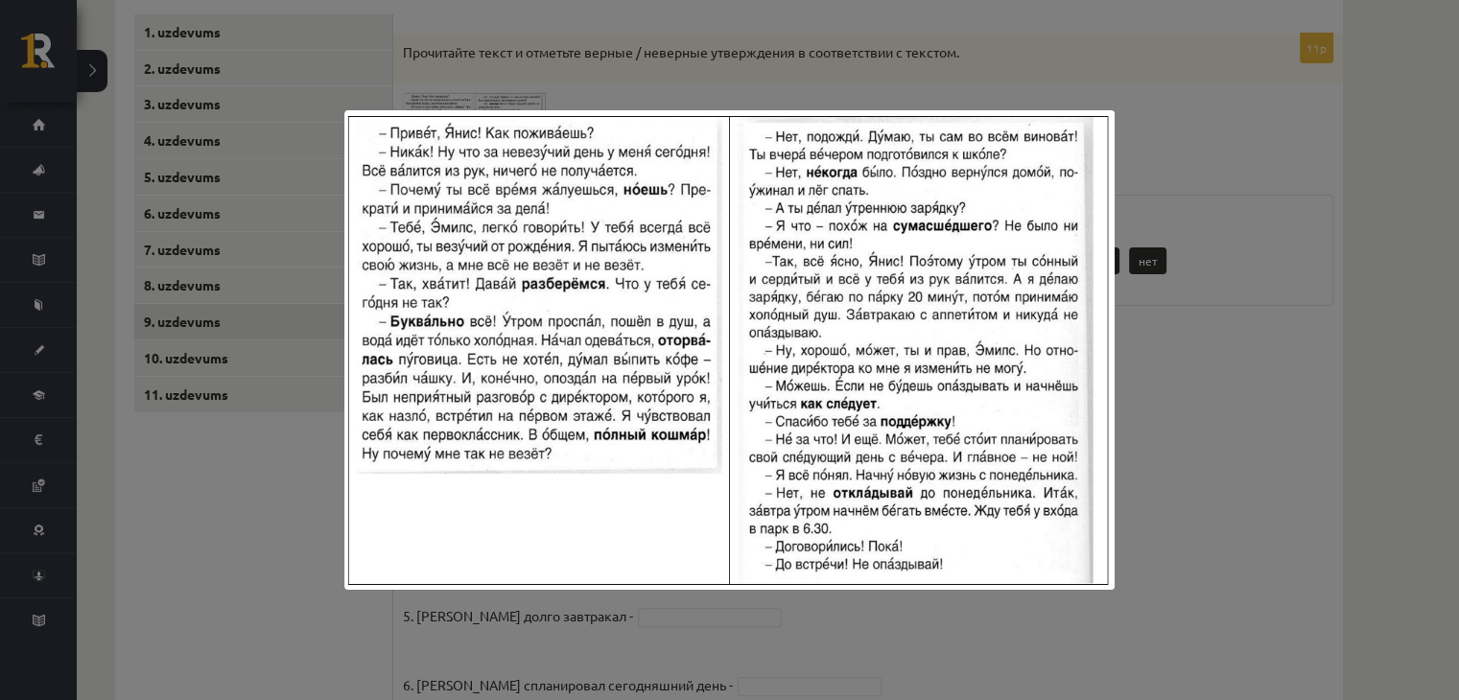
click at [1214, 277] on div at bounding box center [729, 350] width 1459 height 700
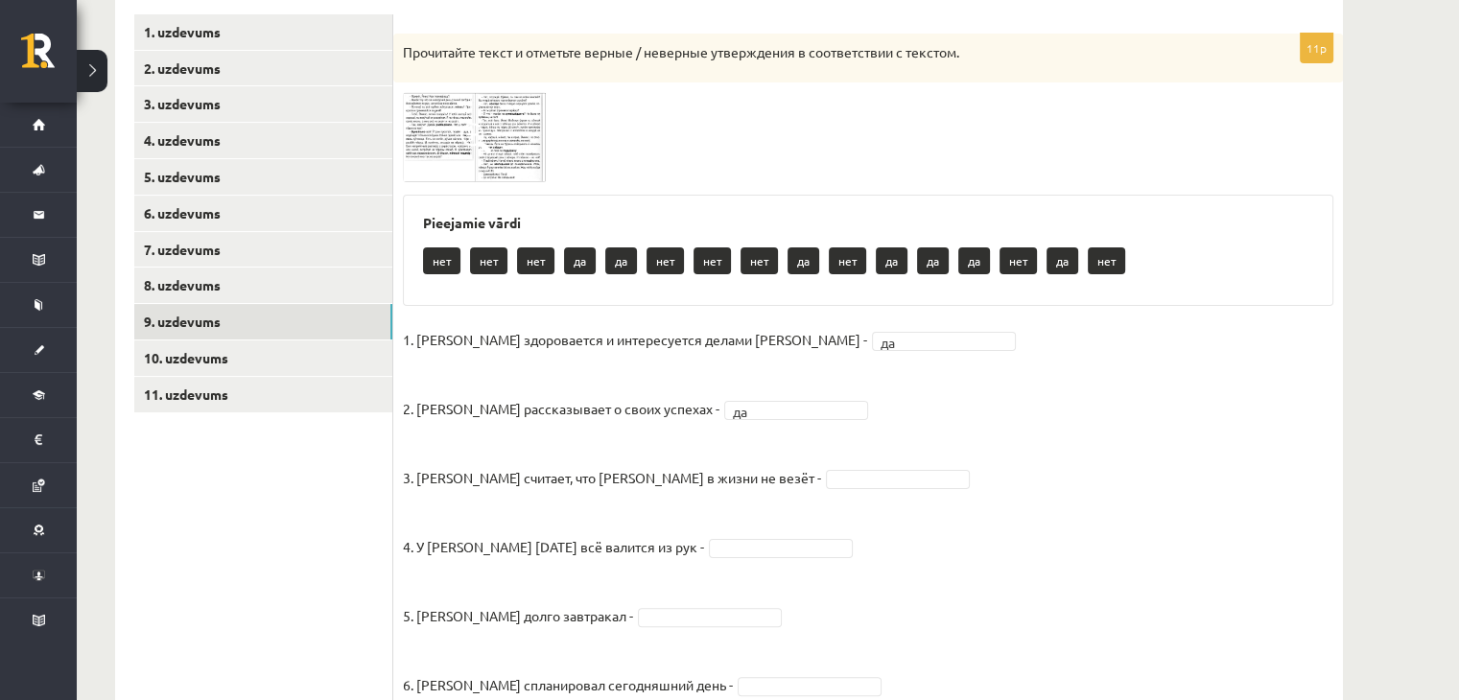
click at [412, 108] on img at bounding box center [475, 136] width 144 height 89
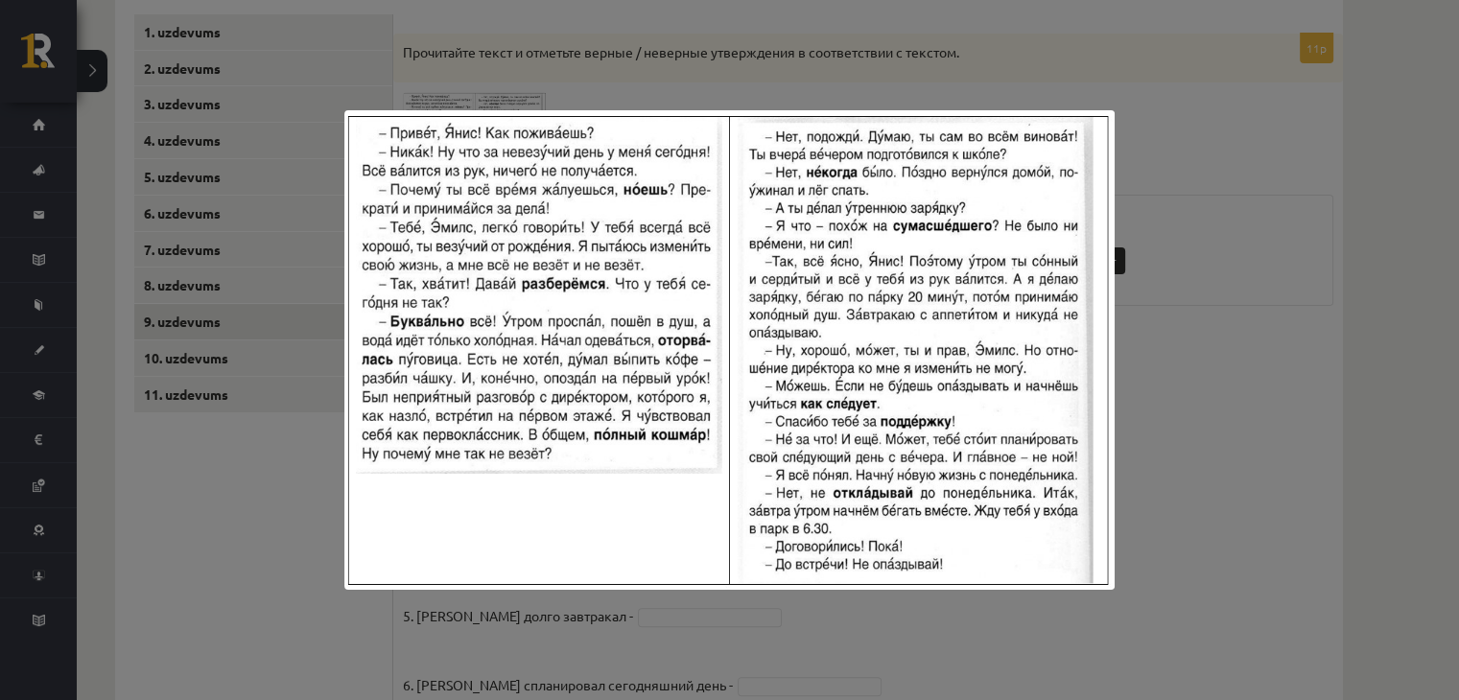
click at [1178, 101] on div at bounding box center [729, 350] width 1459 height 700
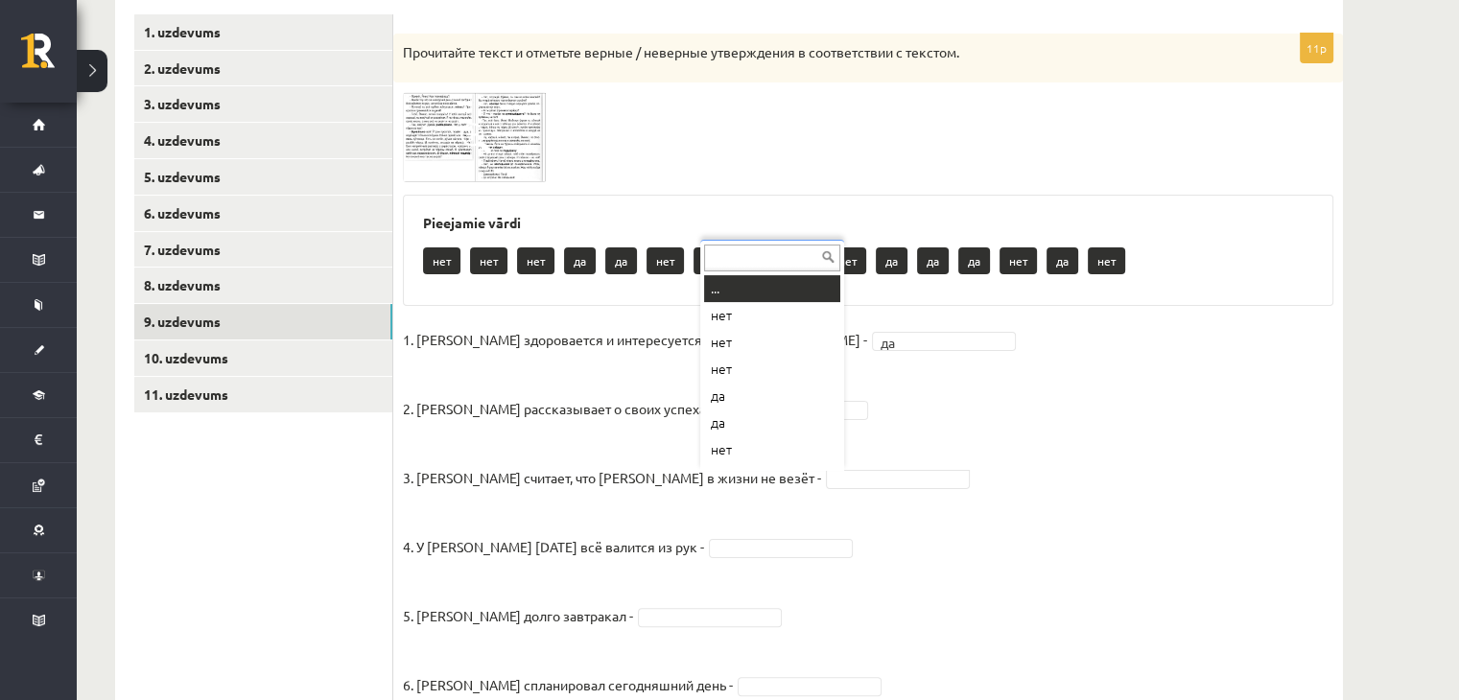
scroll to position [23, 0]
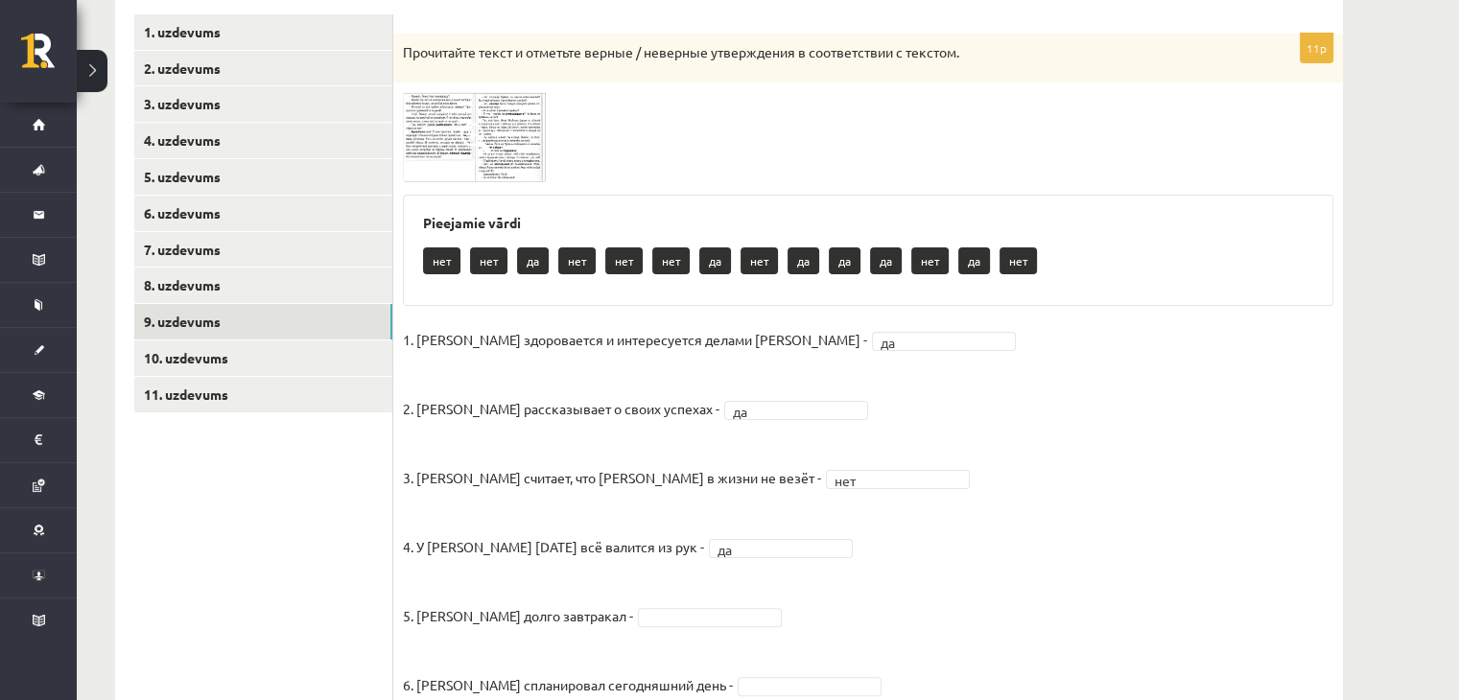
click at [522, 133] on img at bounding box center [475, 136] width 144 height 89
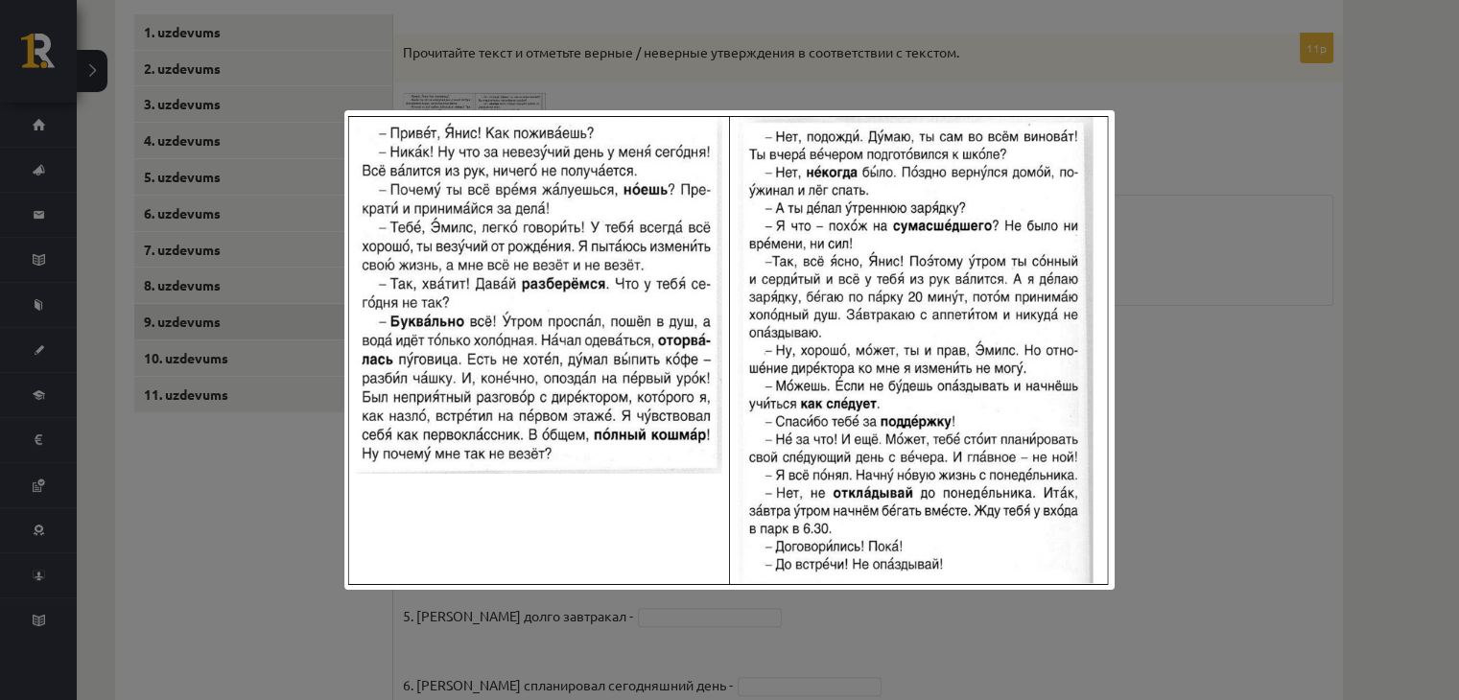
click at [1186, 220] on div at bounding box center [729, 350] width 1459 height 700
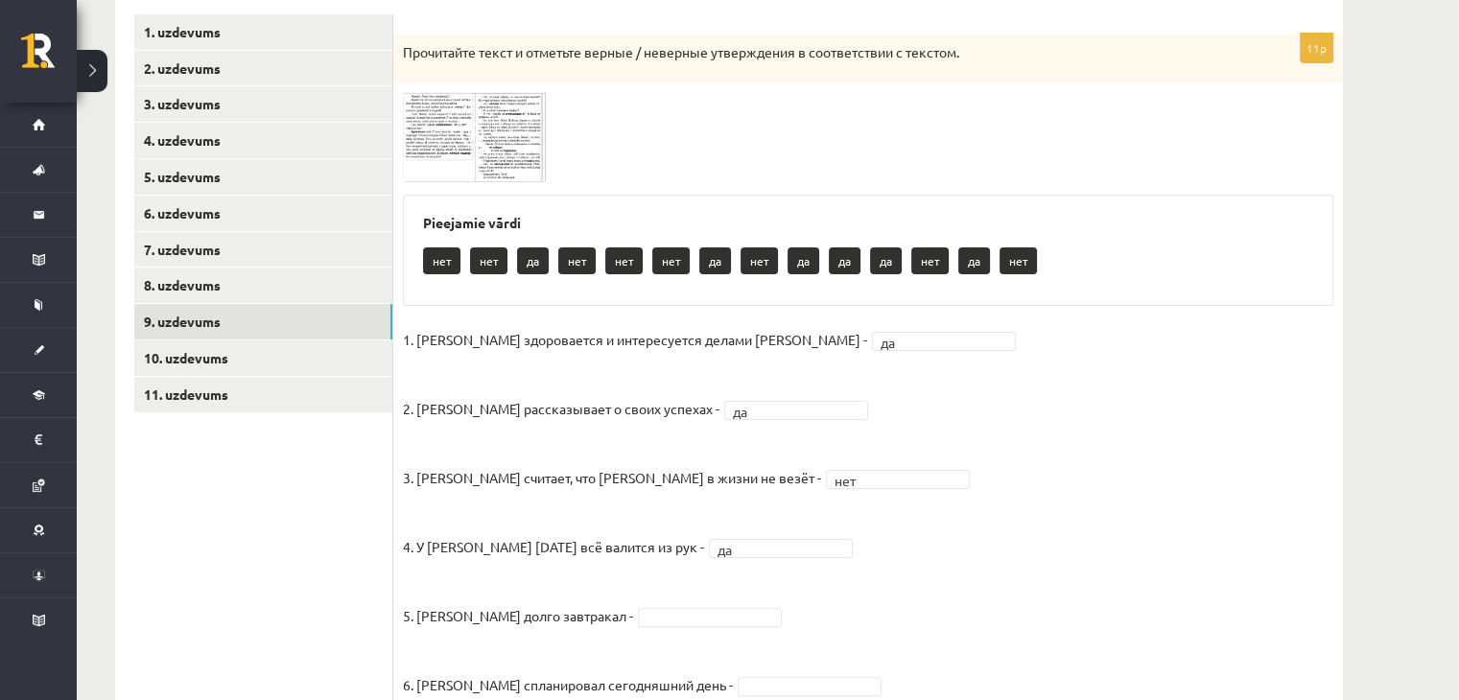
click at [513, 128] on img at bounding box center [475, 136] width 144 height 89
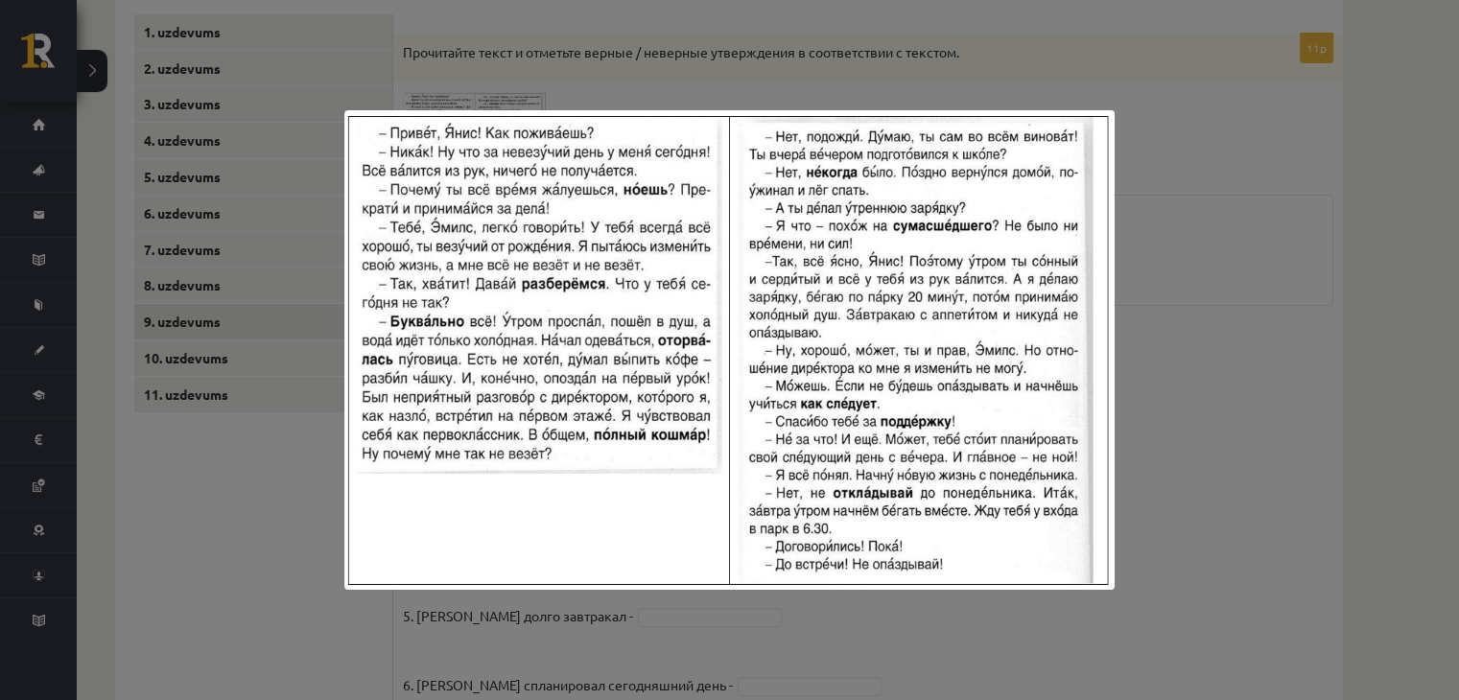
click at [1190, 190] on div at bounding box center [729, 350] width 1459 height 700
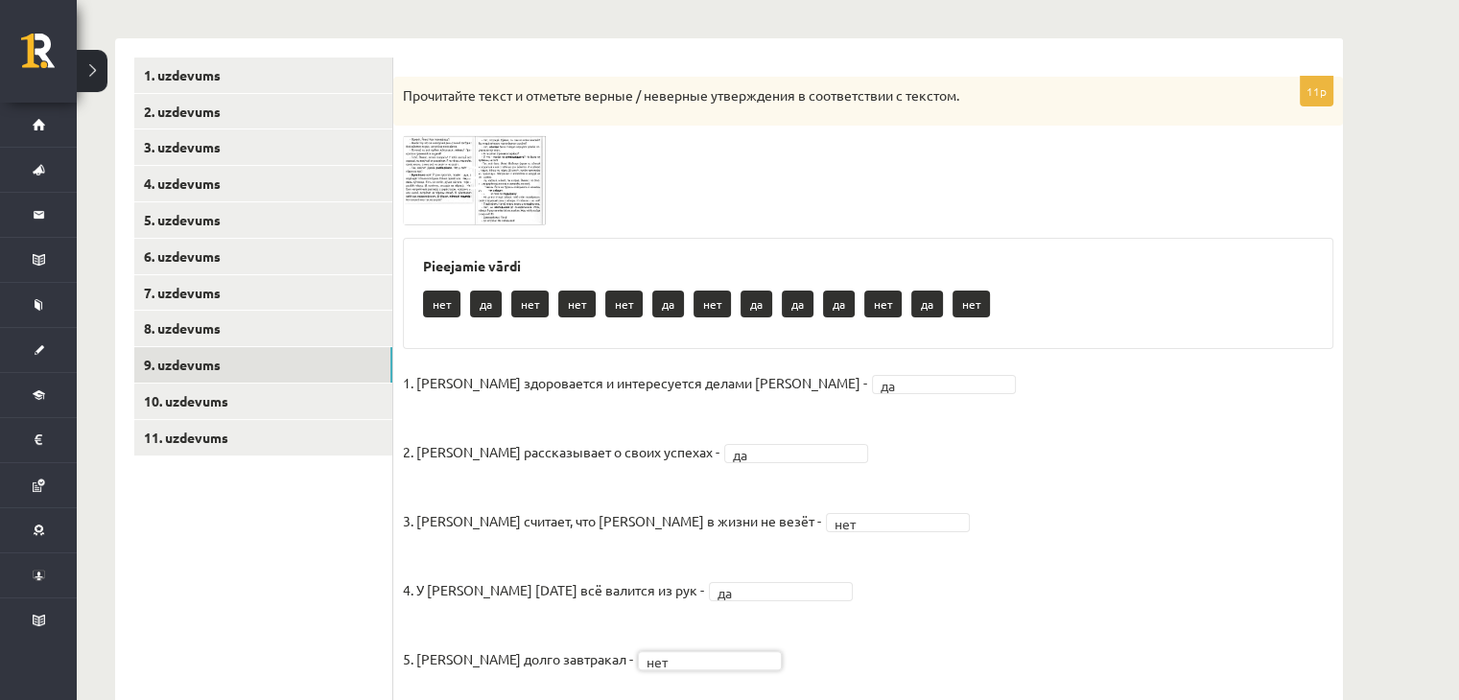
scroll to position [230, 0]
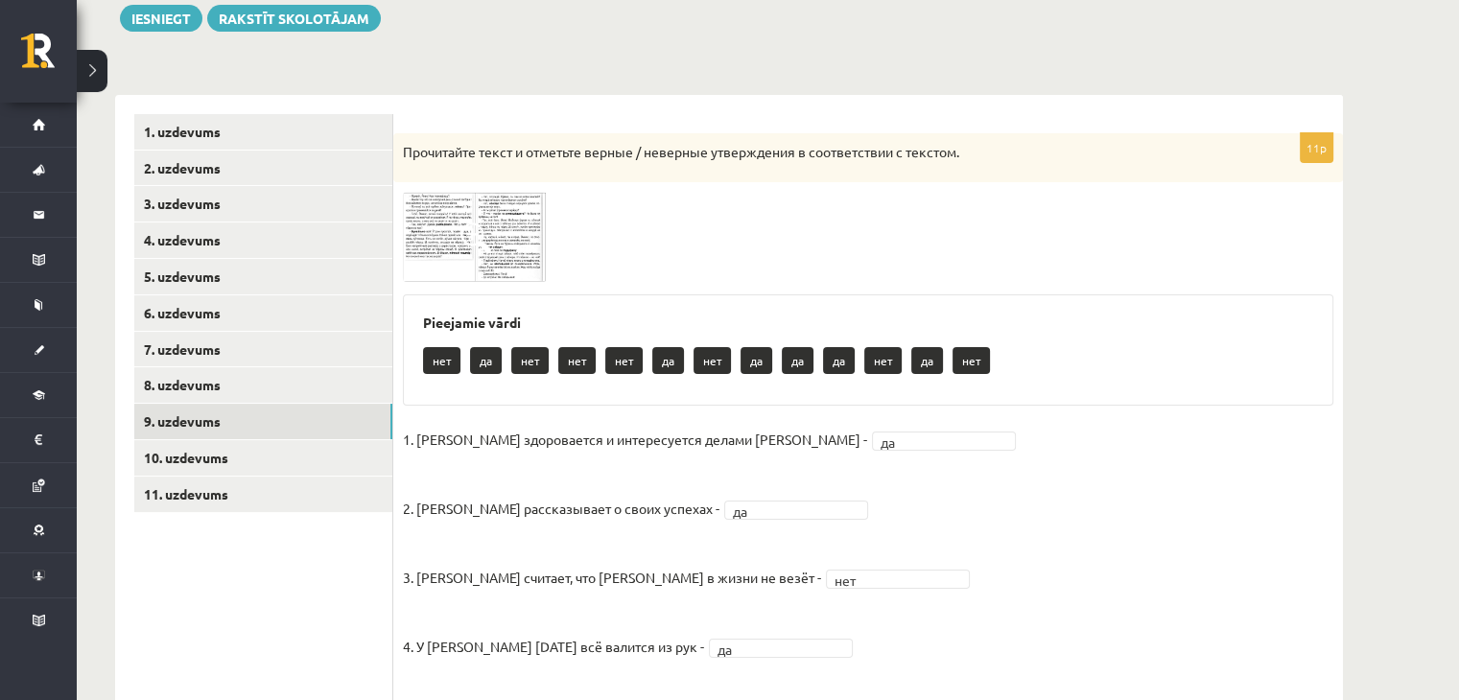
click at [507, 224] on img at bounding box center [475, 236] width 144 height 89
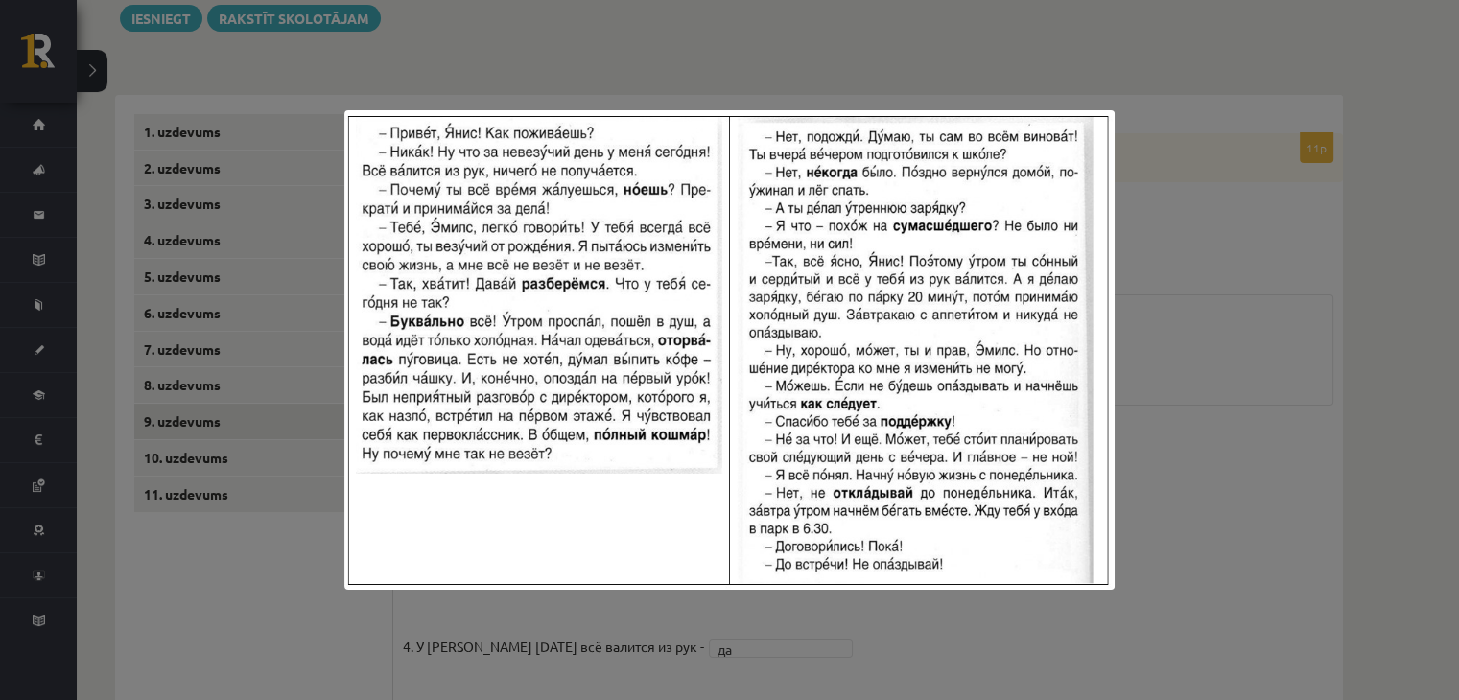
click at [1175, 226] on div at bounding box center [729, 350] width 1459 height 700
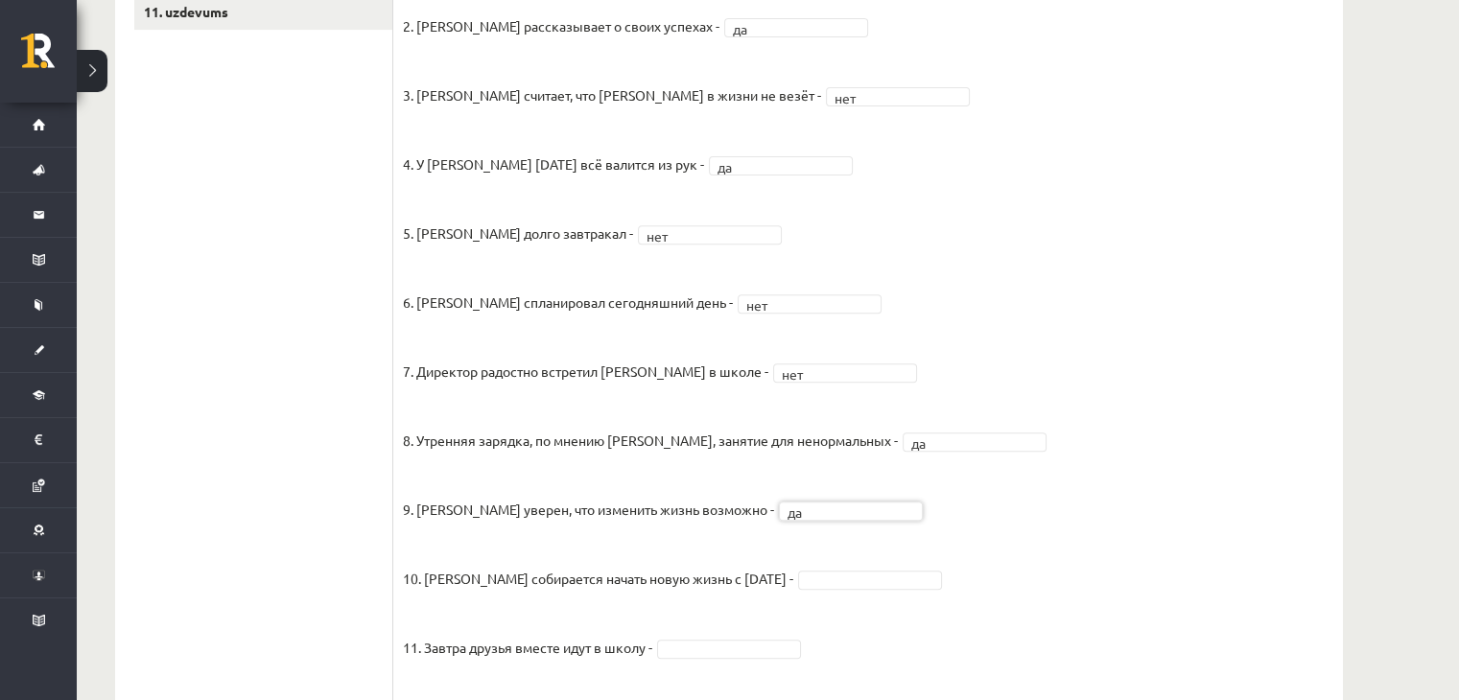
scroll to position [716, 0]
drag, startPoint x: 1063, startPoint y: 228, endPoint x: 990, endPoint y: 182, distance: 86.2
click at [990, 182] on fieldset "1. Эмилс здоровается и интересуется делами Яниса - да ** 2. Янис рассказывает о…" at bounding box center [868, 320] width 931 height 760
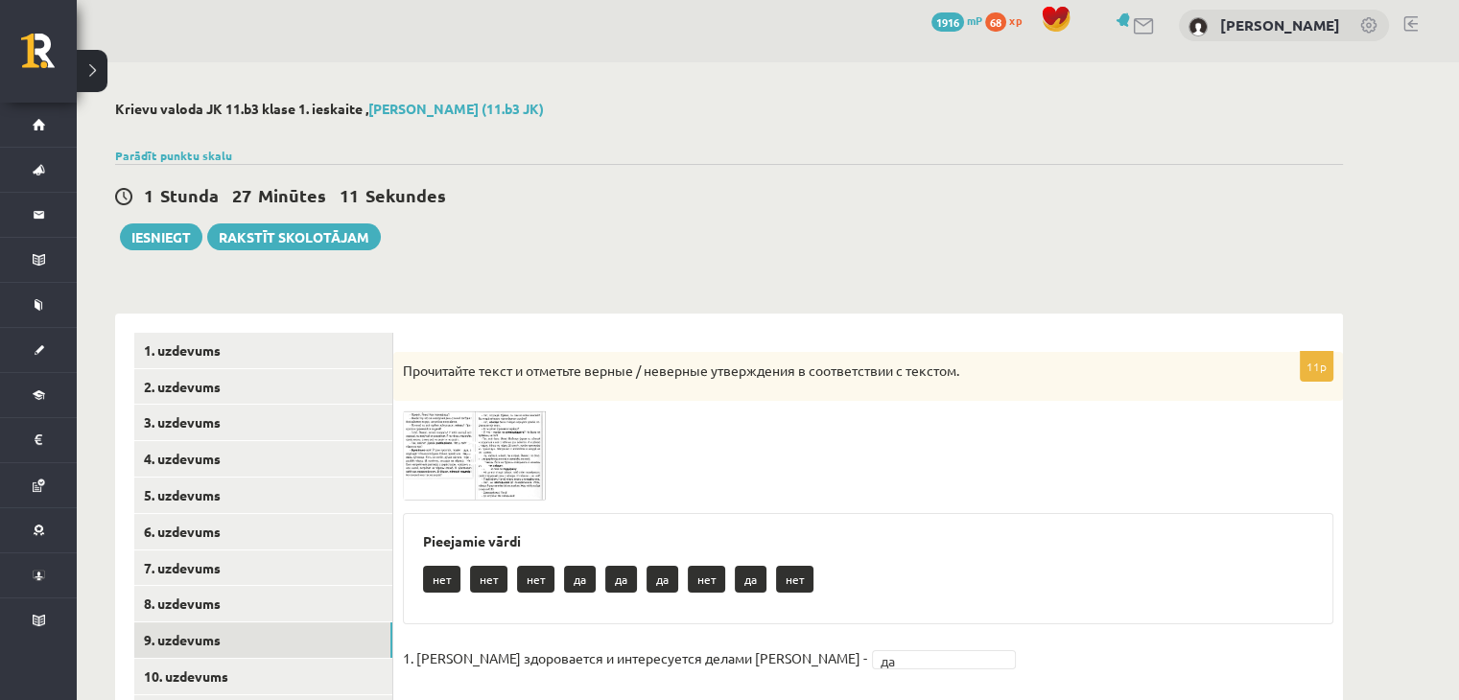
scroll to position [11, 0]
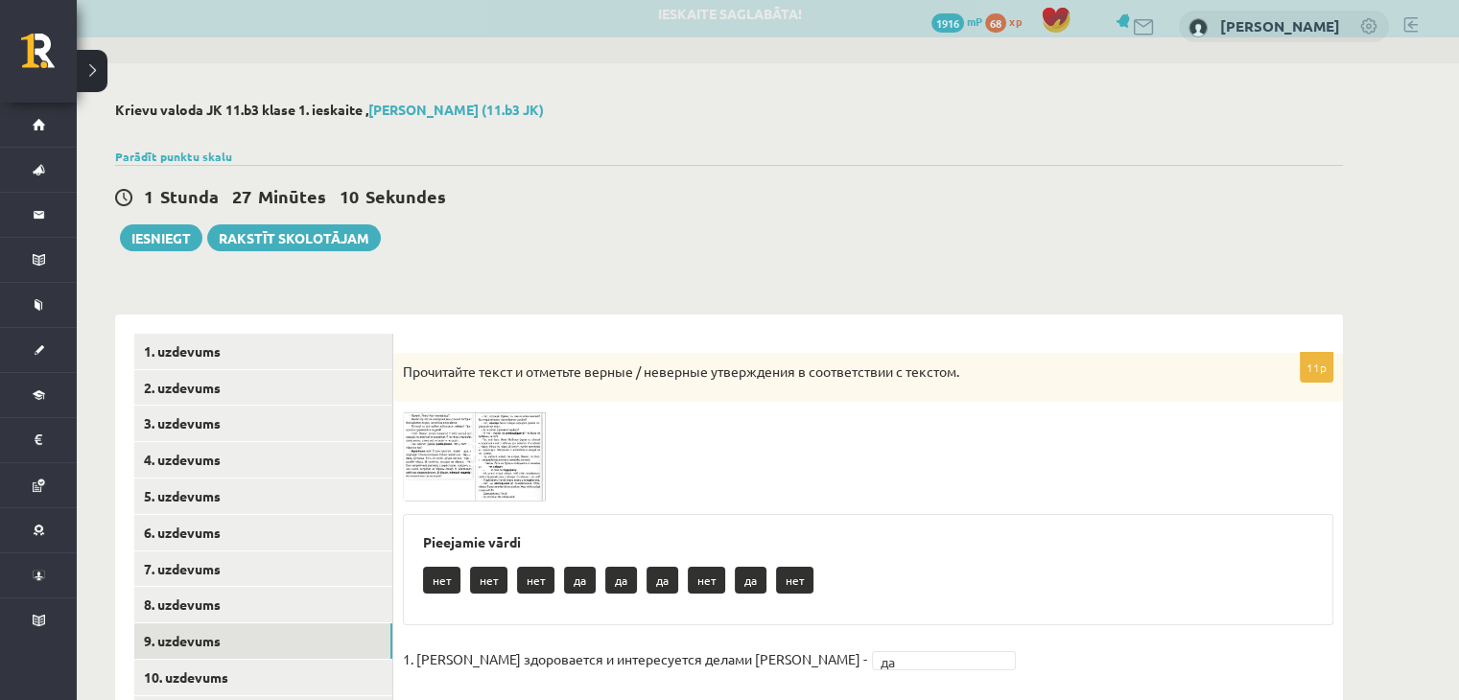
click at [493, 463] on img at bounding box center [475, 456] width 144 height 89
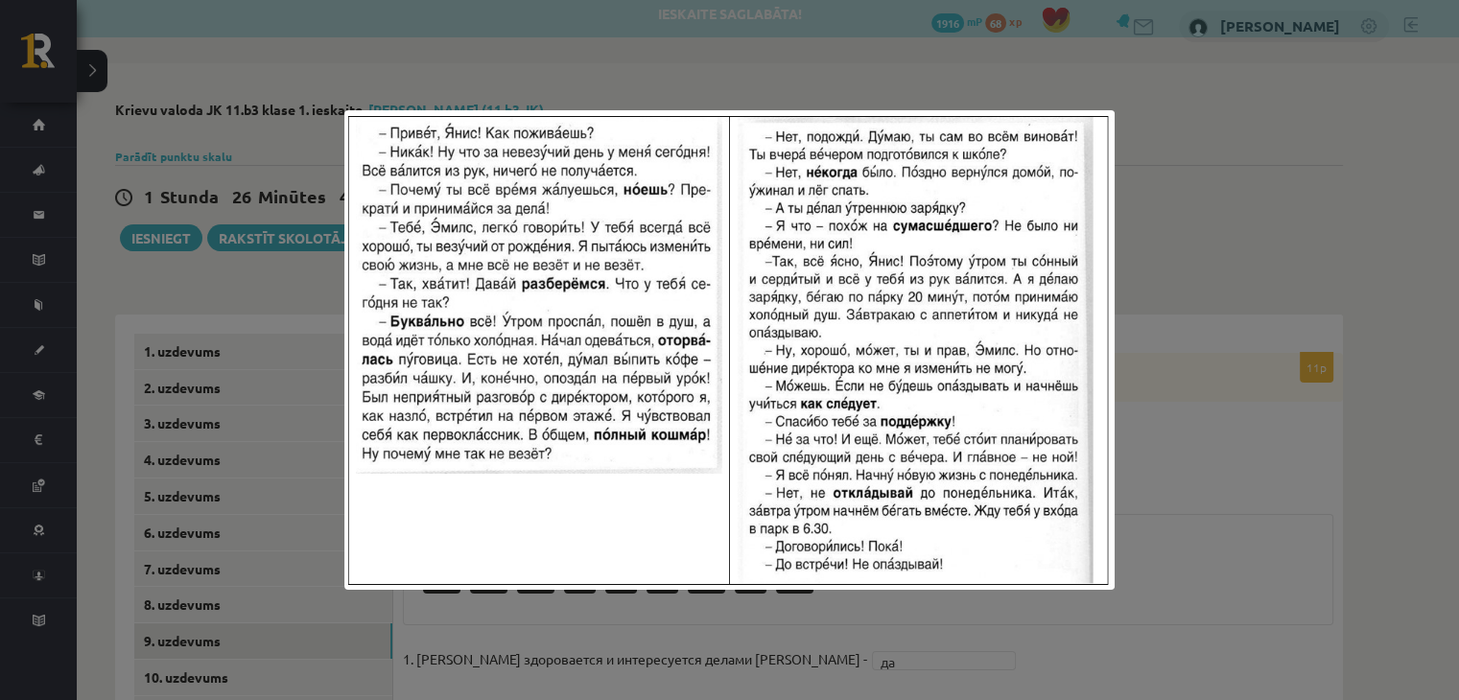
click at [1183, 316] on div at bounding box center [729, 350] width 1459 height 700
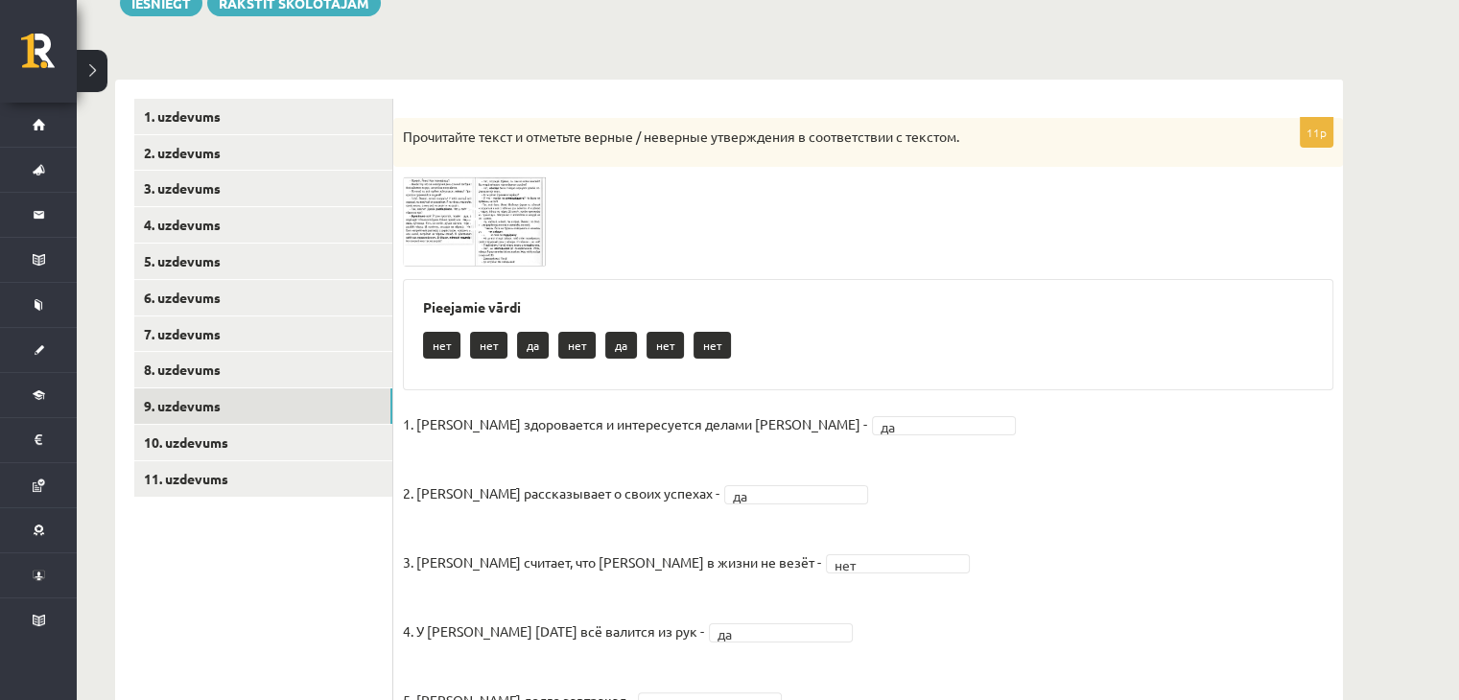
scroll to position [245, 0]
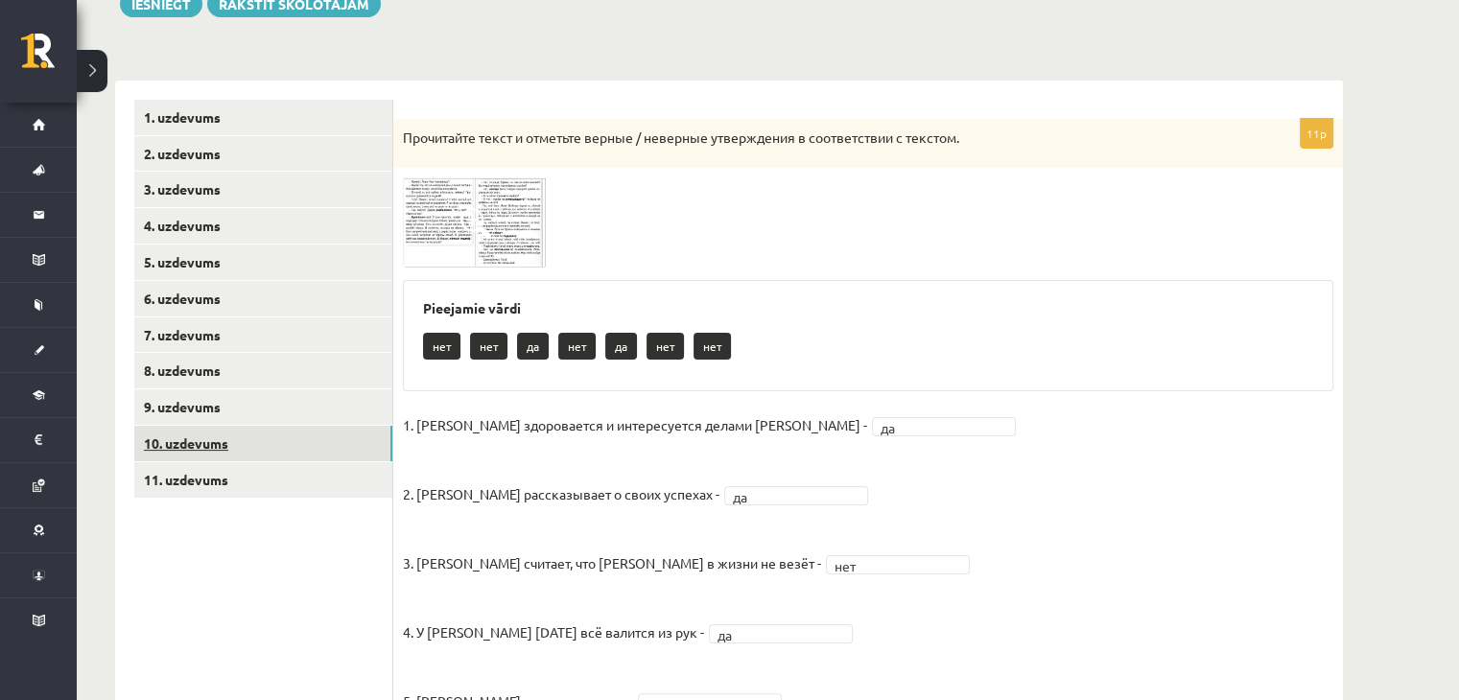
click at [258, 448] on link "10. uzdevums" at bounding box center [263, 443] width 258 height 35
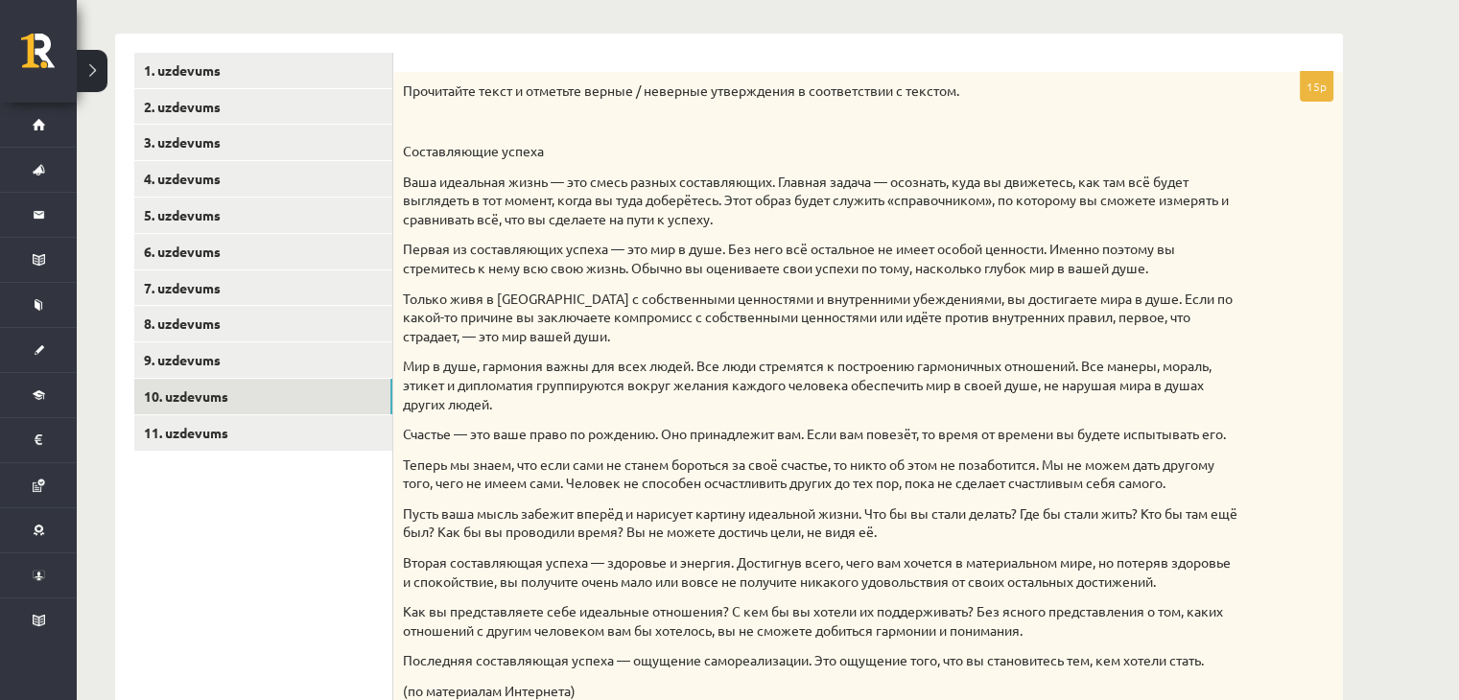
scroll to position [290, 0]
click at [292, 437] on link "11. uzdevums" at bounding box center [263, 434] width 258 height 35
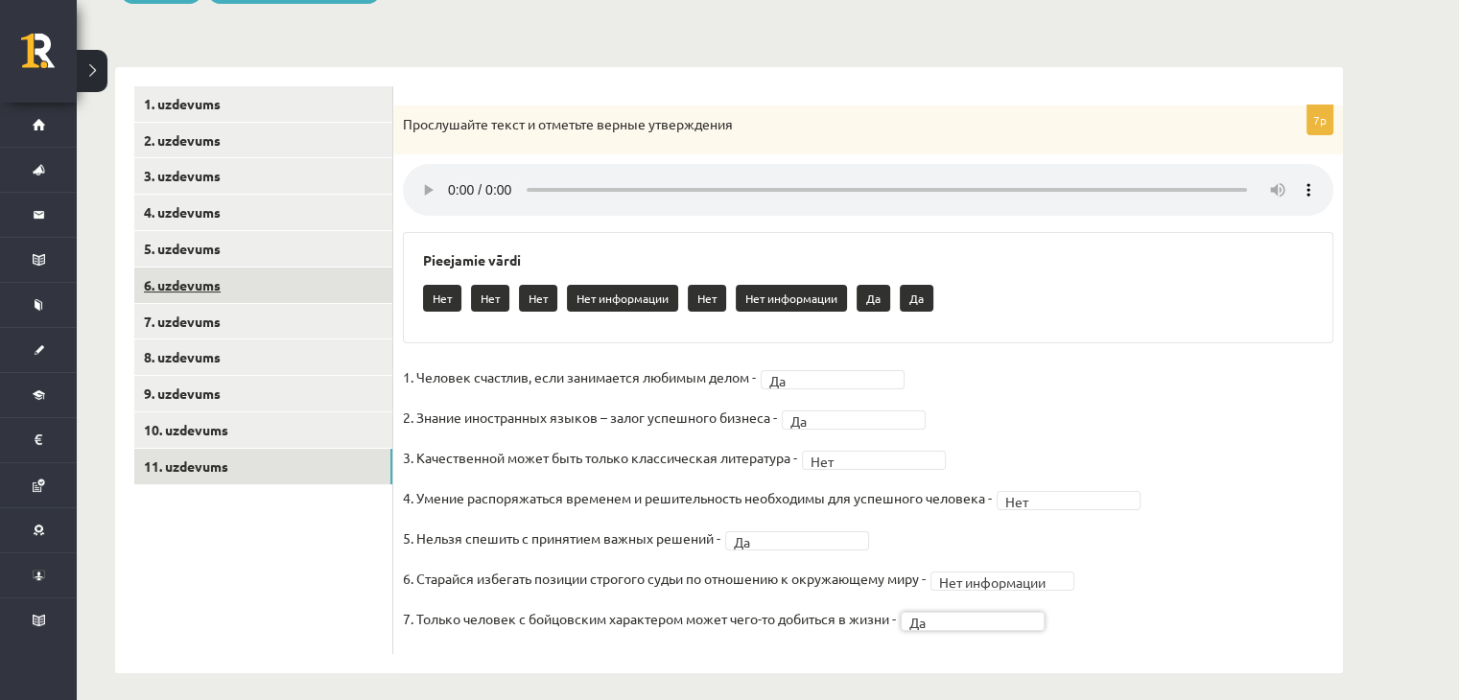
scroll to position [257, 0]
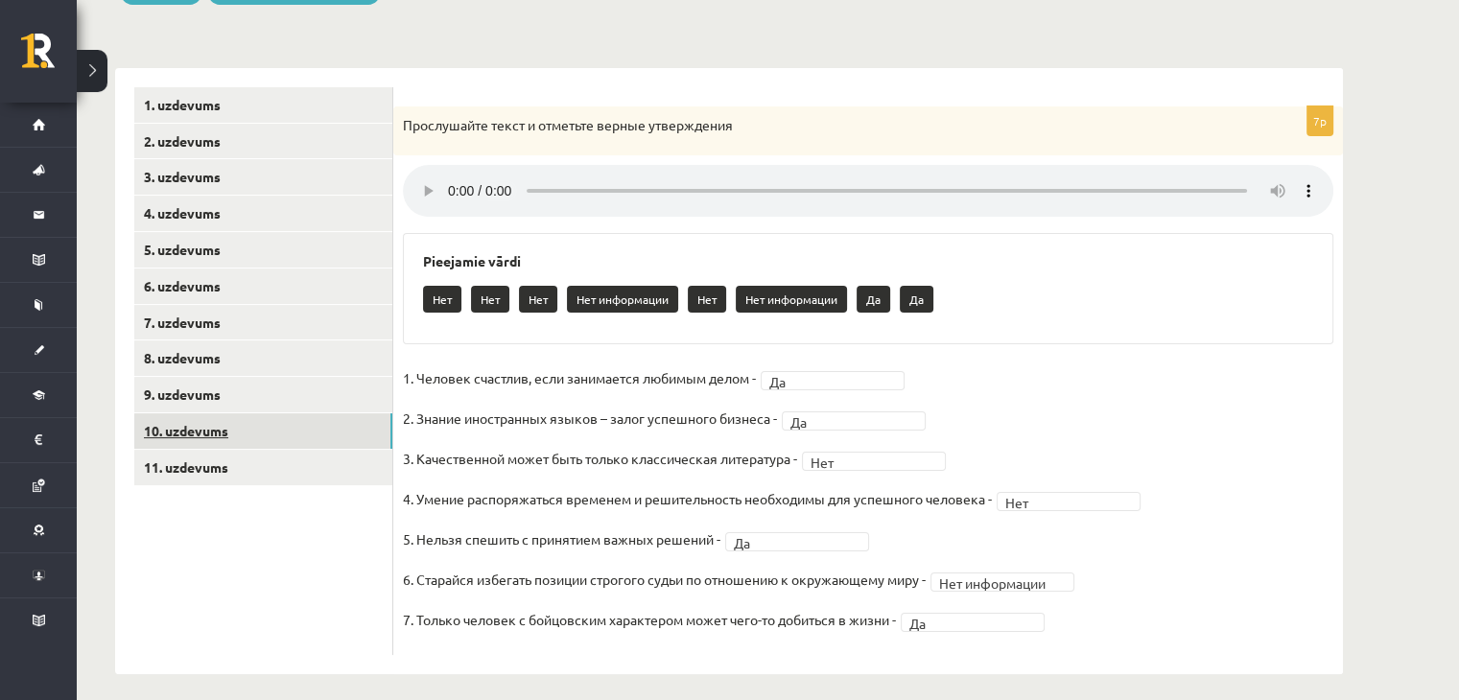
click at [299, 428] on link "10. uzdevums" at bounding box center [263, 430] width 258 height 35
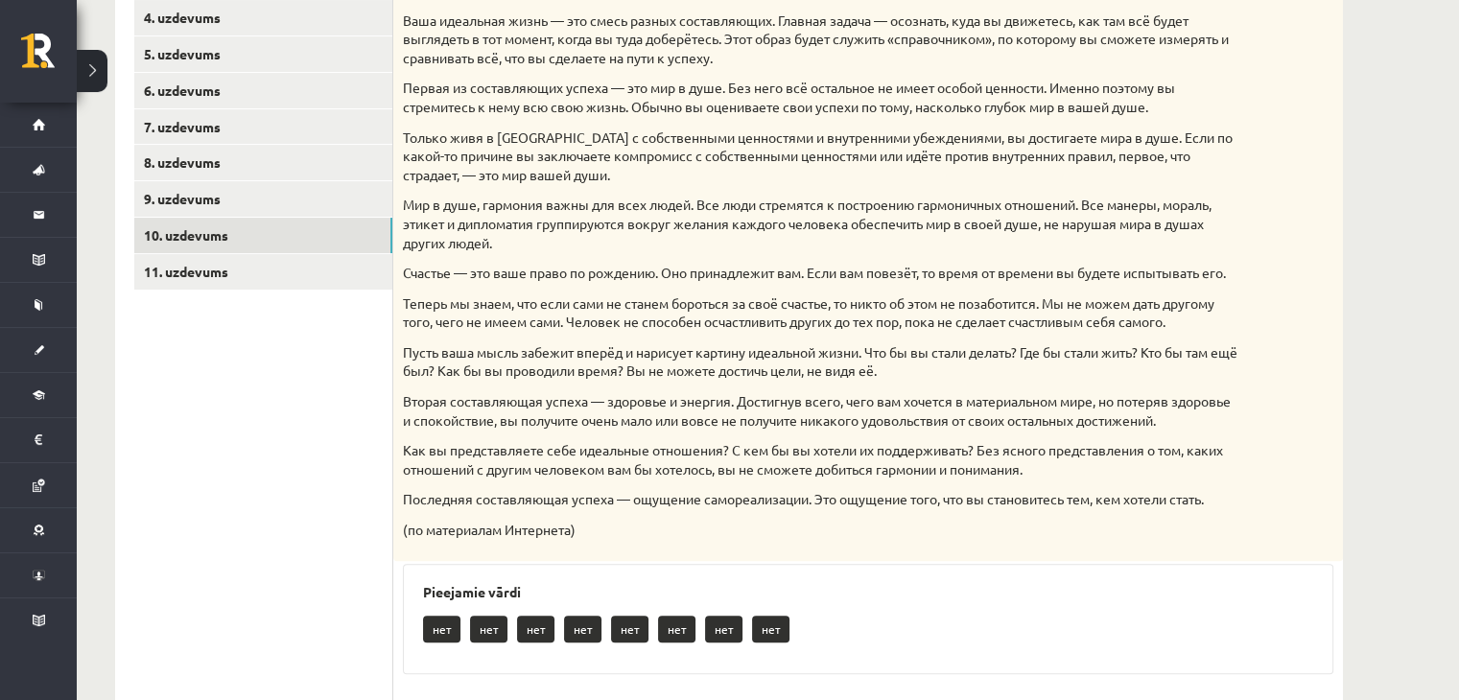
scroll to position [0, 0]
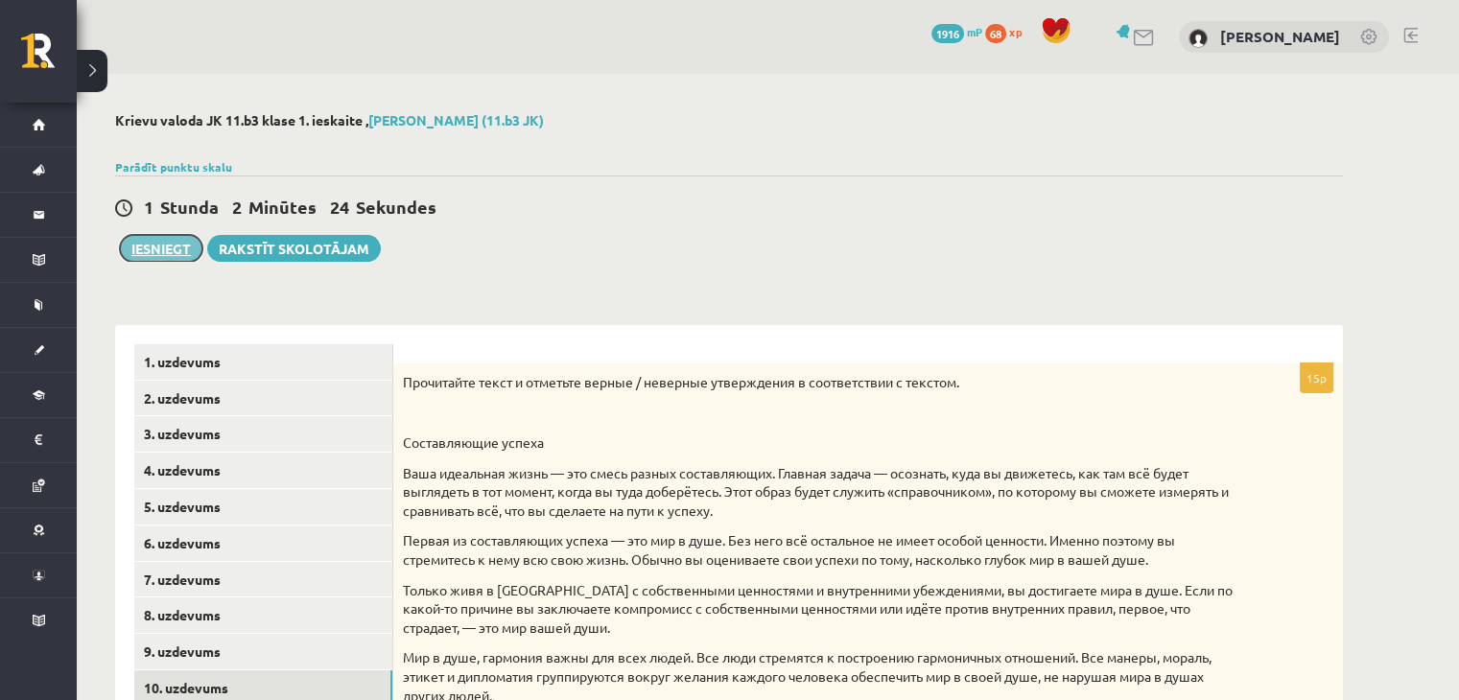
click at [159, 260] on button "Iesniegt" at bounding box center [161, 248] width 82 height 27
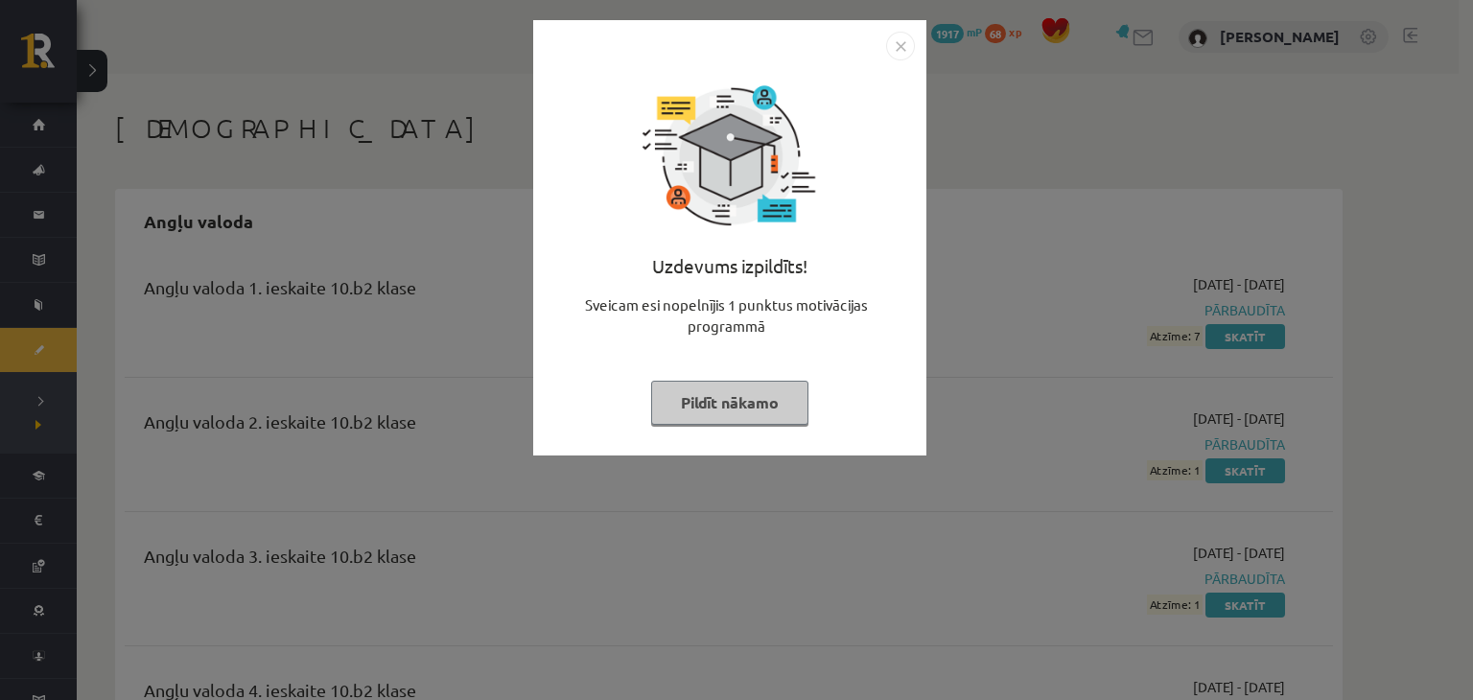
click at [731, 391] on button "Pildīt nākamo" at bounding box center [729, 403] width 157 height 44
